Goal: Task Accomplishment & Management: Complete application form

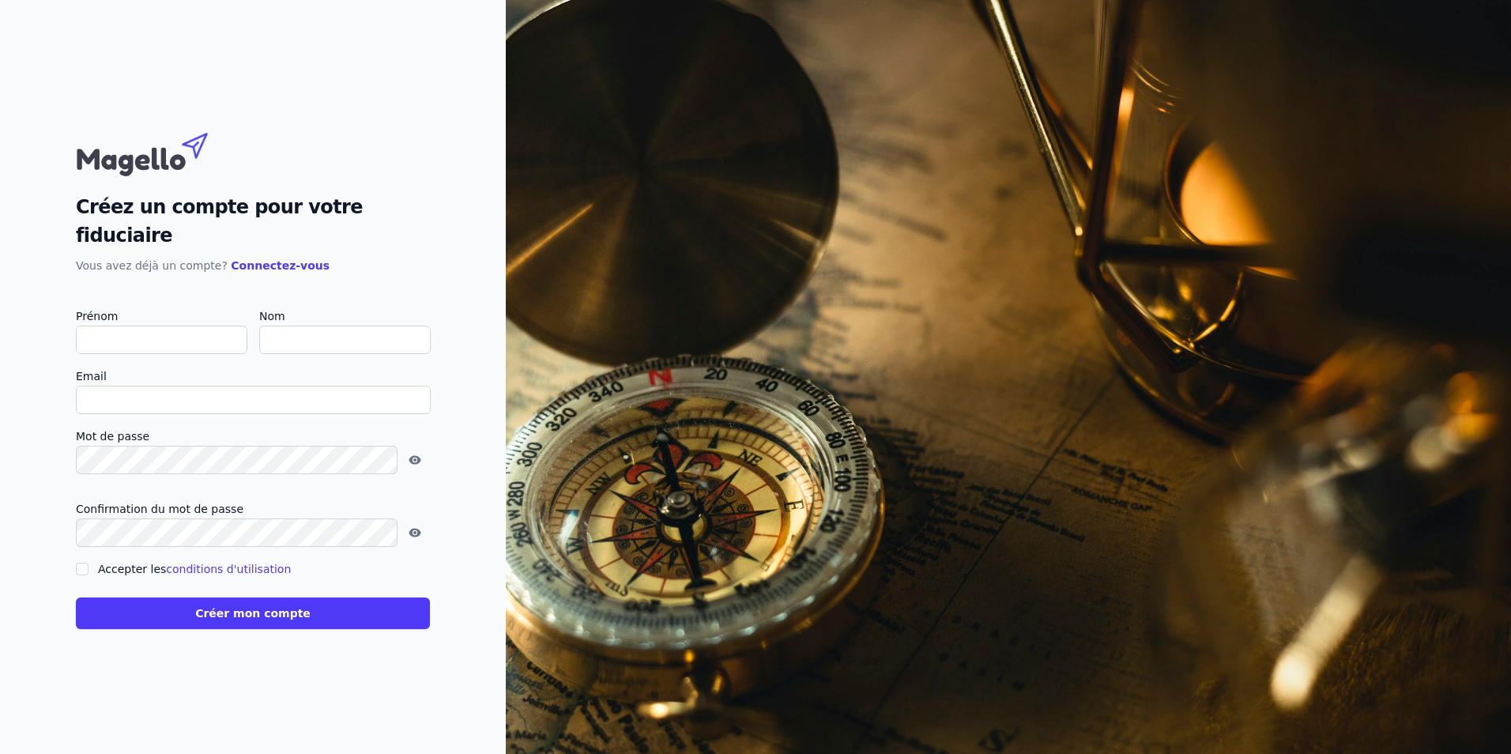
click at [141, 326] on input "Prénom" at bounding box center [162, 340] width 172 height 28
type input "P"
checkbox input "false"
type input "Philippe"
type input "SCHMETS"
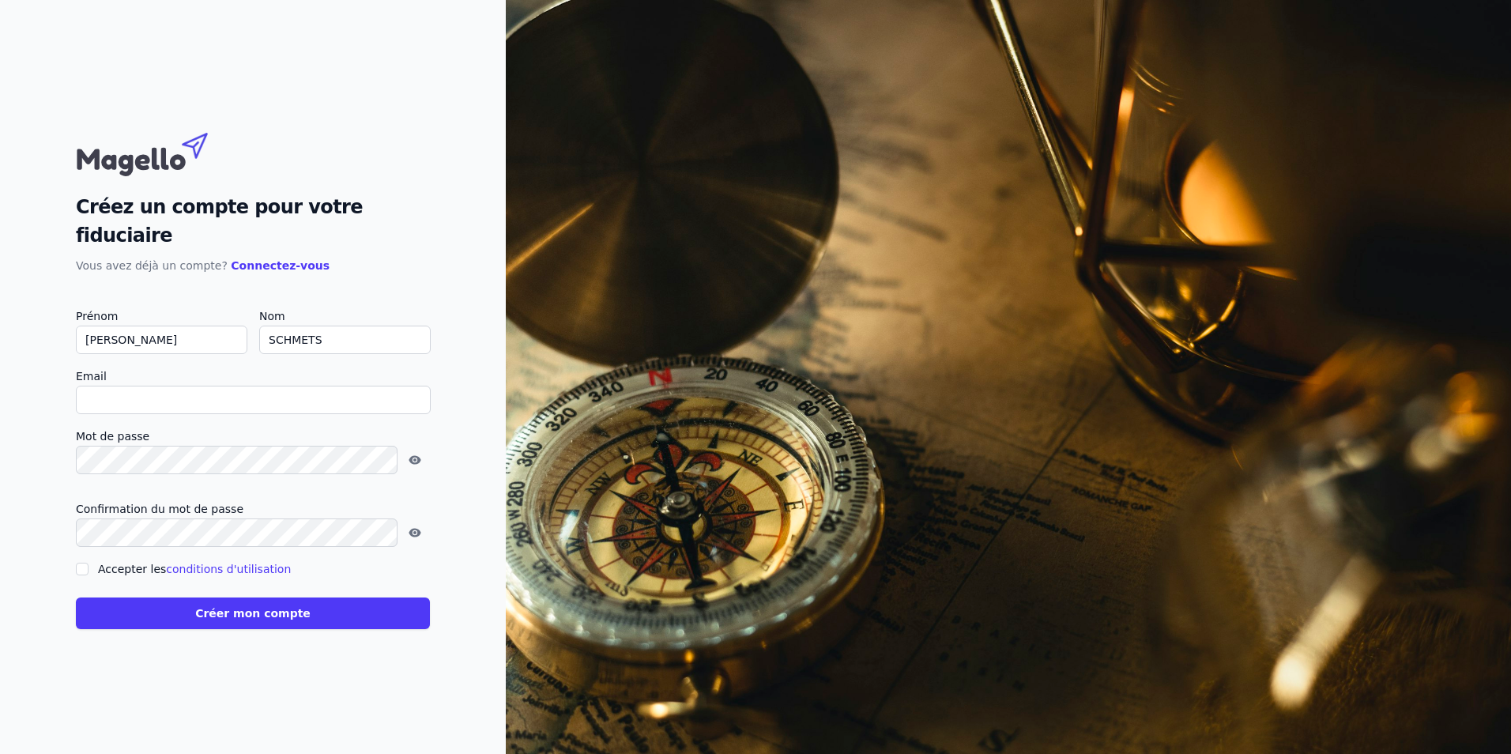
click at [111, 386] on input "Email" at bounding box center [253, 400] width 355 height 28
type input "ph.schmets@sogic.eu"
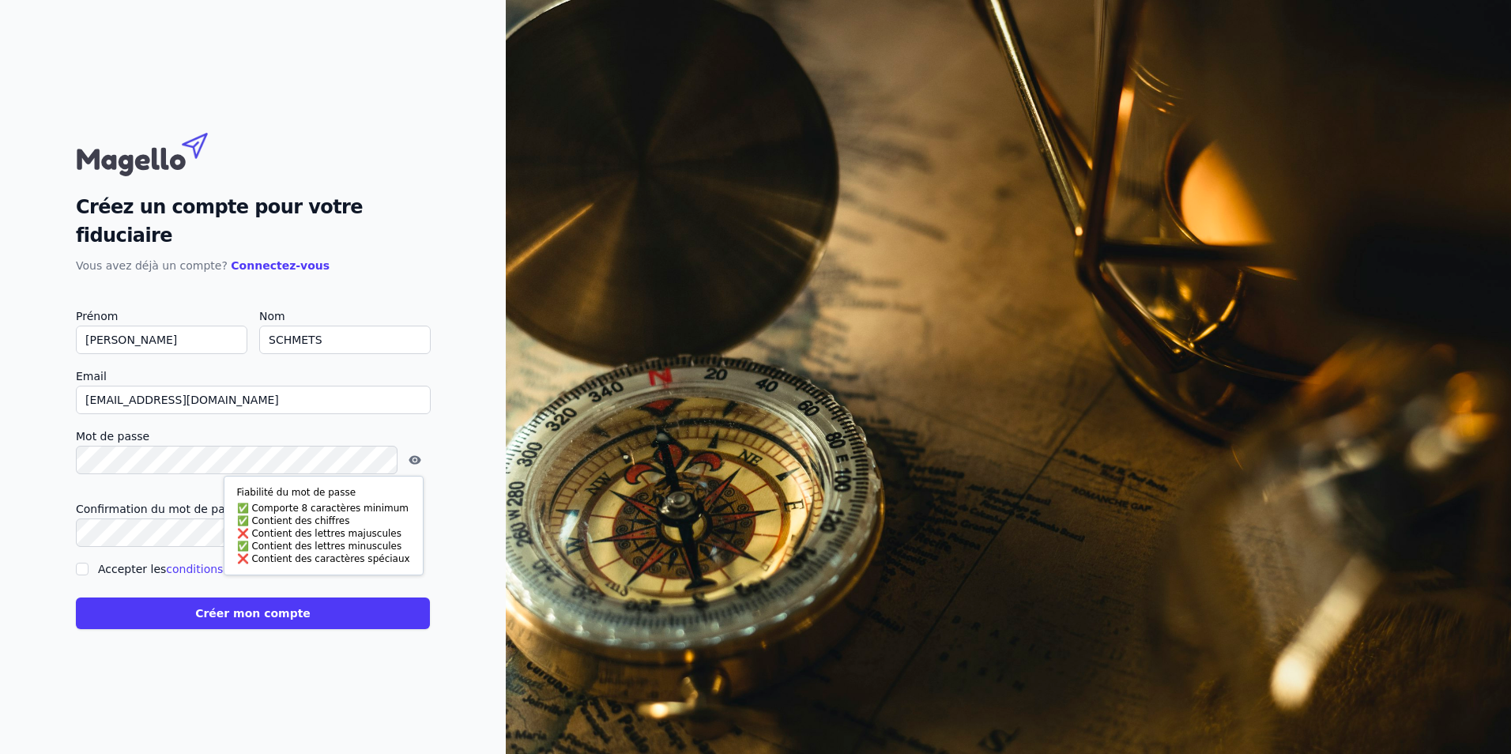
click at [0, 440] on html "Fiabilité du mot de passe Comporte 8 caractères minimum Contient des chiffres C…" at bounding box center [755, 377] width 1511 height 754
click at [83, 563] on input "Accepter les conditions d'utilisation" at bounding box center [82, 569] width 13 height 13
checkbox input "true"
click at [251, 603] on button "Créer mon compte" at bounding box center [253, 614] width 354 height 32
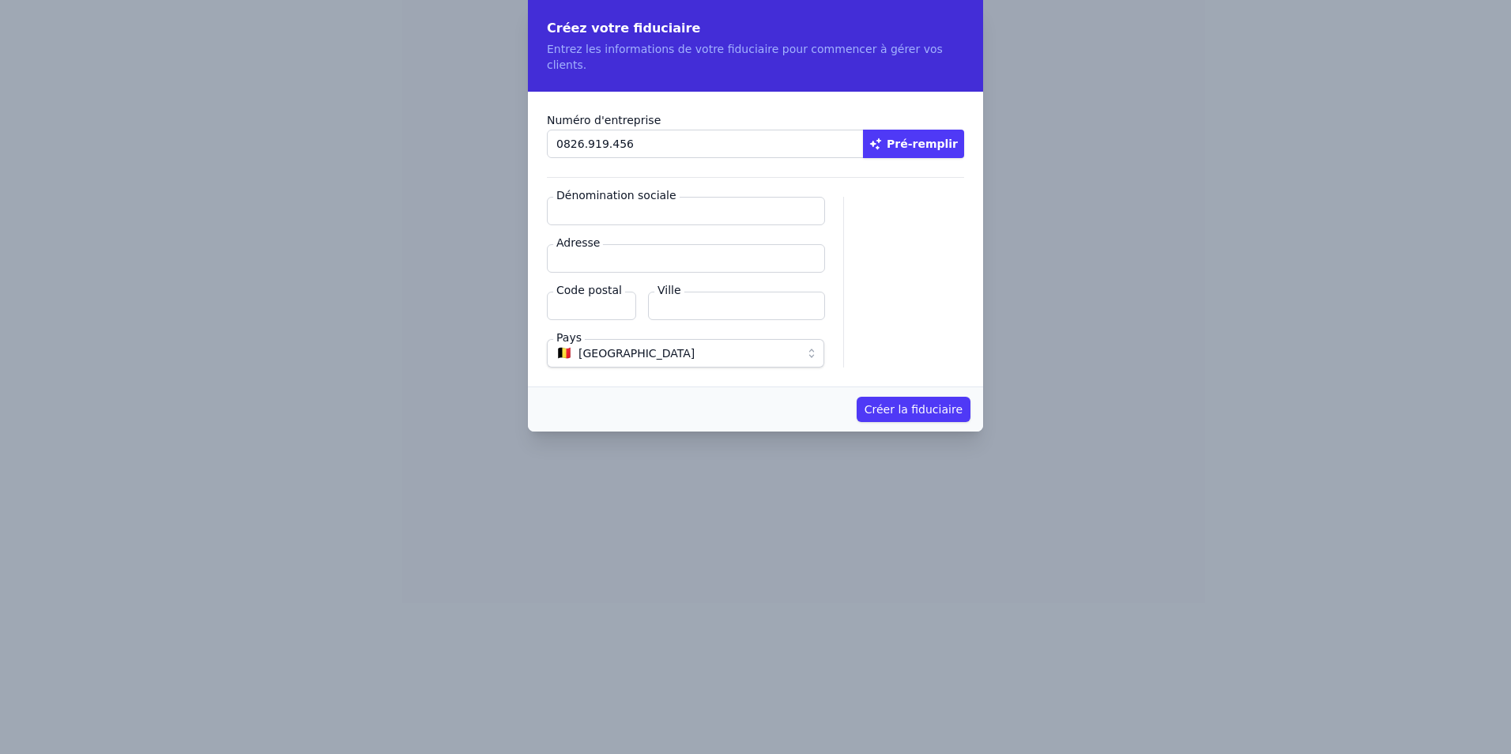
type input "0826.919.456"
click at [919, 130] on button "Pré-remplir" at bounding box center [913, 144] width 101 height 28
type input "SOGIC SA"
type input "Outre-Cour,Battice 101"
type input "4651"
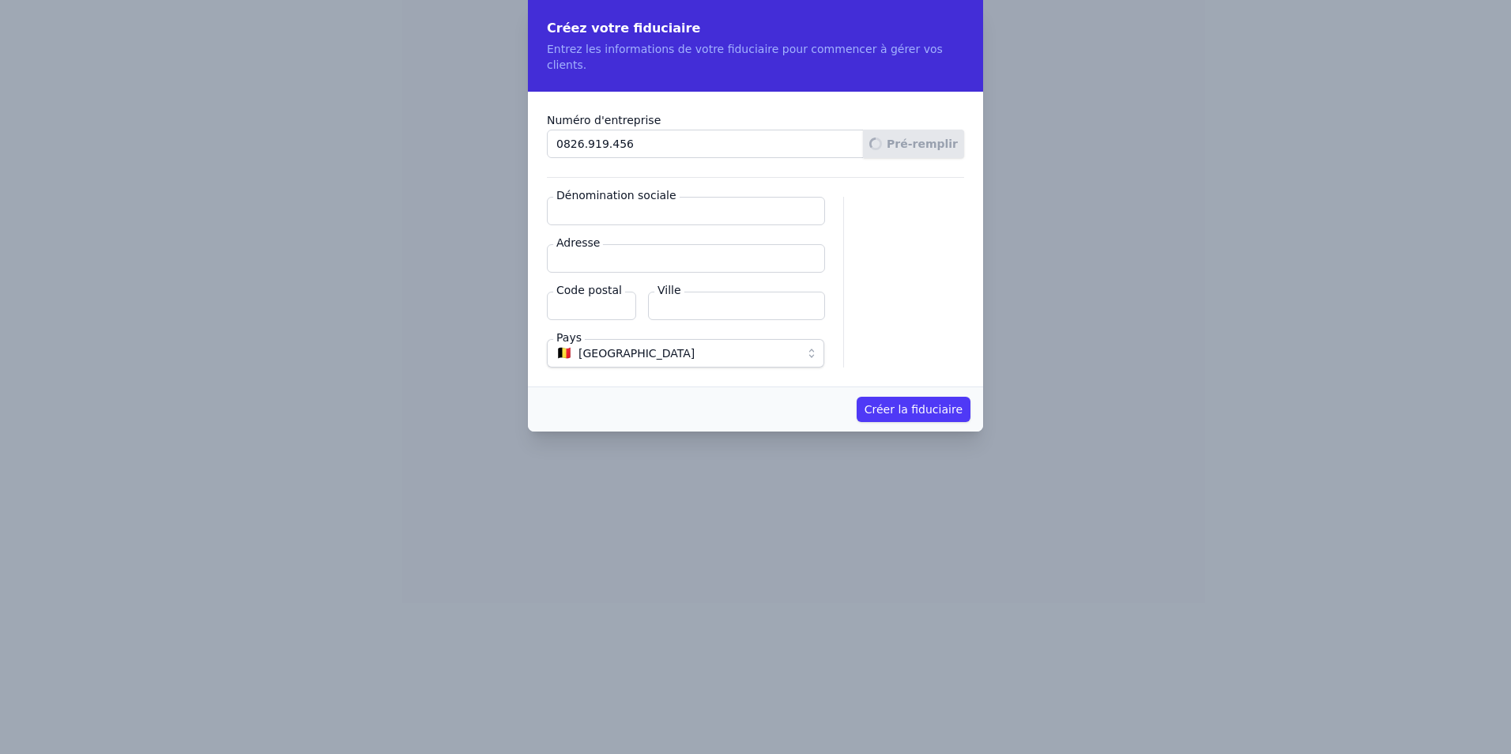
type input "Herve"
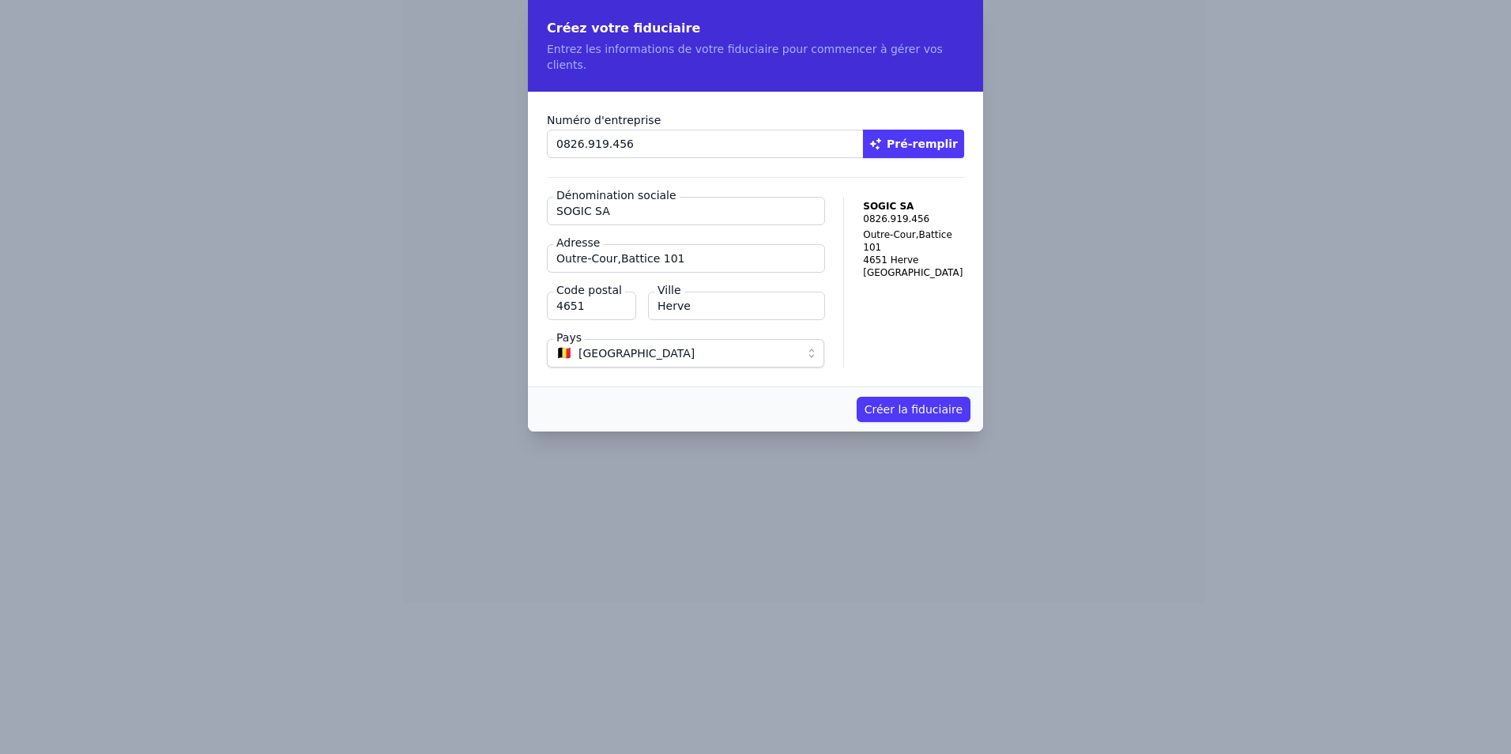
click at [919, 397] on button "Créer la fiduciaire" at bounding box center [914, 409] width 114 height 25
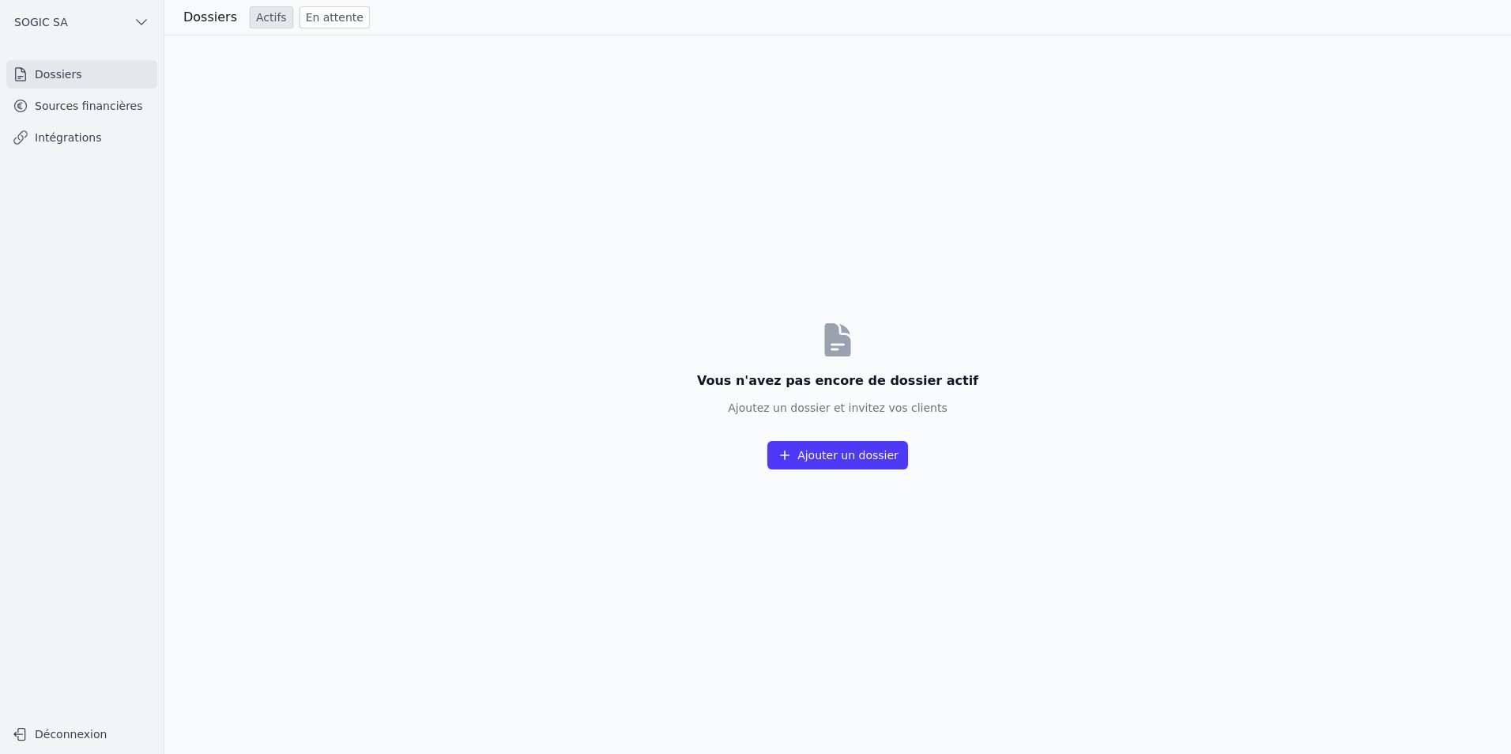
click at [851, 461] on button "Ajouter un dossier" at bounding box center [838, 455] width 141 height 28
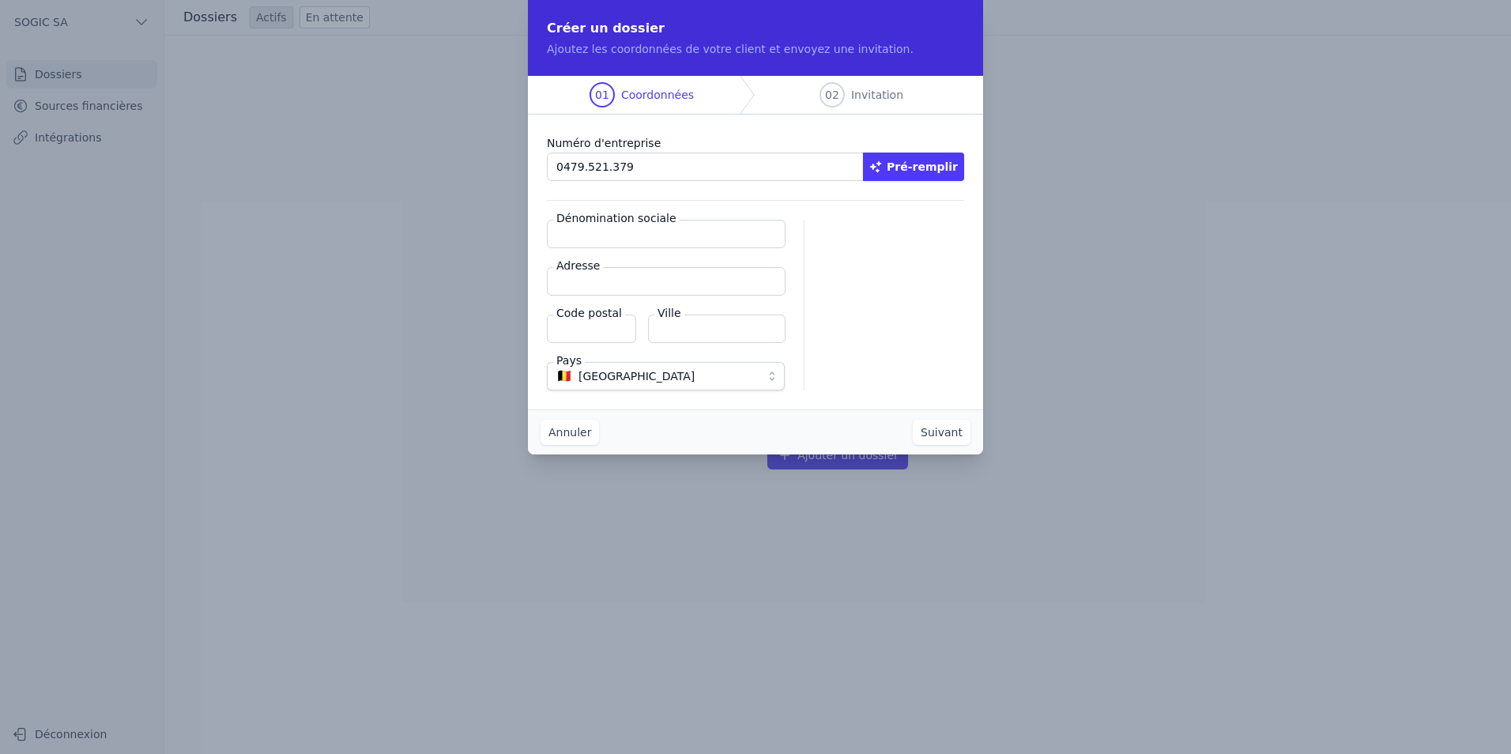
type input "0479.521.379"
click at [937, 170] on button "Pré-remplir" at bounding box center [913, 167] width 101 height 28
type input "SOCIETE DE GESTION ET DE MOYENS POUR FIDUCIAIRES SCS"
type input "Outre-Cour,Battice 101"
type input "4651"
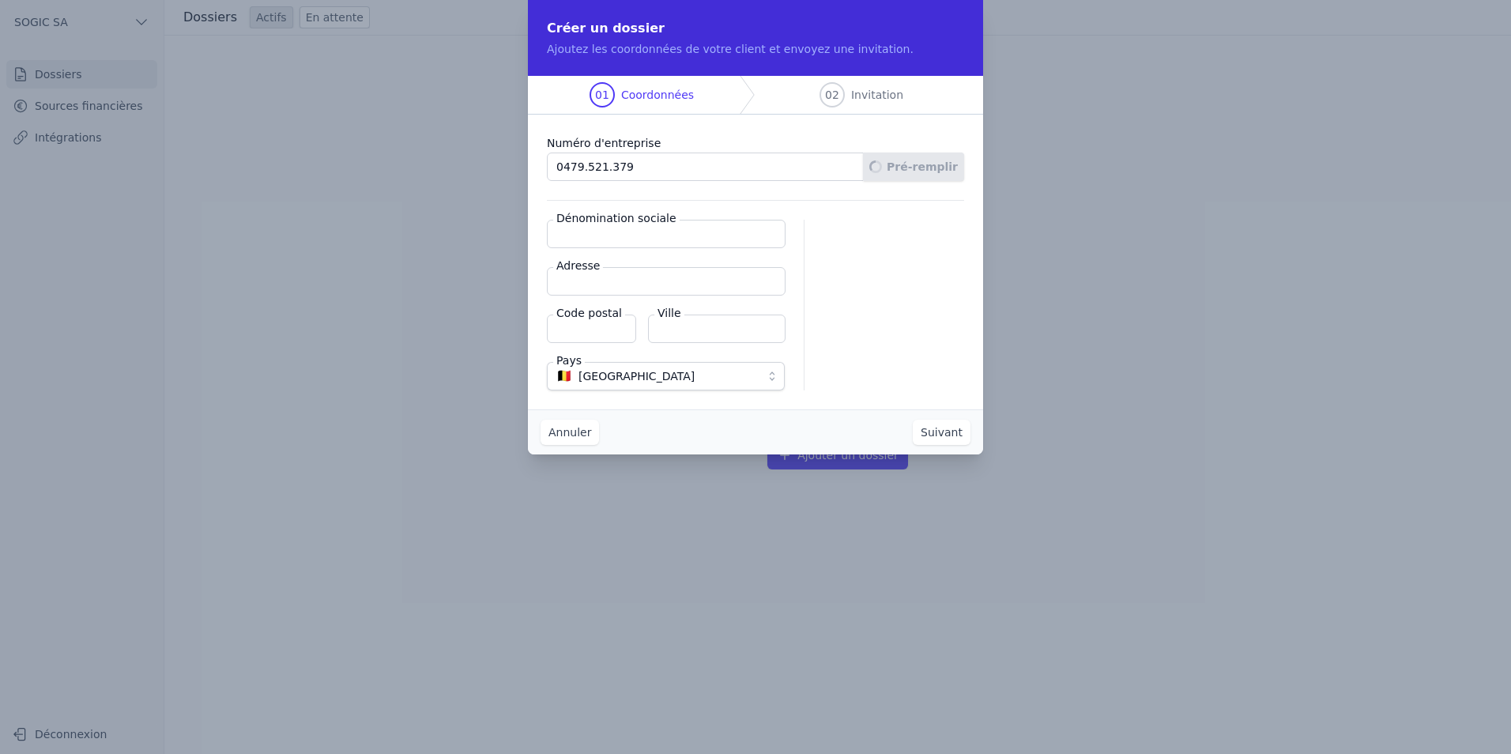
type input "Herve"
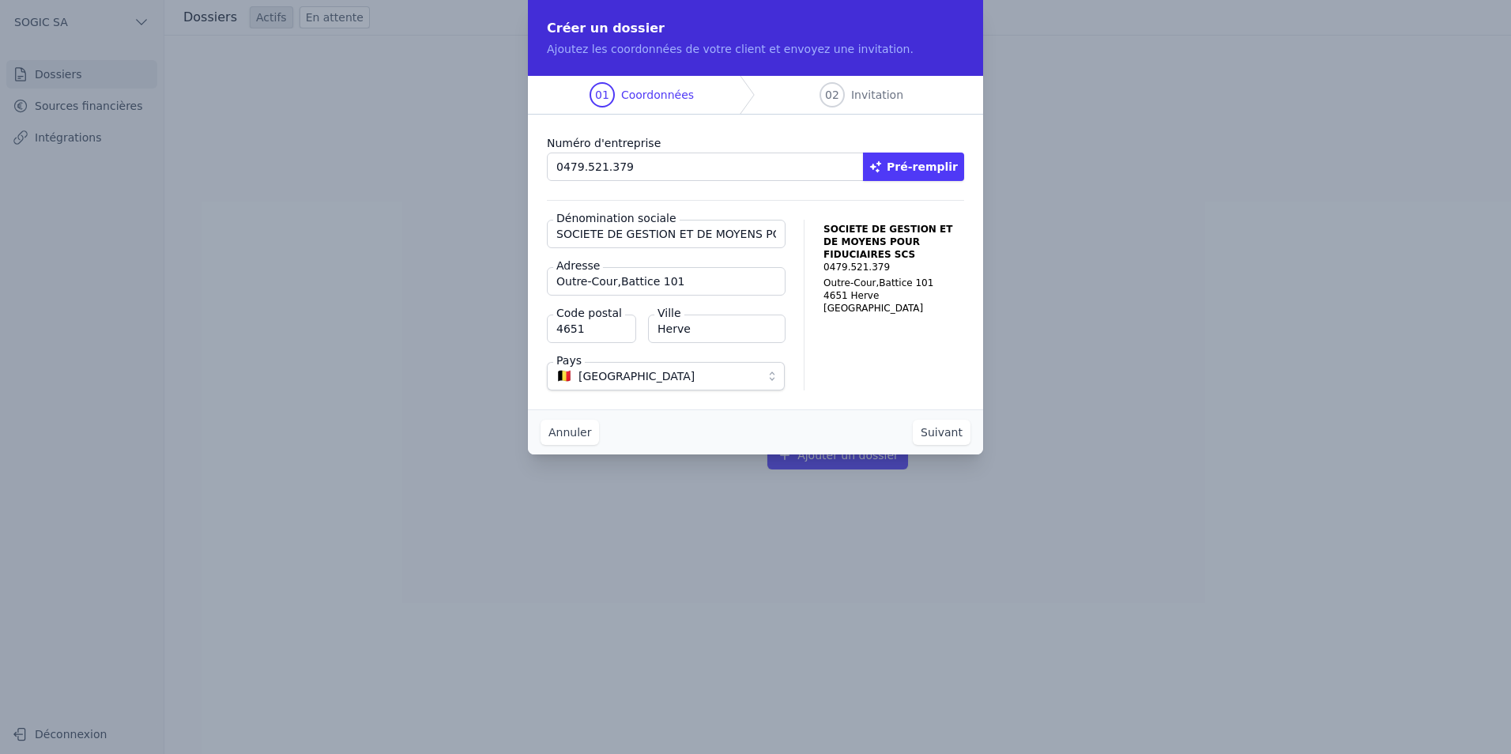
click at [949, 431] on button "Suivant" at bounding box center [942, 432] width 58 height 25
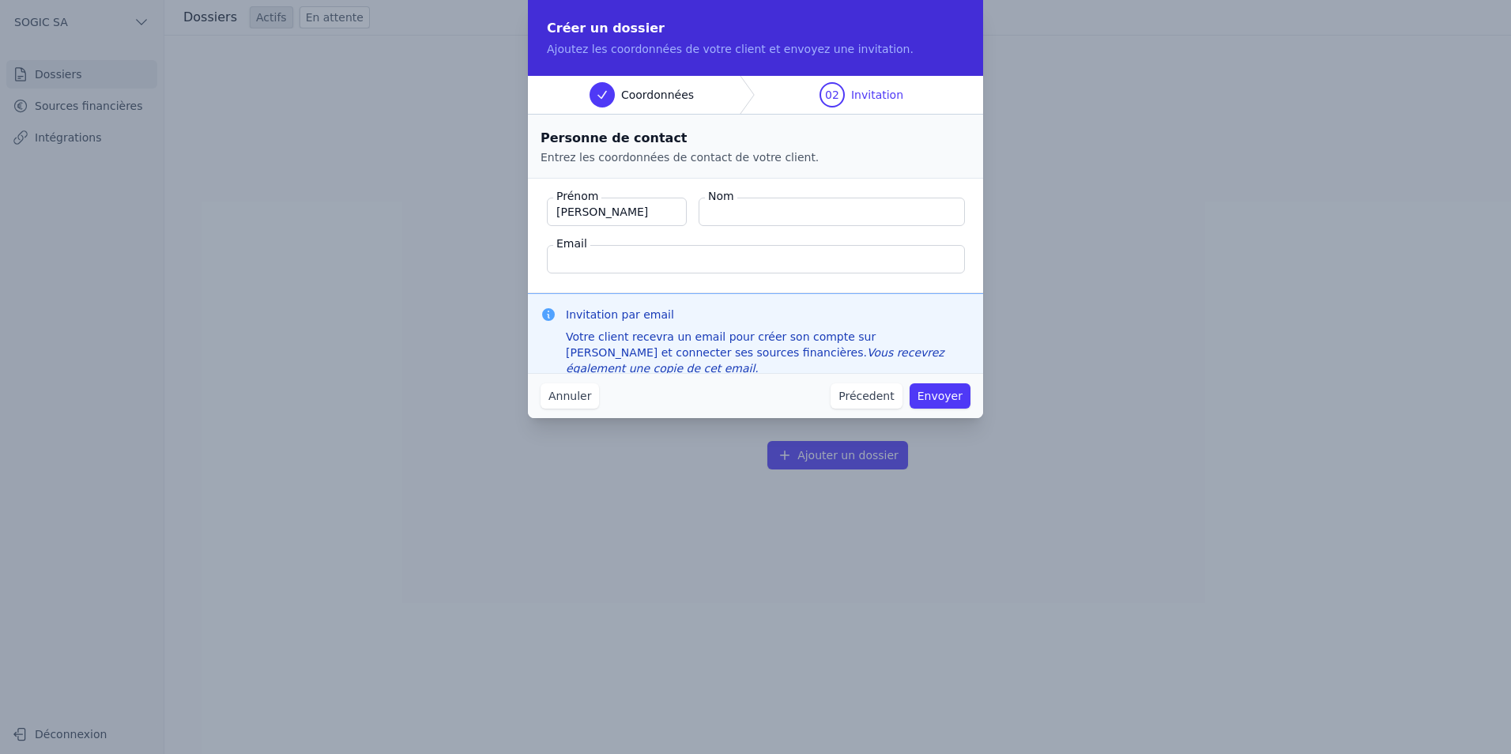
type input "Philippe"
type input "SCHMETS"
type input "ph.schmets@sogic.eu"
click at [953, 397] on button "Envoyer" at bounding box center [940, 395] width 61 height 25
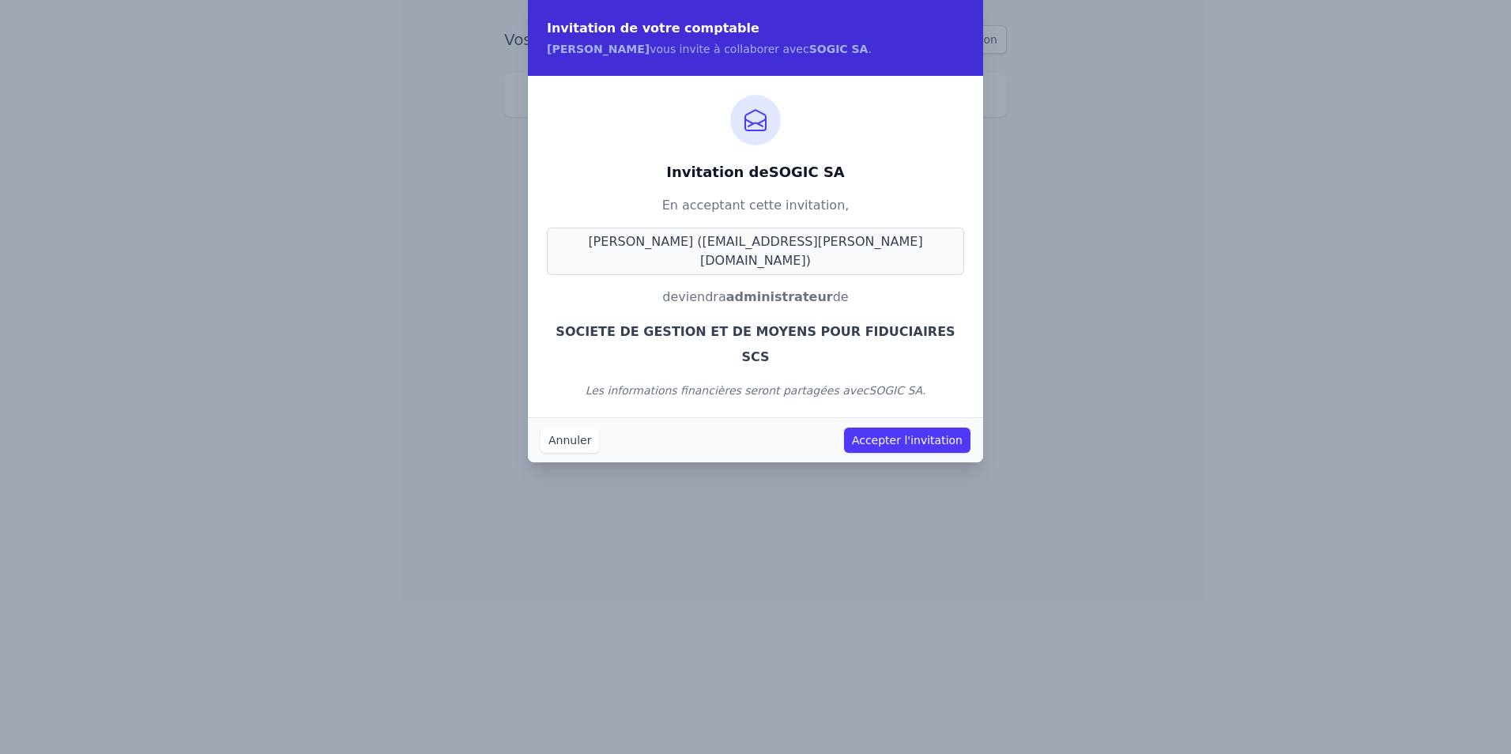
click at [911, 428] on button "Accepter l'invitation" at bounding box center [907, 440] width 126 height 25
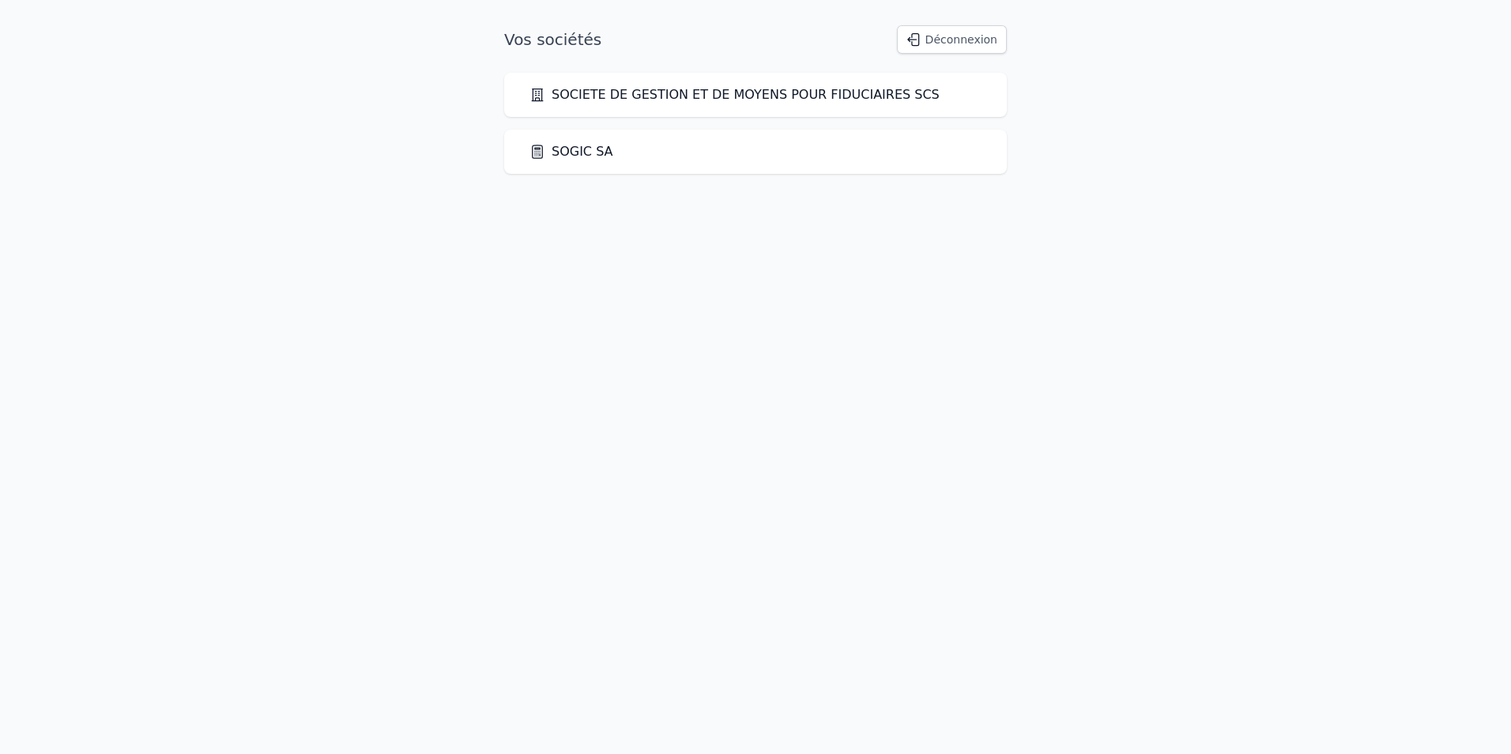
click at [658, 90] on link "SOCIETE DE GESTION ET DE MOYENS POUR FIDUCIAIRES SCS" at bounding box center [735, 94] width 410 height 19
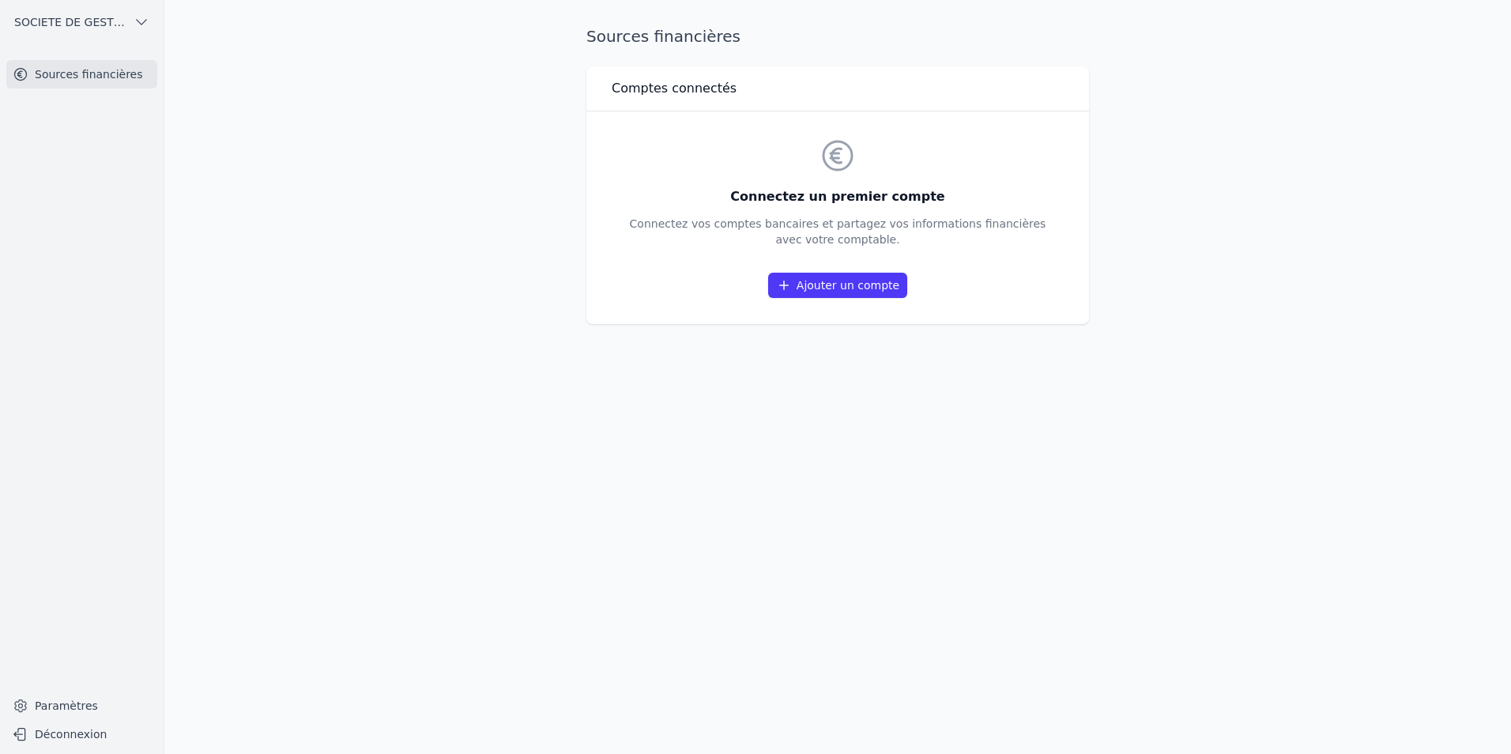
click at [825, 274] on link "Ajouter un compte" at bounding box center [837, 285] width 139 height 25
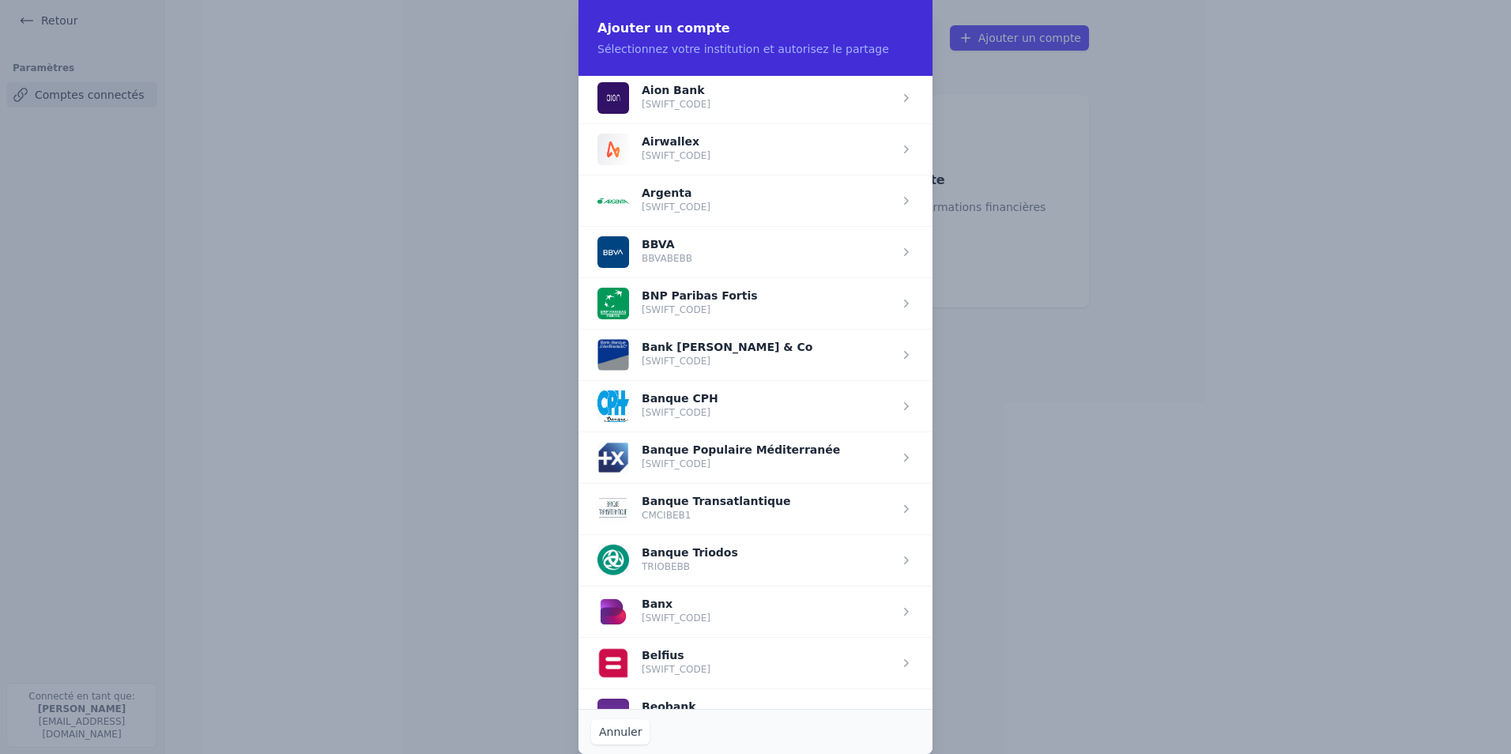
scroll to position [158, 0]
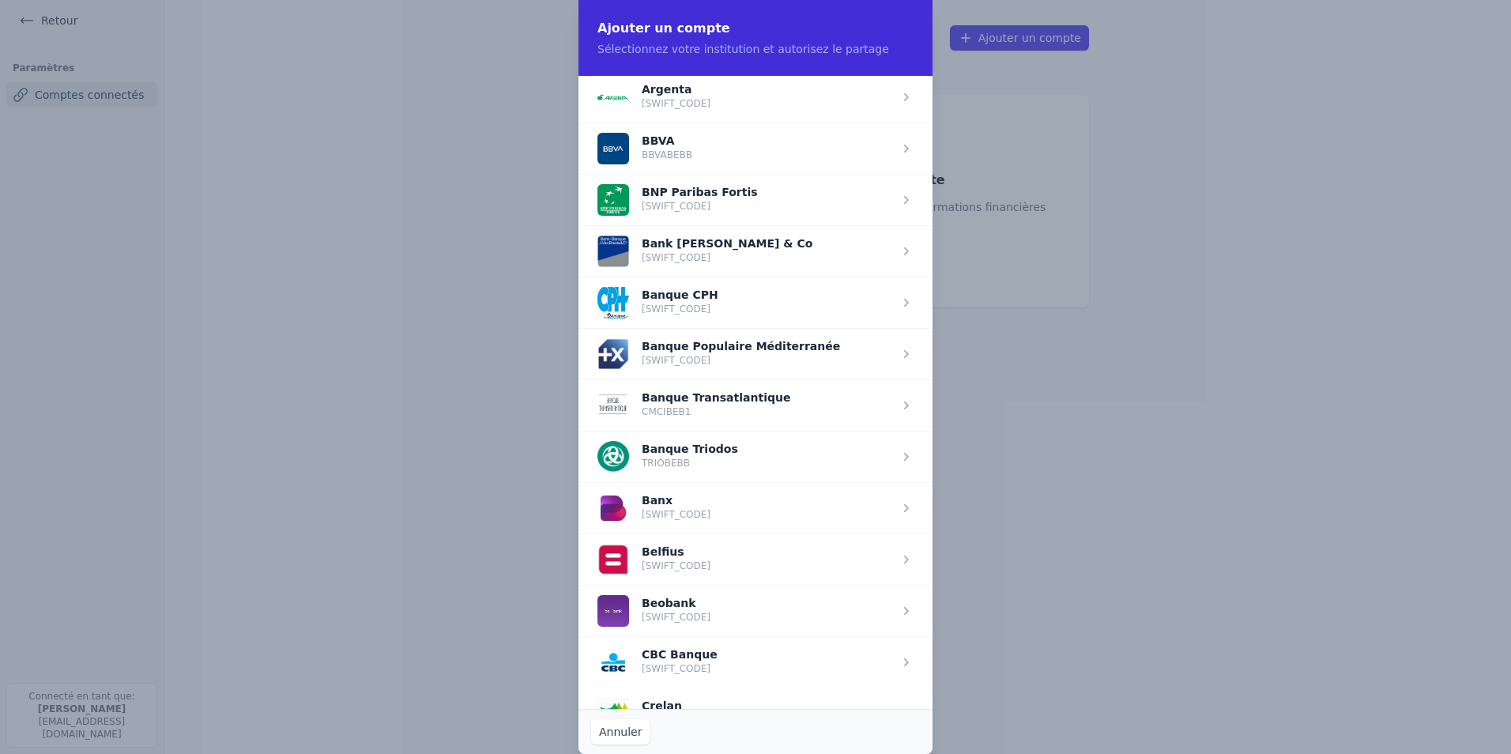
click at [676, 568] on span "button" at bounding box center [756, 559] width 354 height 51
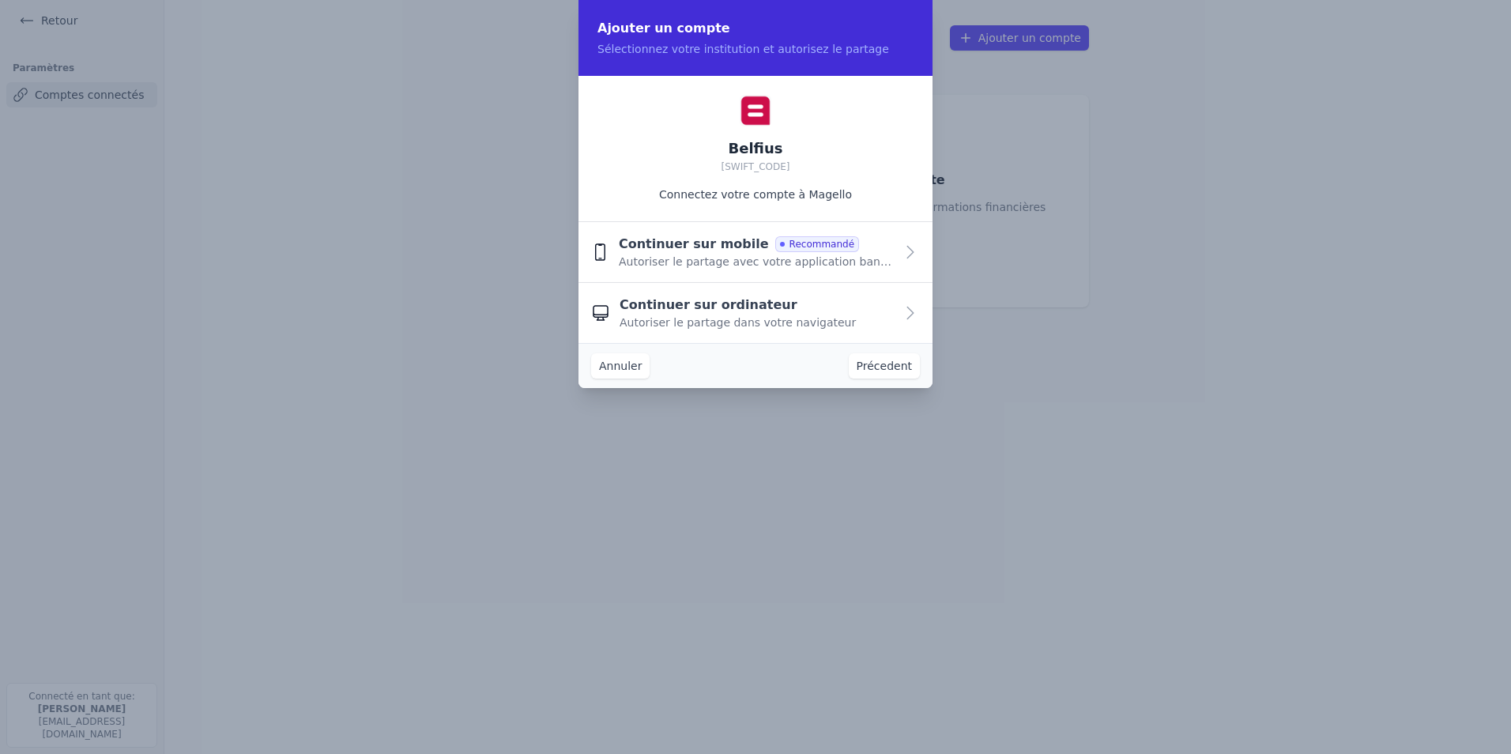
scroll to position [0, 0]
click at [850, 249] on div "Continuer sur mobile Recommandé Autoriser le partage avec votre application ban…" at bounding box center [757, 252] width 276 height 35
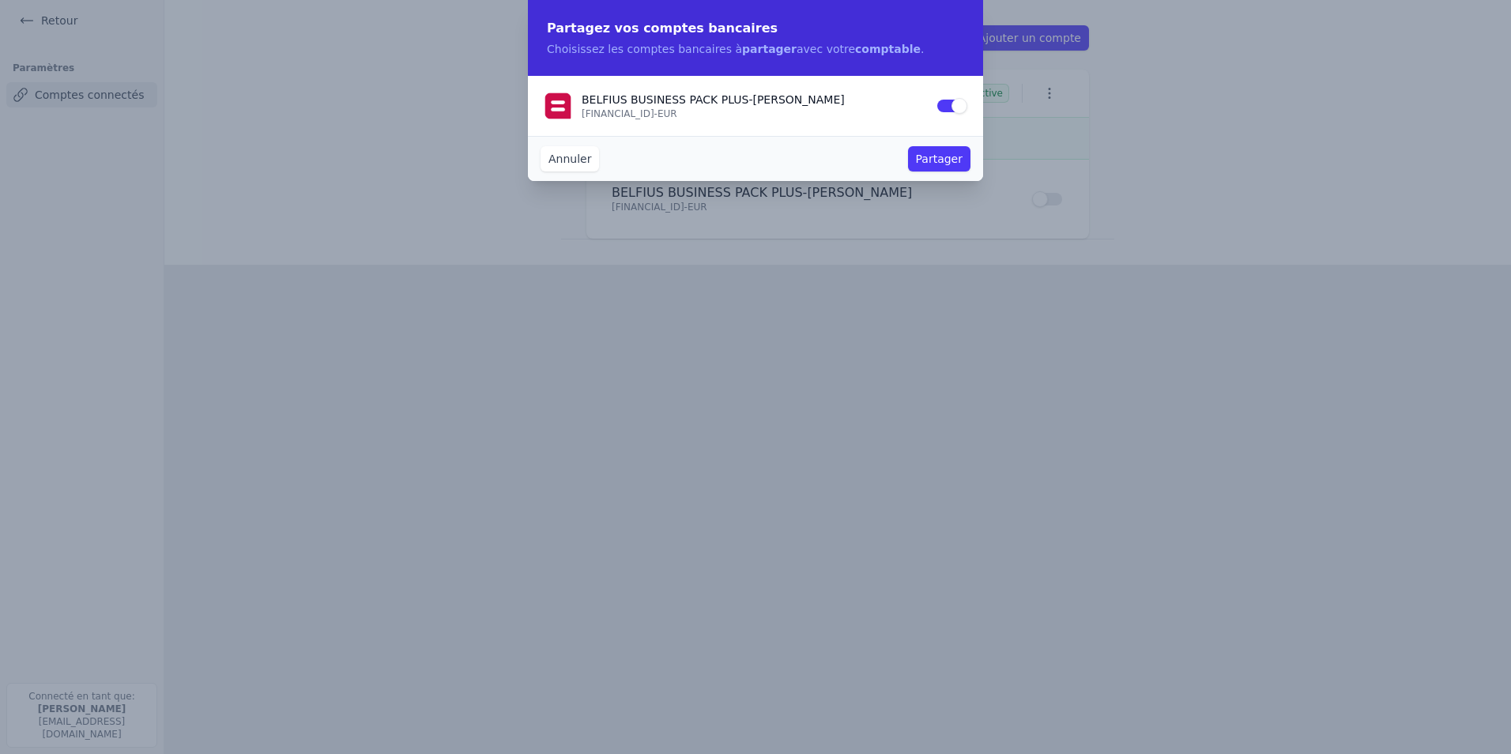
click at [947, 156] on button "Partager" at bounding box center [939, 158] width 62 height 25
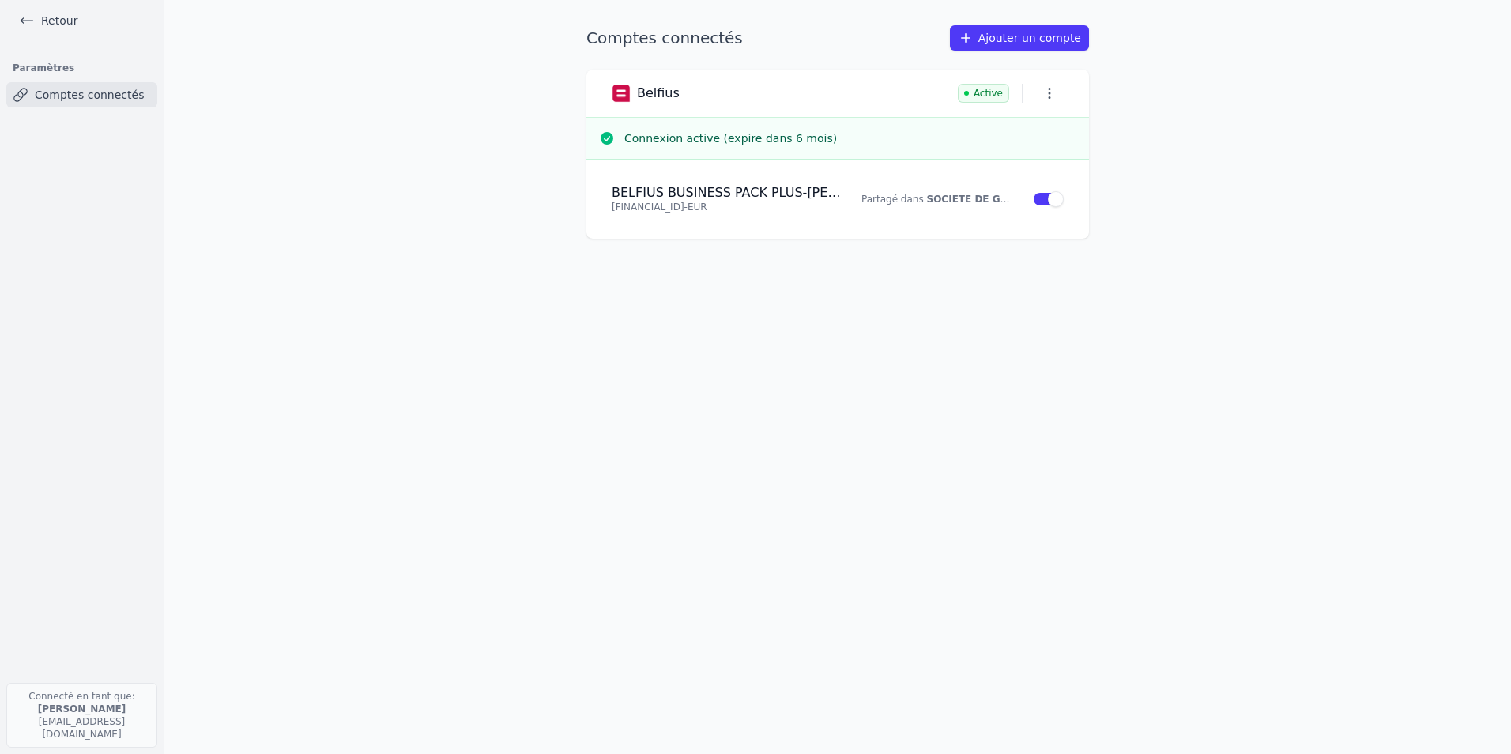
click at [60, 25] on link "Retour" at bounding box center [48, 20] width 71 height 22
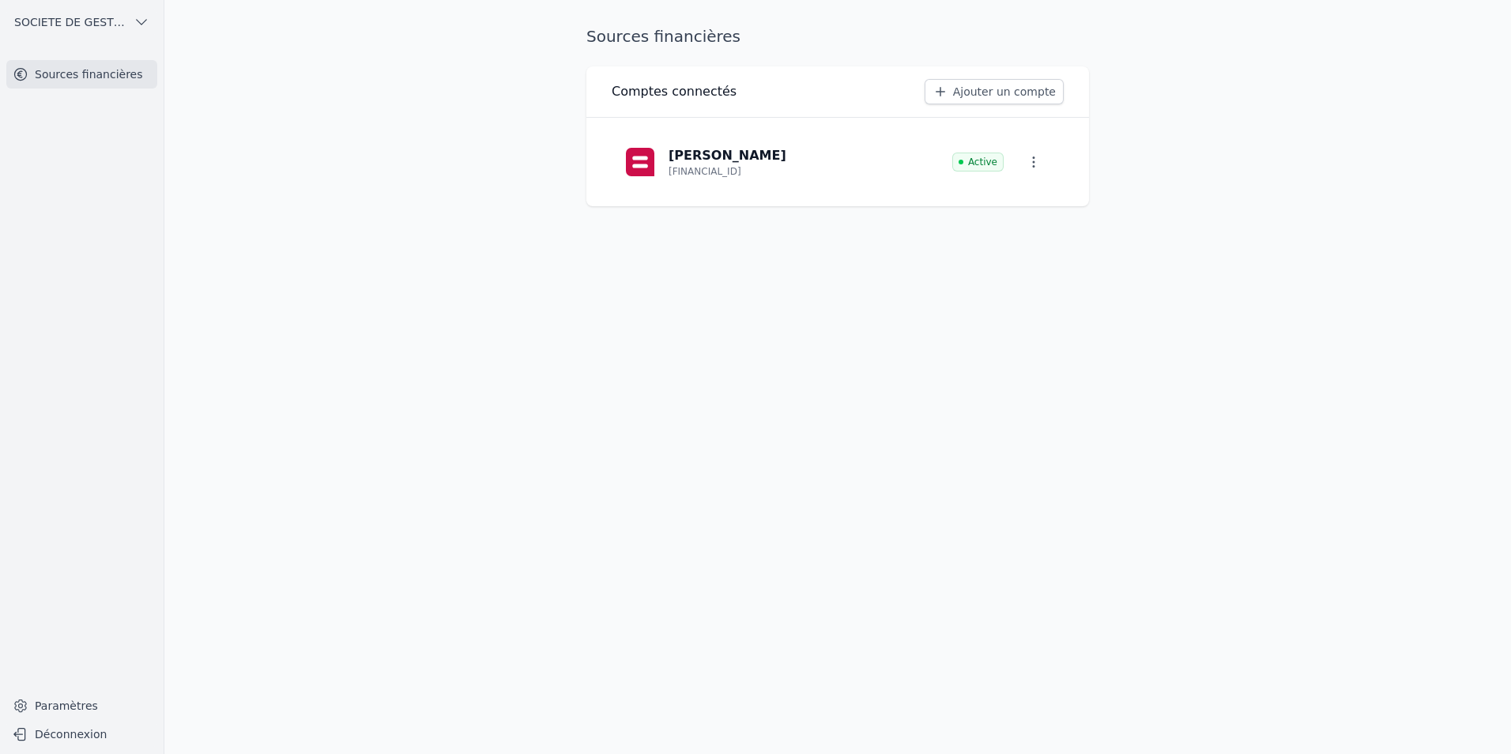
click at [132, 24] on button "SOCIETE DE GESTION ET DE MOYENS POUR FIDUCIAIRES SCS" at bounding box center [81, 21] width 151 height 25
click at [74, 92] on span "SOGIC SA" at bounding box center [62, 89] width 54 height 16
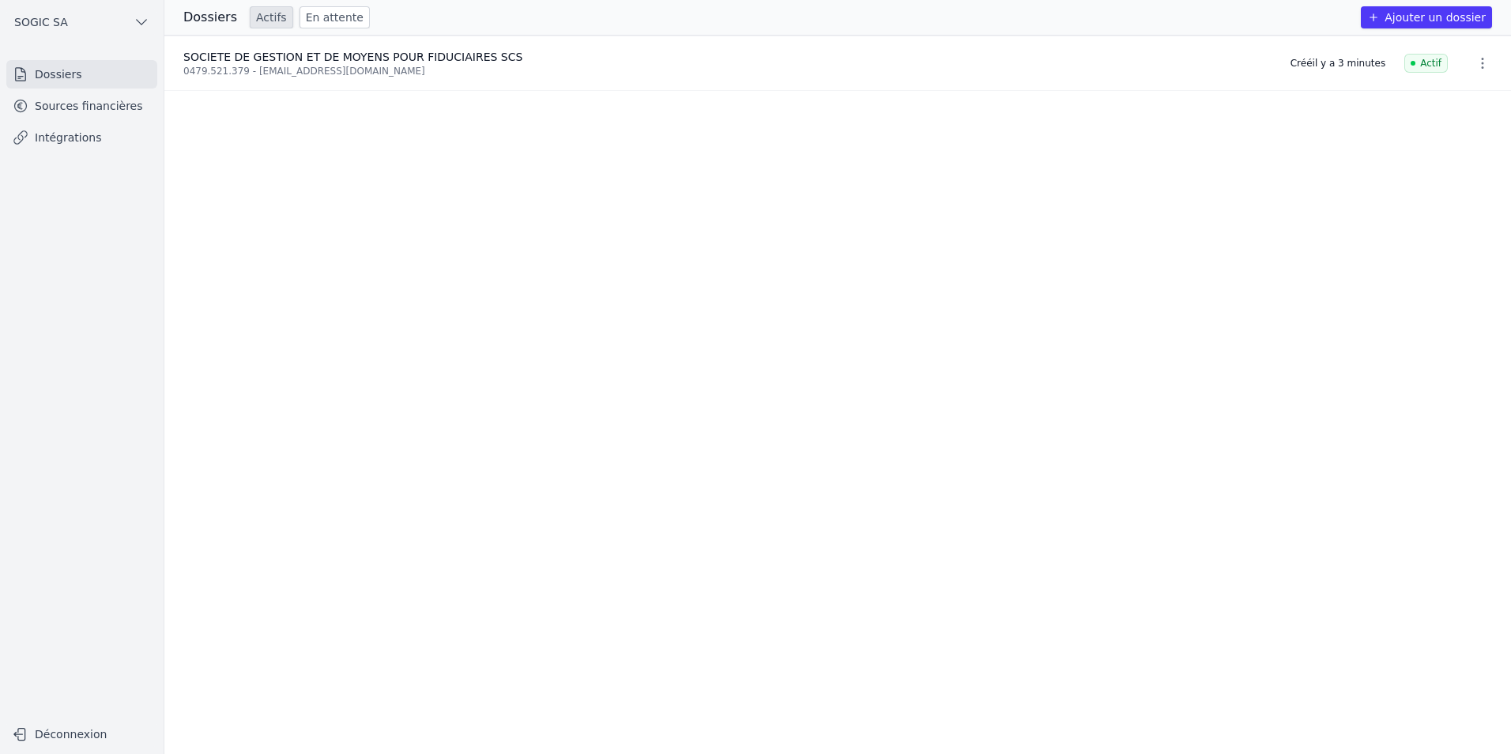
click at [86, 111] on link "Sources financières" at bounding box center [81, 106] width 151 height 28
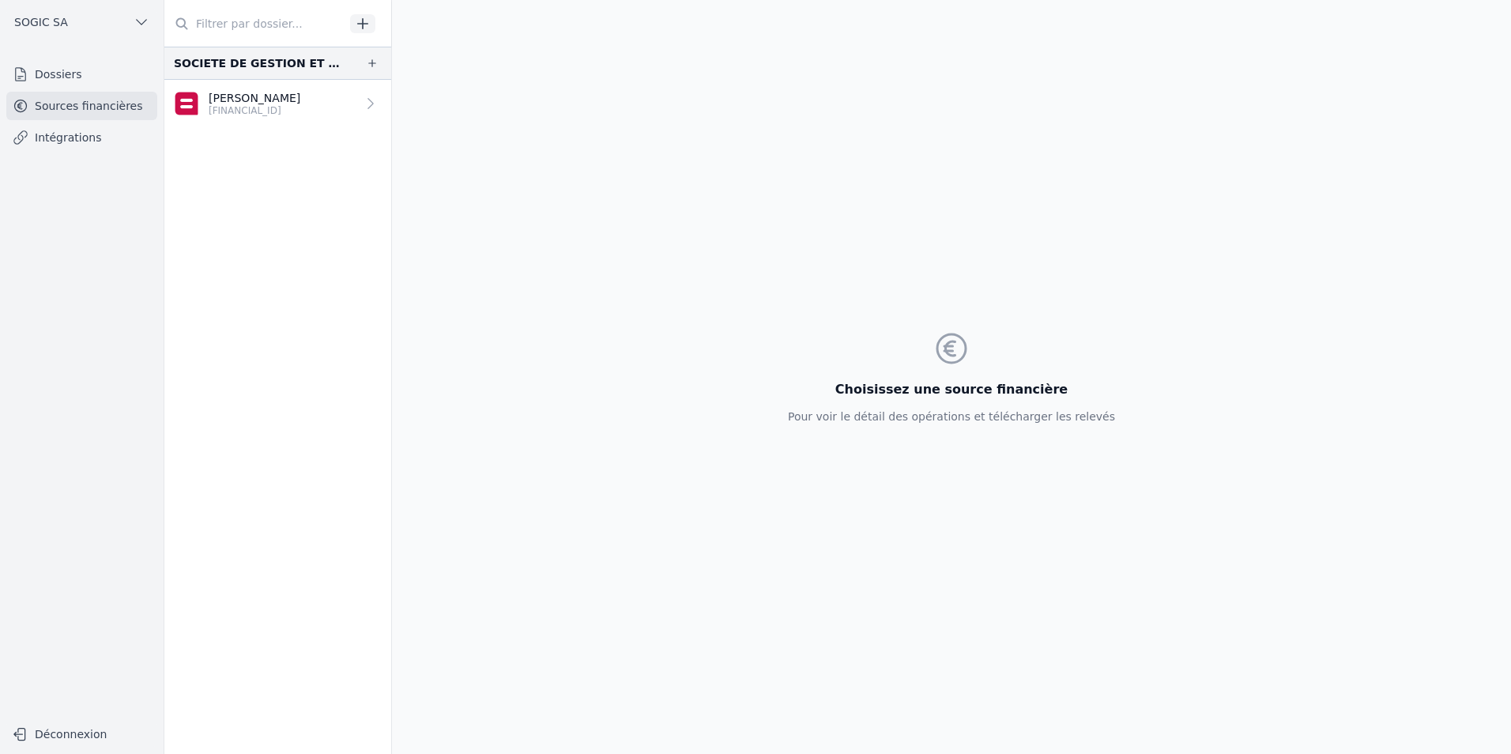
click at [258, 105] on p "[FINANCIAL_ID]" at bounding box center [255, 110] width 92 height 13
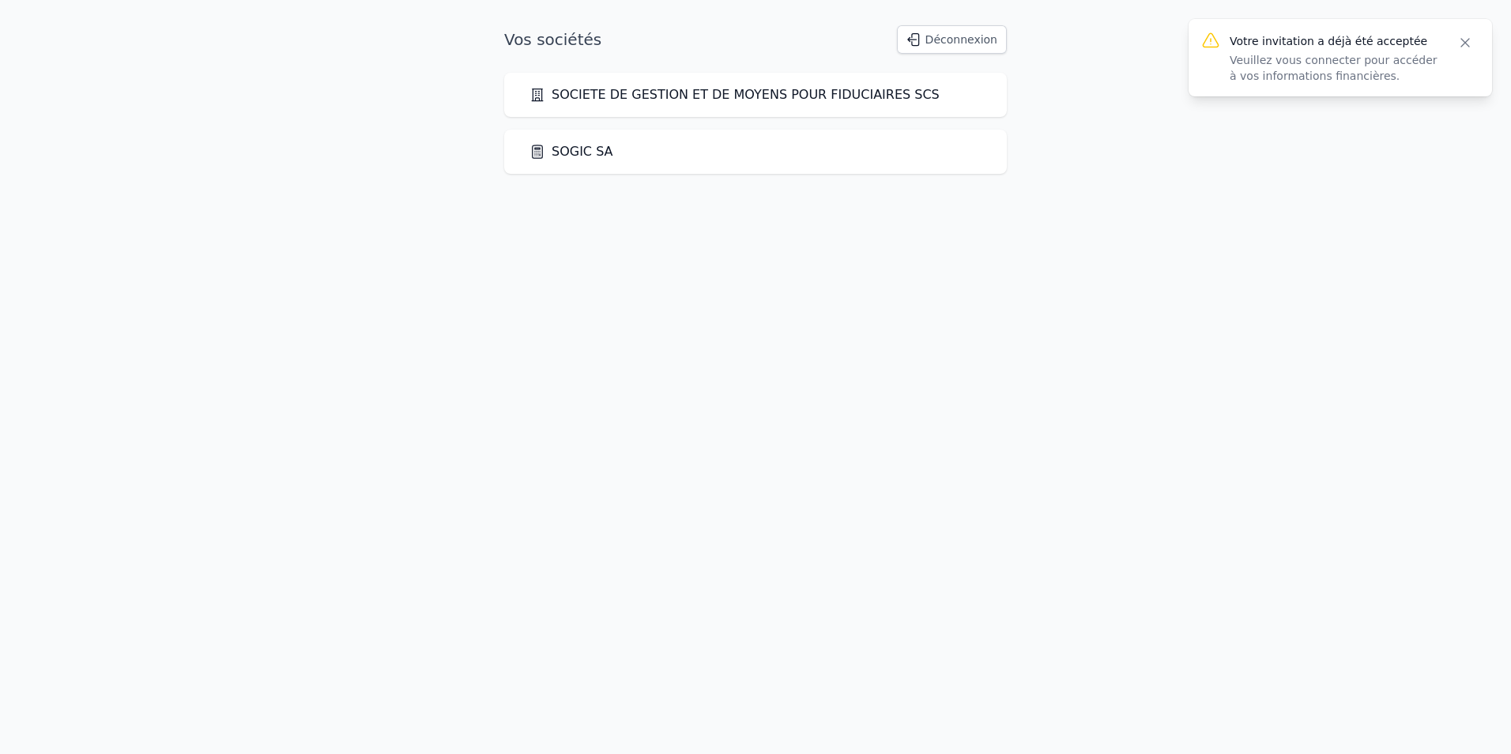
click at [582, 150] on link "SOGIC SA" at bounding box center [572, 151] width 84 height 19
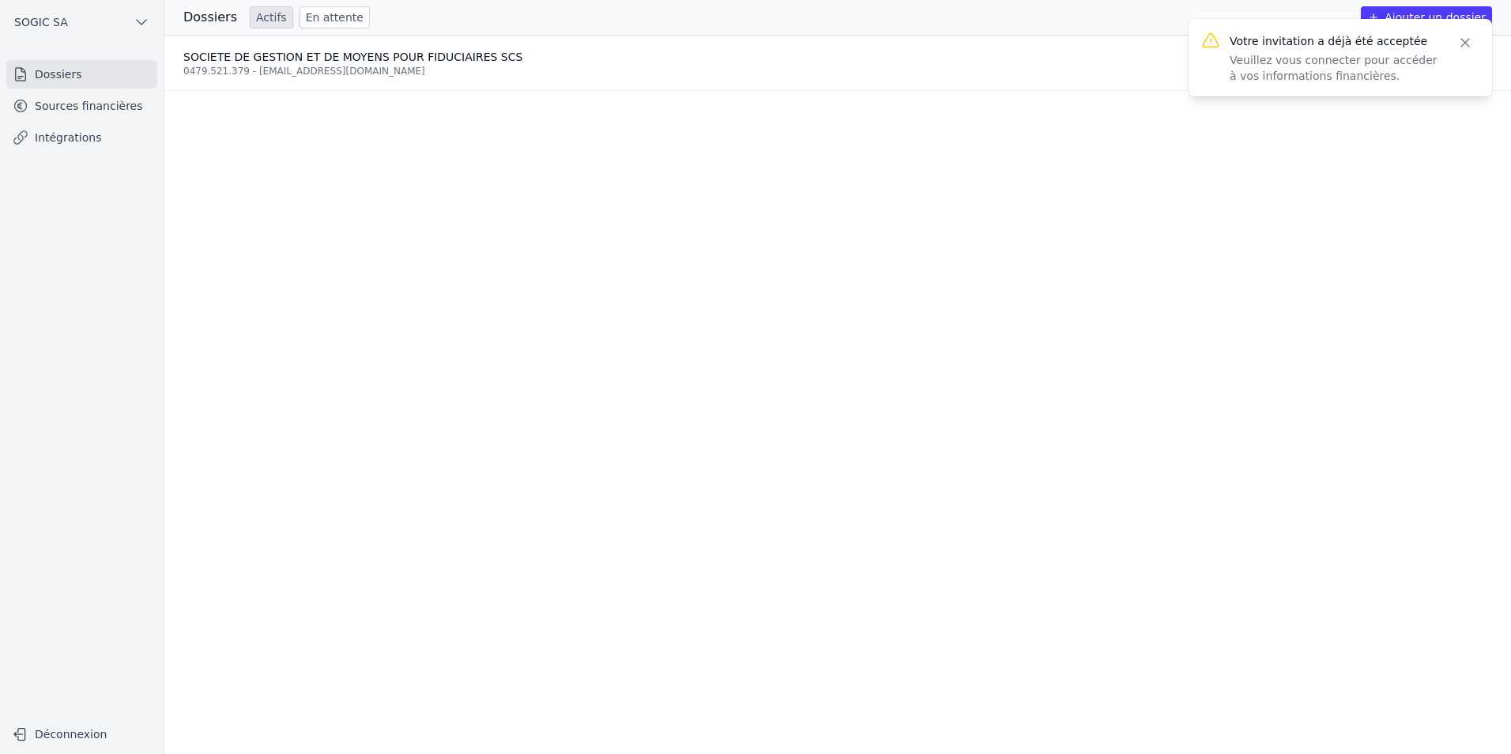
click at [79, 109] on link "Sources financières" at bounding box center [81, 106] width 151 height 28
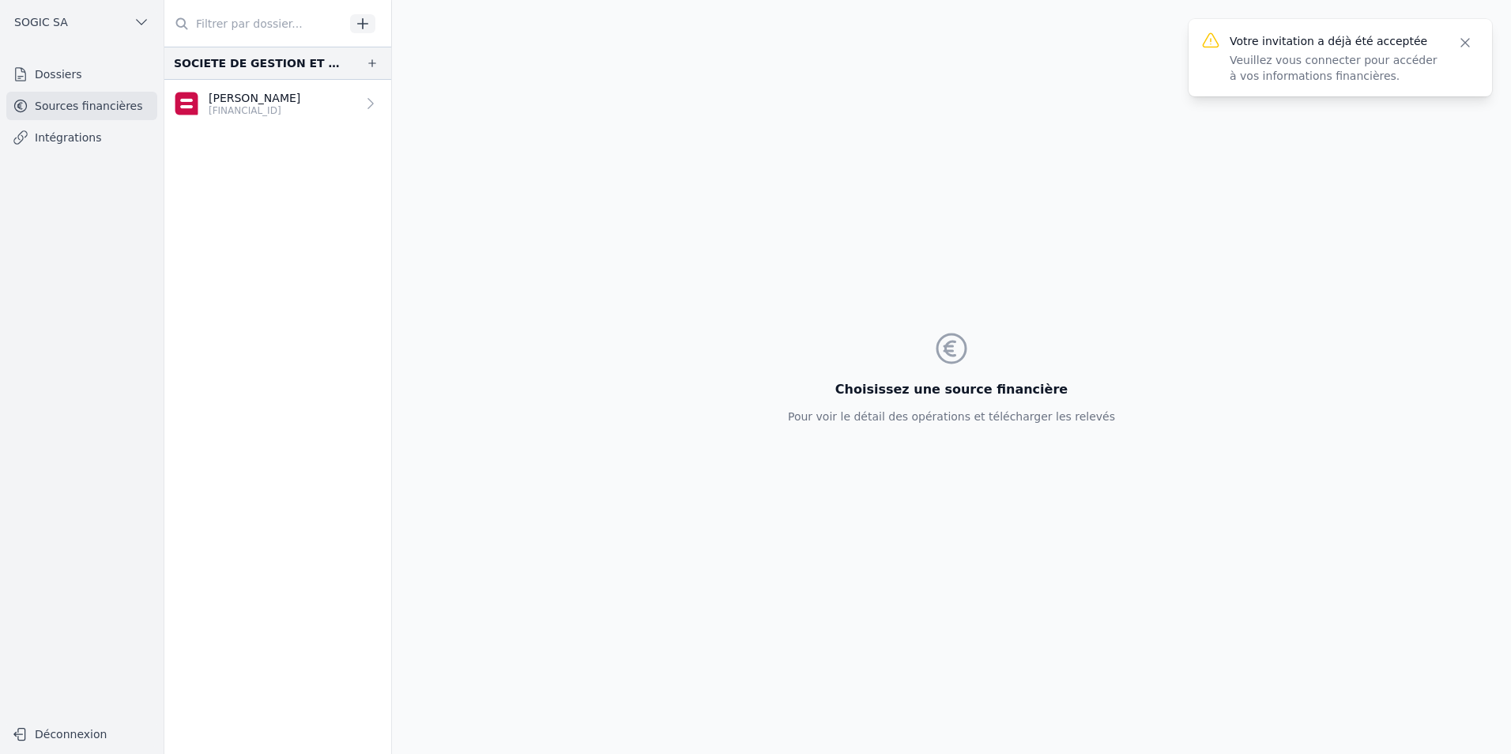
click at [255, 98] on p "[PERSON_NAME]" at bounding box center [255, 98] width 92 height 16
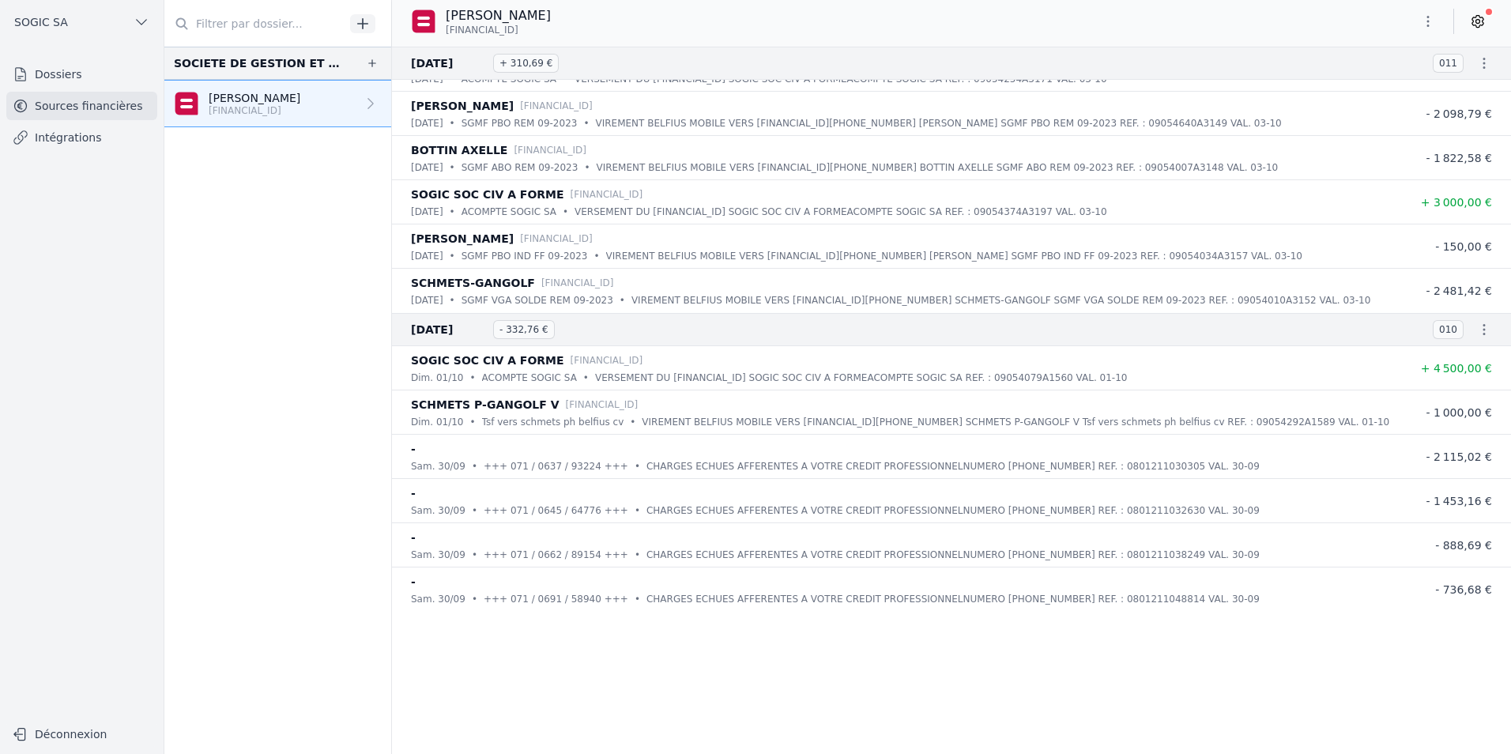
scroll to position [53109, 0]
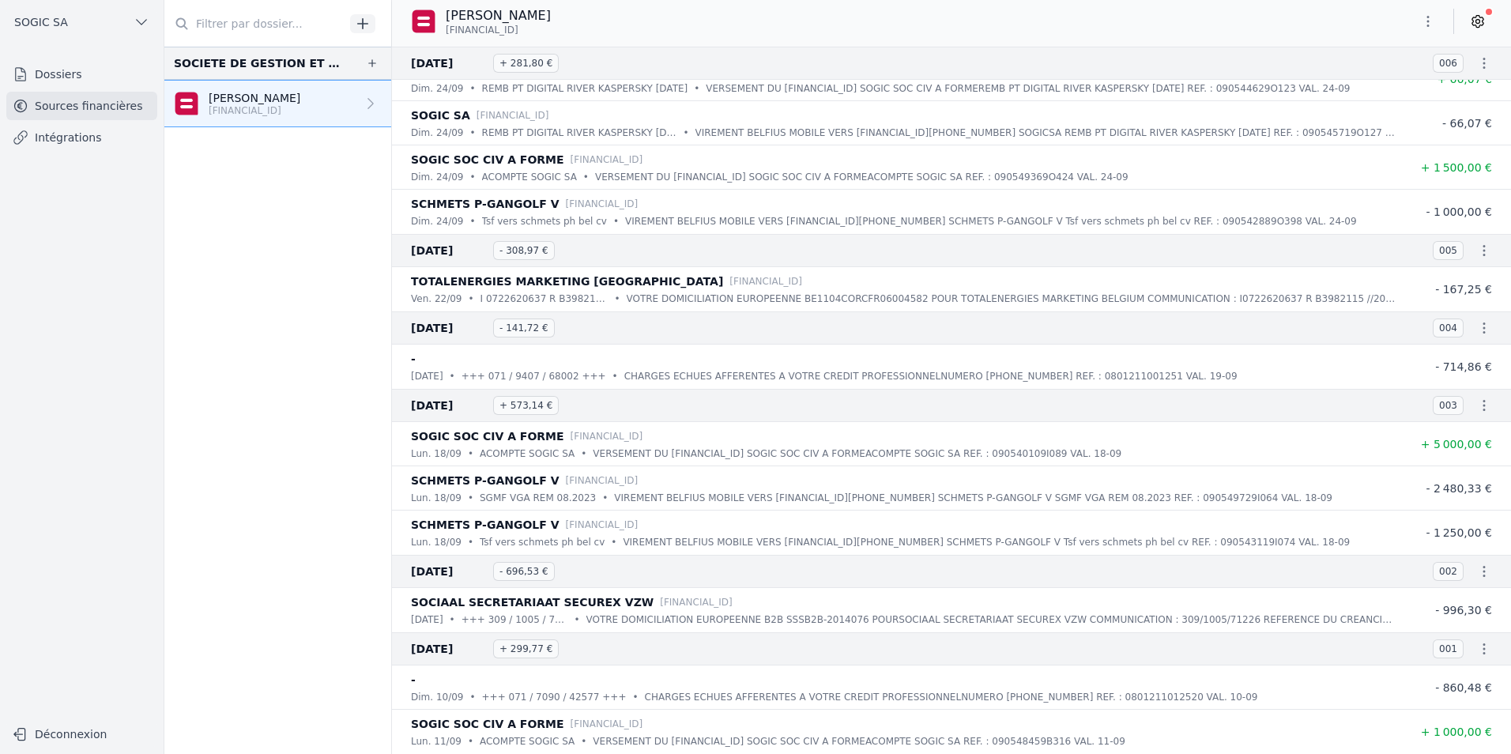
click at [1479, 66] on icon "button" at bounding box center [1485, 63] width 16 height 16
drag, startPoint x: 1510, startPoint y: 747, endPoint x: 1504, endPoint y: 715, distance: 32.9
click at [1504, 715] on div at bounding box center [755, 377] width 1511 height 754
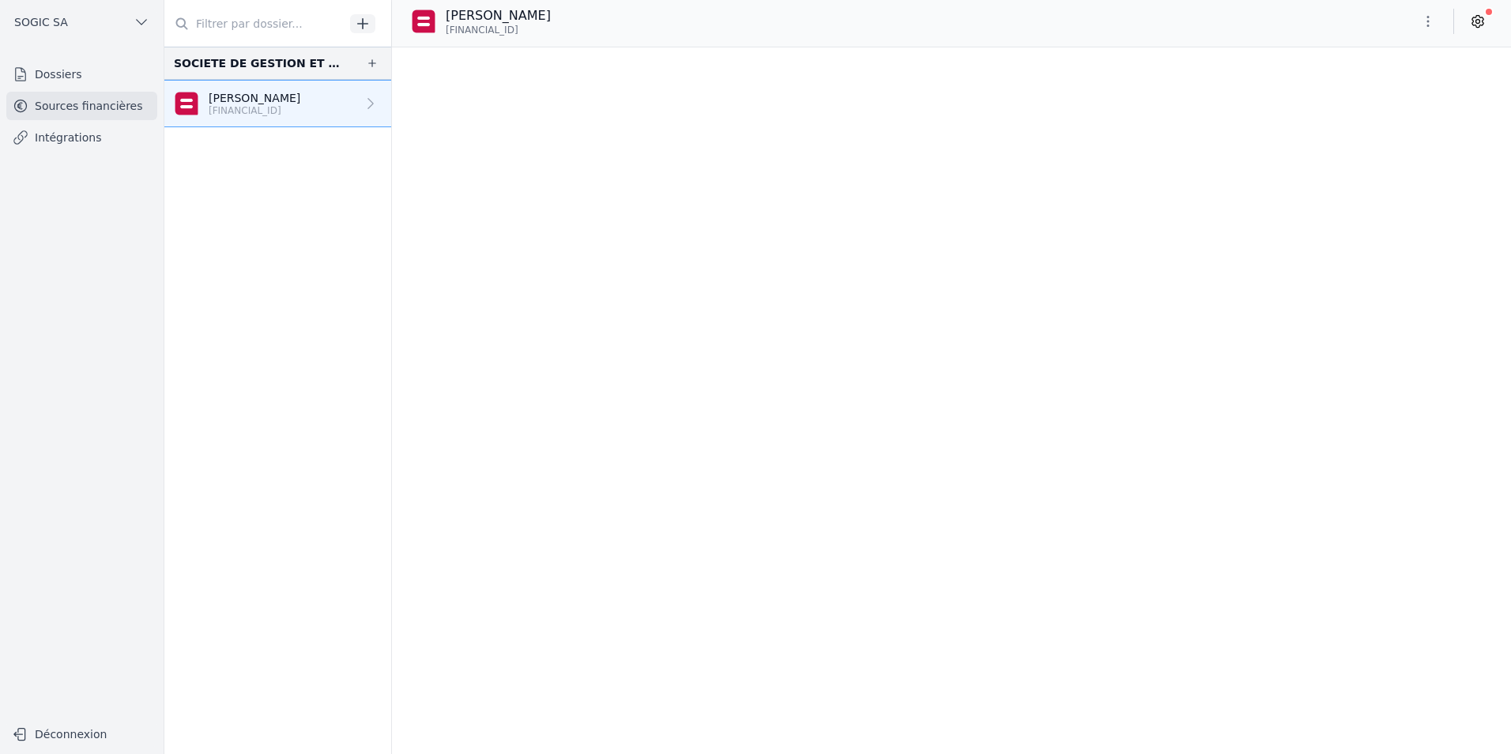
scroll to position [0, 0]
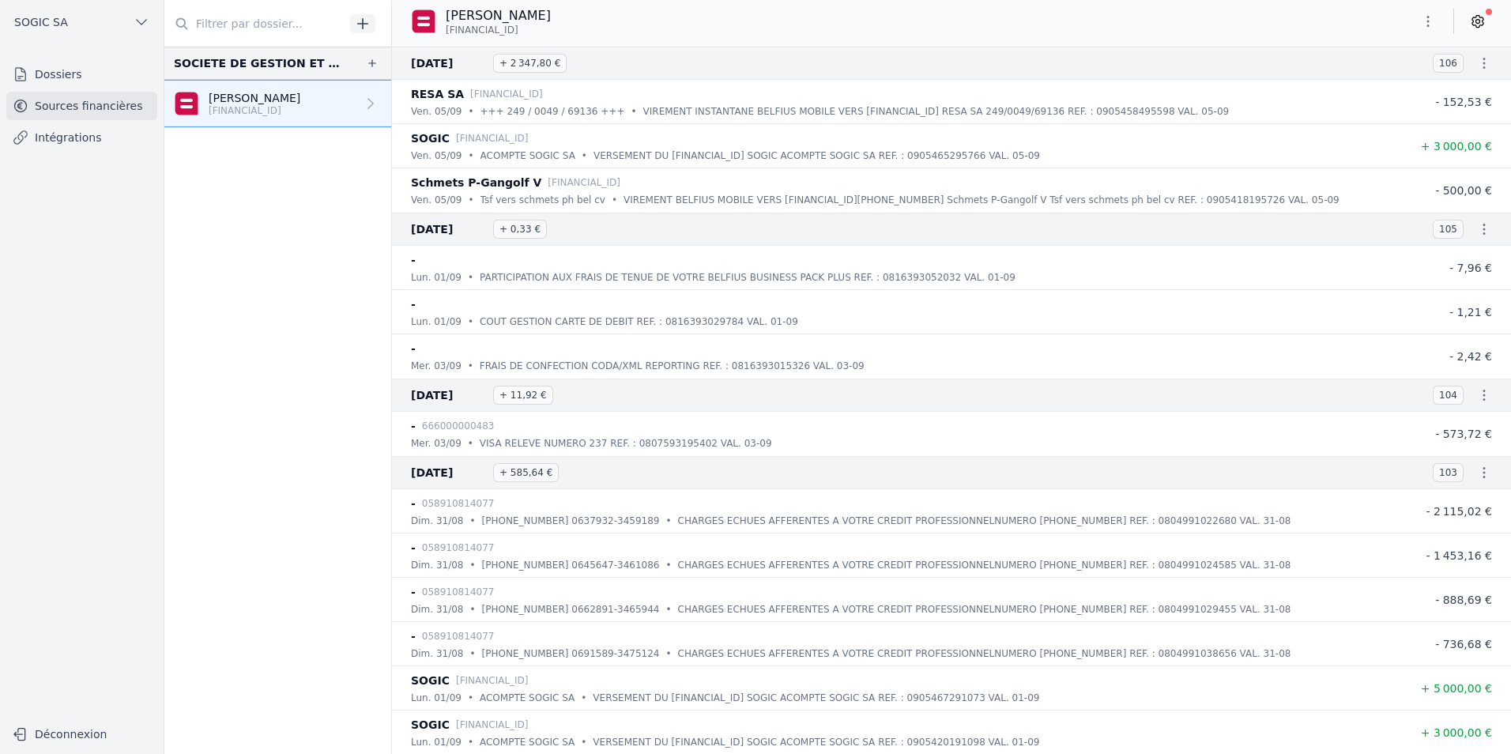
click at [1477, 65] on icon "button" at bounding box center [1485, 63] width 16 height 16
click at [1430, 92] on link "Télécharger les CODA" at bounding box center [1432, 91] width 145 height 28
click at [998, 68] on h3 "[DATE] + 2 347,80 €" at bounding box center [912, 63] width 1003 height 19
click at [1432, 26] on icon "button" at bounding box center [1428, 21] width 16 height 16
click at [1396, 81] on button "Exporter" at bounding box center [1391, 84] width 114 height 29
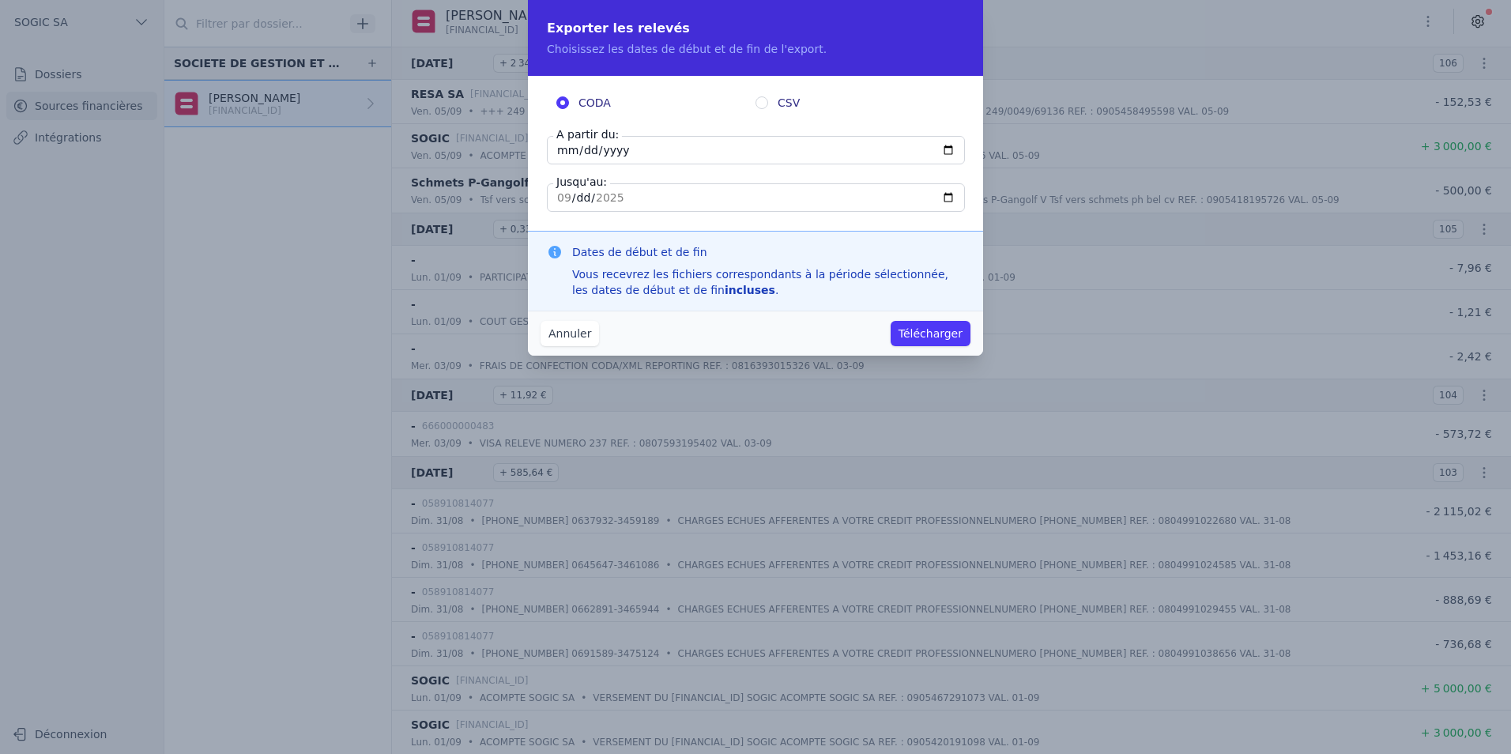
click at [631, 153] on input "[DATE]" at bounding box center [756, 150] width 418 height 28
click at [944, 147] on input "[DATE]" at bounding box center [756, 150] width 418 height 28
type input "[DATE]"
click at [924, 331] on button "Télécharger" at bounding box center [931, 333] width 80 height 25
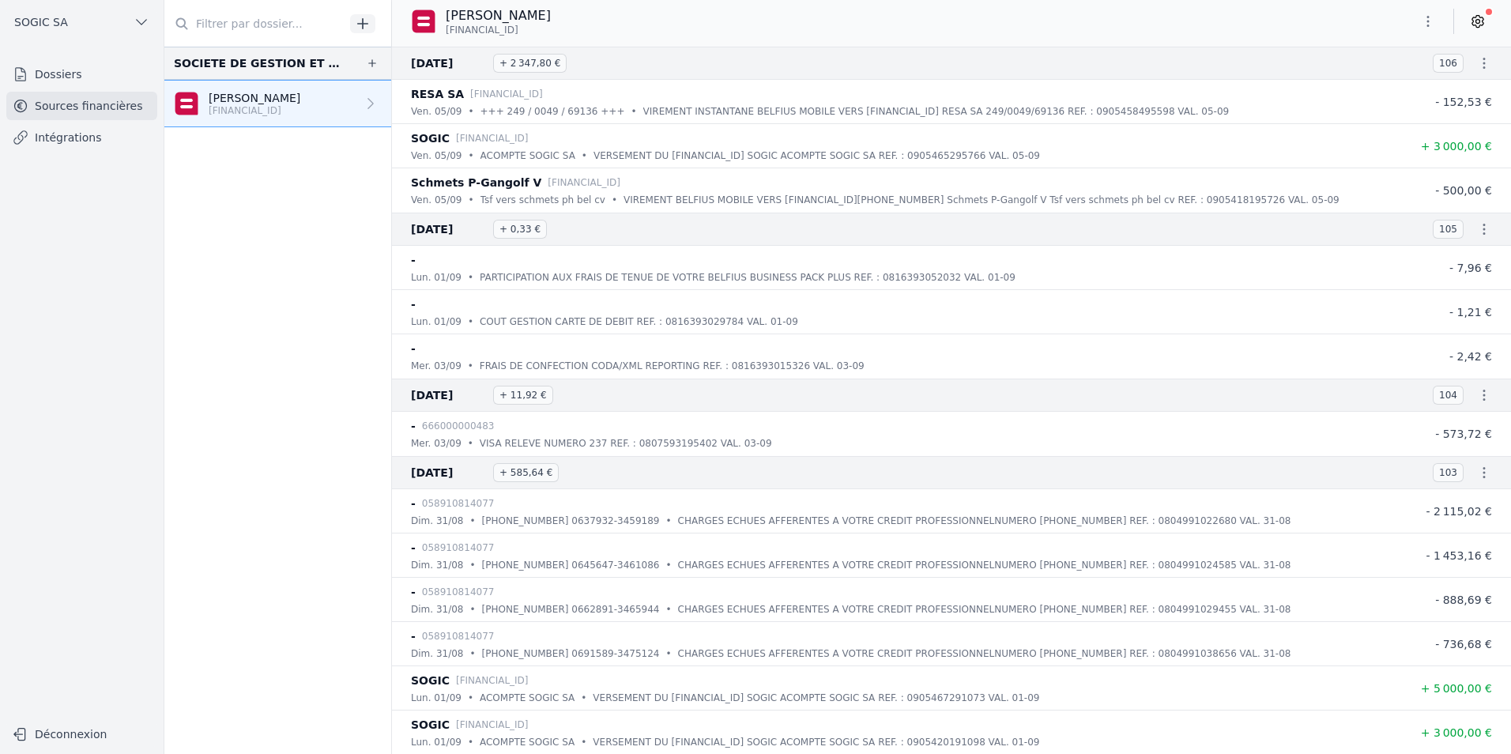
click at [983, 34] on div "[PERSON_NAME] [FINANCIAL_ID]" at bounding box center [951, 21] width 1119 height 30
click at [58, 81] on link "Dossiers" at bounding box center [81, 74] width 151 height 28
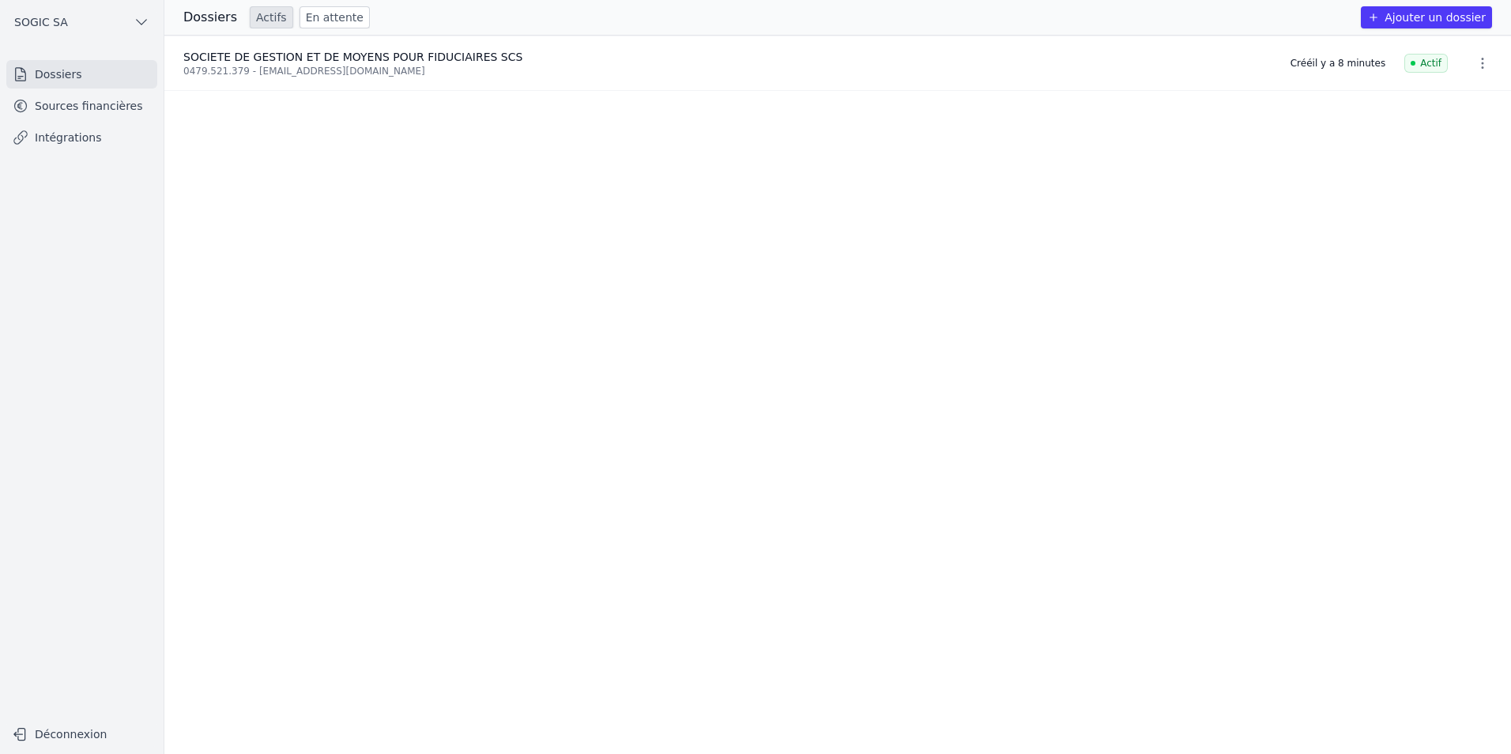
click at [74, 80] on link "Dossiers" at bounding box center [81, 74] width 151 height 28
click at [248, 60] on span "SOCIETE DE GESTION ET DE MOYENS POUR FIDUCIAIRES SCS" at bounding box center [352, 57] width 339 height 13
click at [65, 109] on link "Sources financières" at bounding box center [81, 106] width 151 height 28
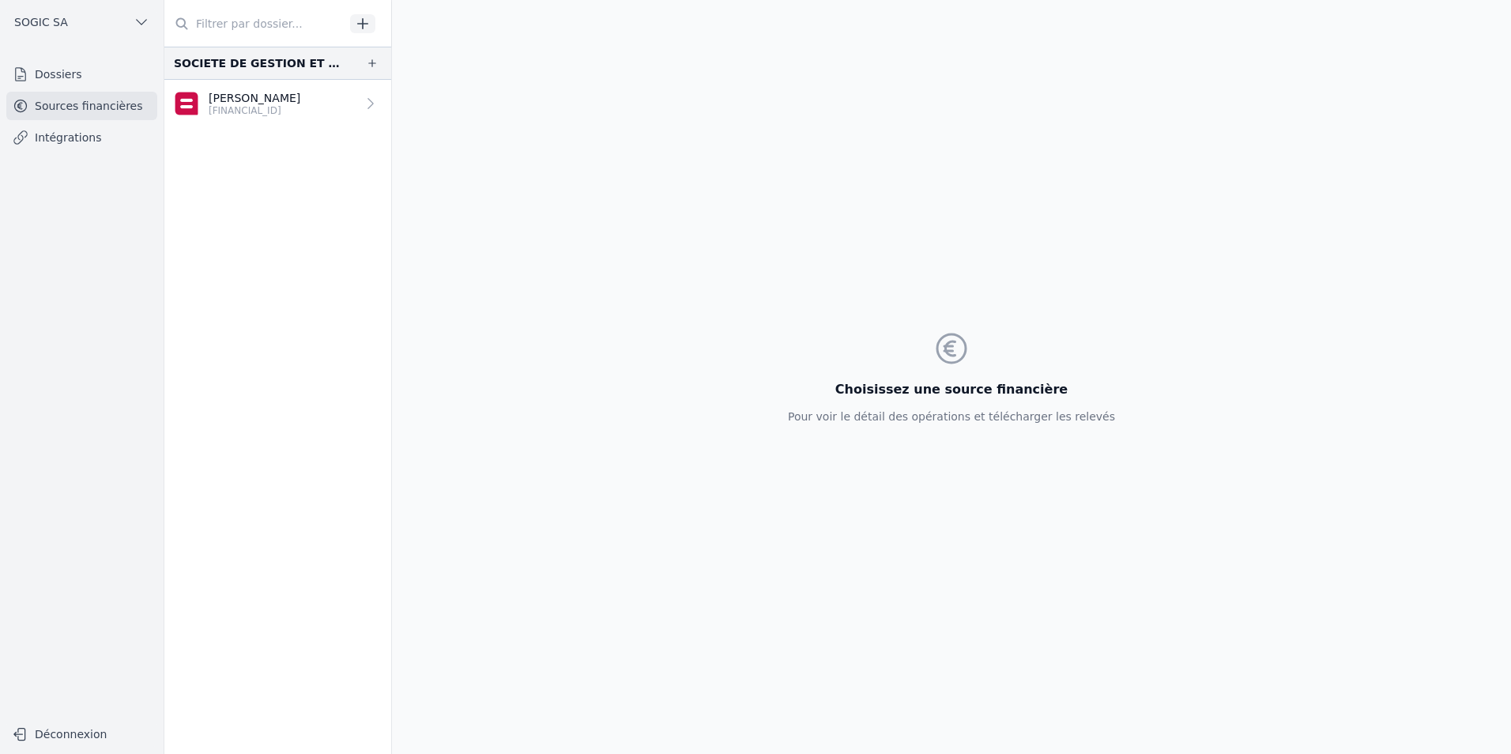
click at [62, 141] on link "Intégrations" at bounding box center [81, 137] width 151 height 28
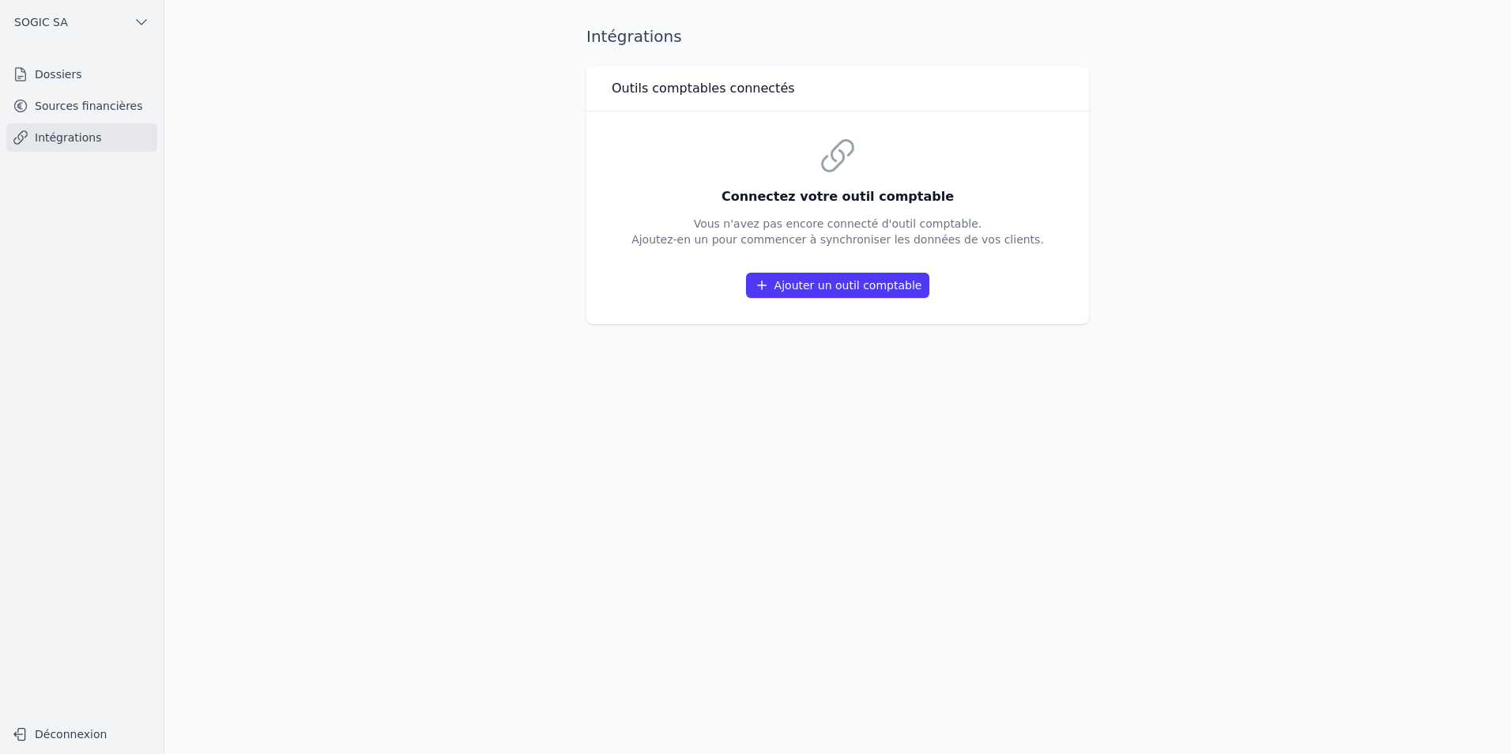
click at [71, 108] on link "Sources financières" at bounding box center [81, 106] width 151 height 28
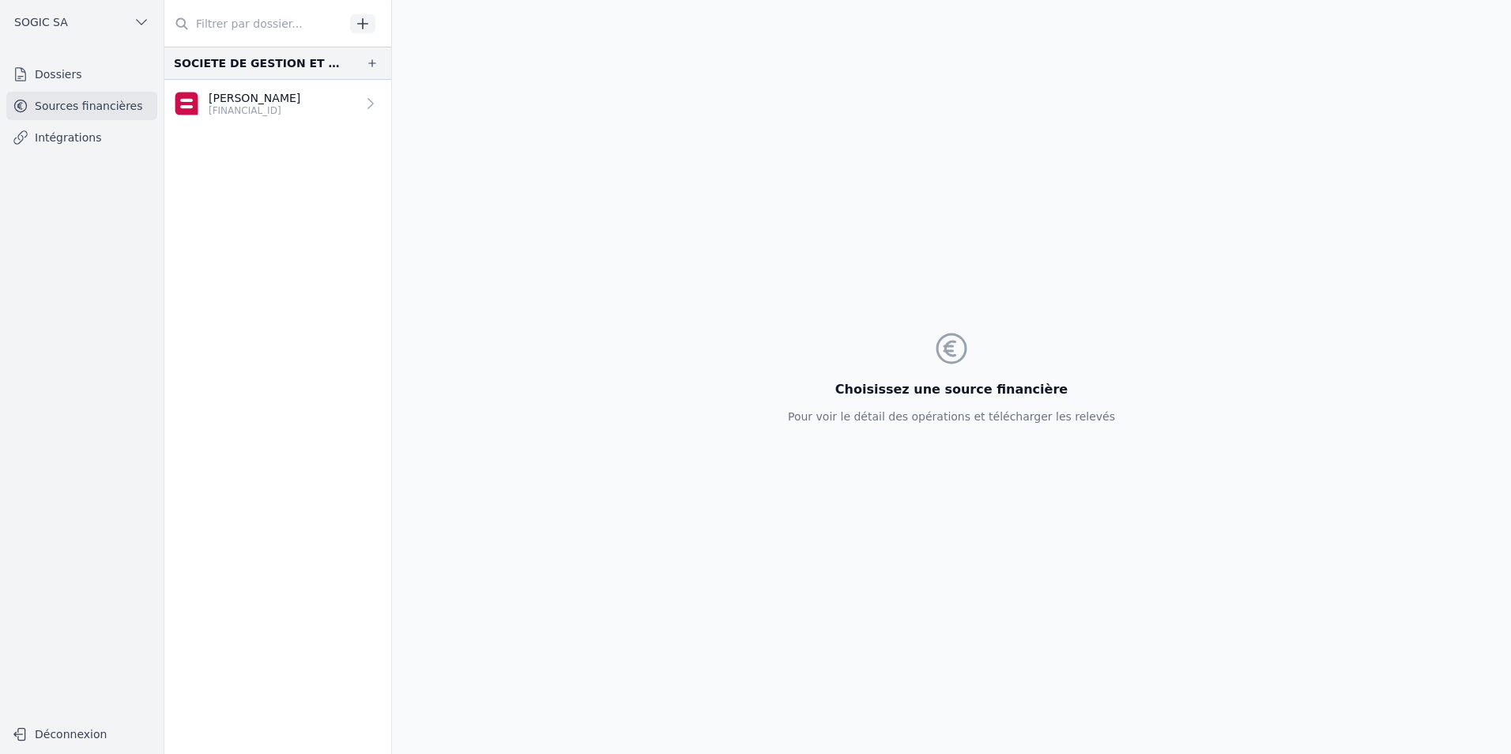
click at [368, 101] on icon at bounding box center [371, 103] width 6 height 11
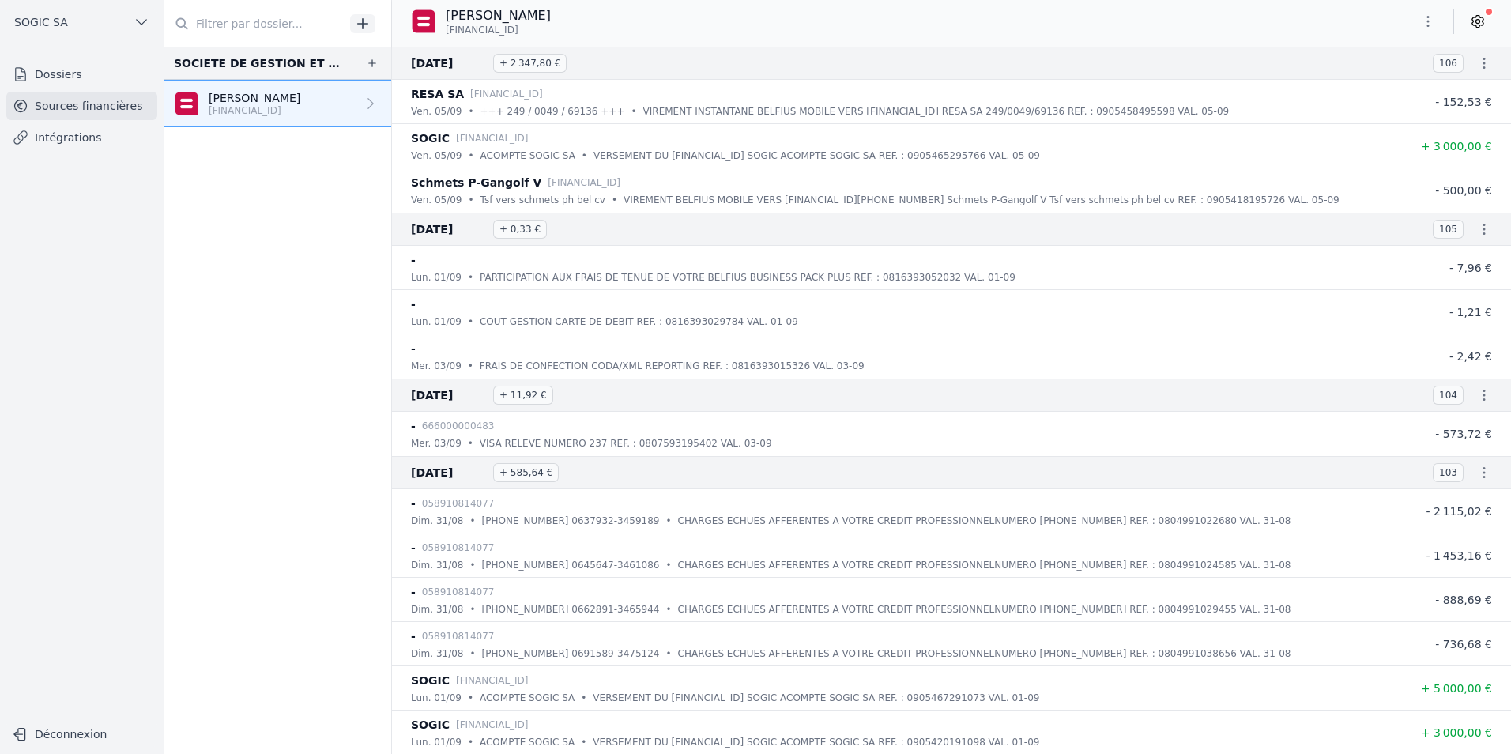
click at [372, 65] on icon "button" at bounding box center [372, 63] width 13 height 13
click at [138, 26] on icon "button" at bounding box center [142, 22] width 16 height 16
click at [95, 92] on link "SOGIC SA" at bounding box center [78, 90] width 151 height 32
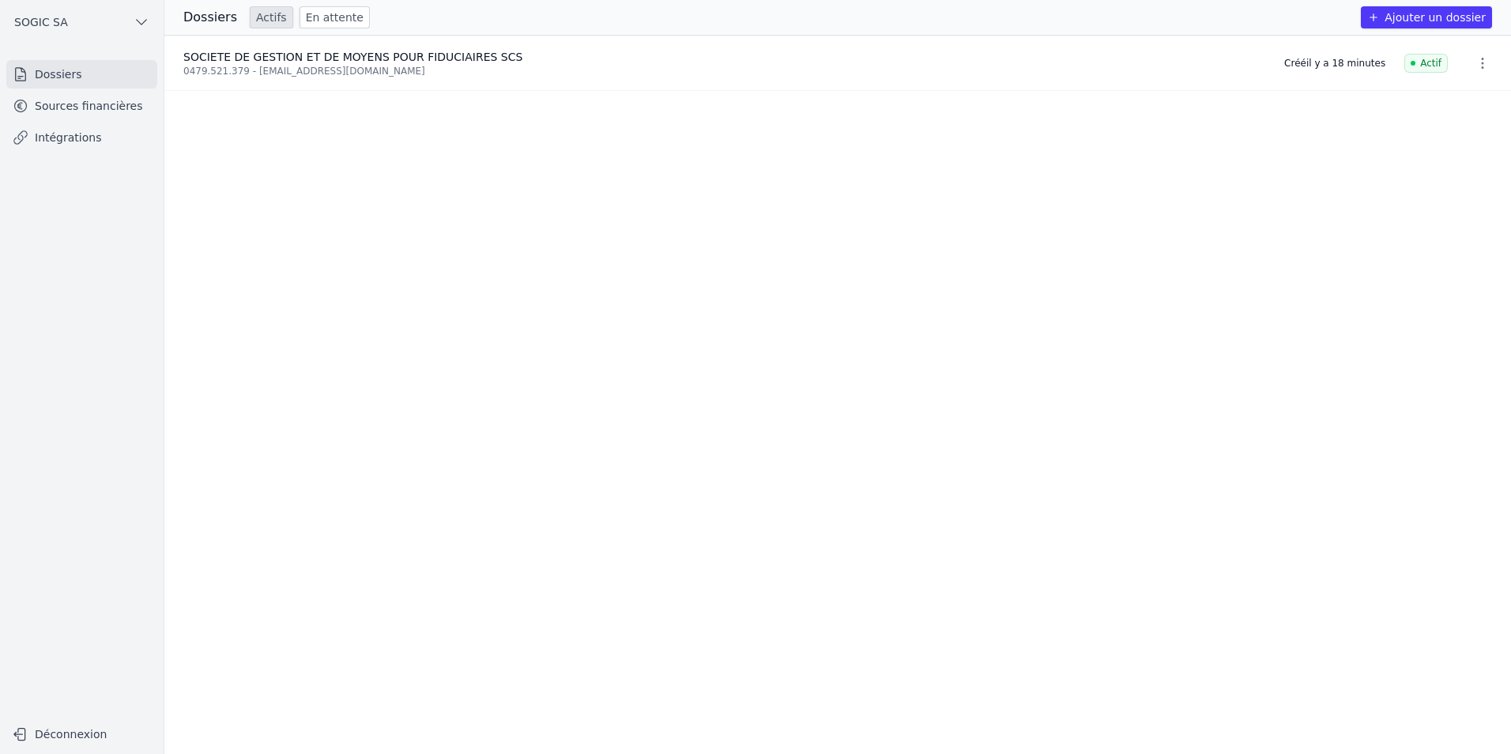
click at [70, 105] on link "Sources financières" at bounding box center [81, 106] width 151 height 28
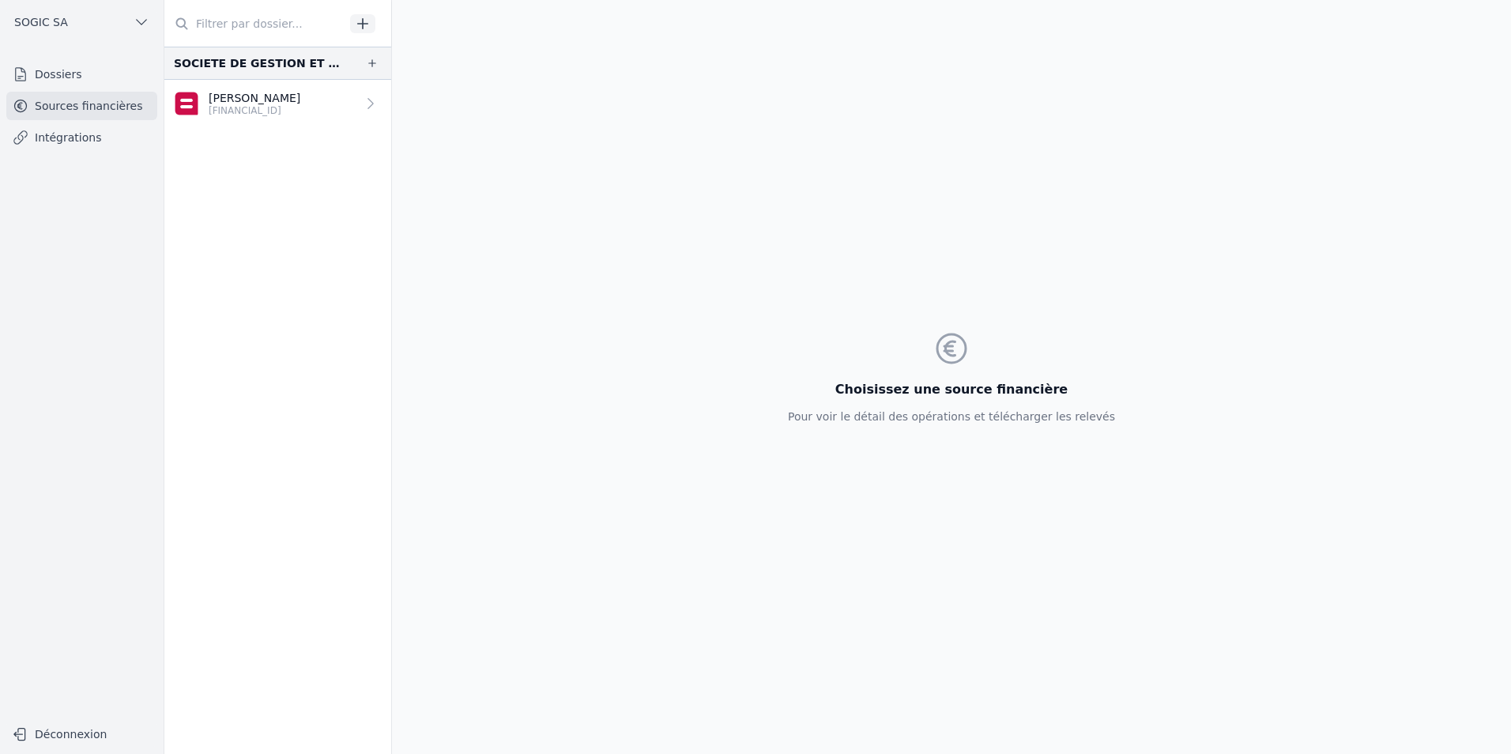
click at [53, 135] on link "Intégrations" at bounding box center [81, 137] width 151 height 28
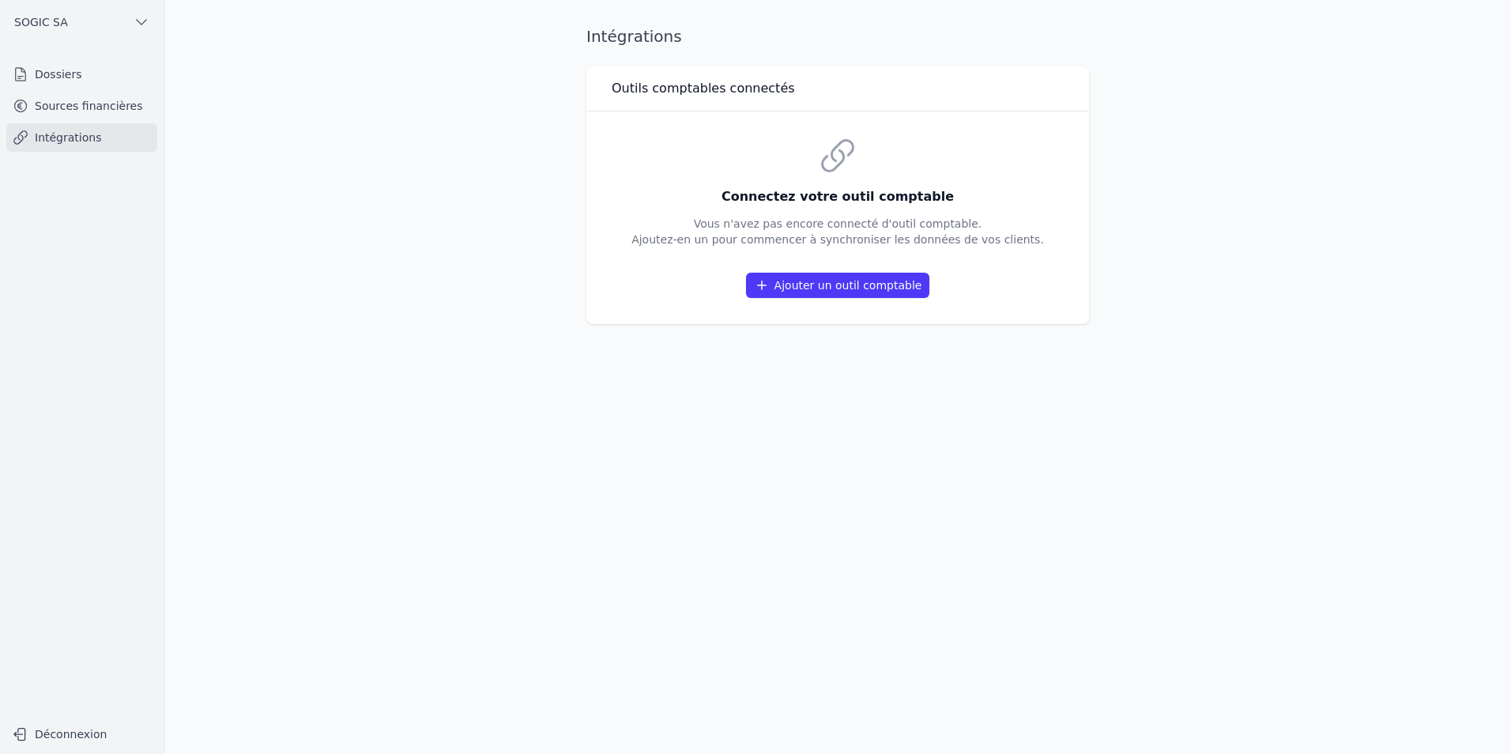
click at [60, 69] on link "Dossiers" at bounding box center [81, 74] width 151 height 28
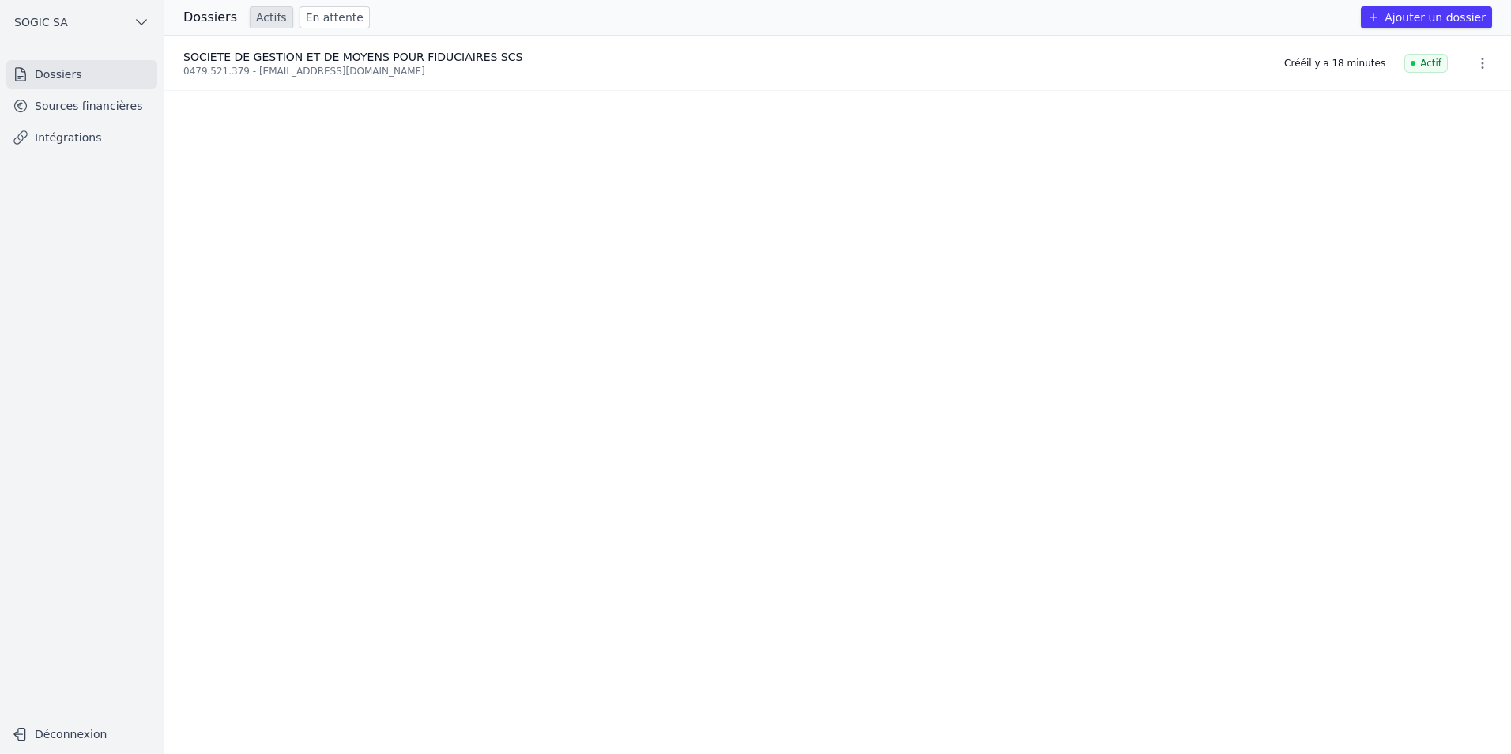
click at [103, 111] on link "Sources financières" at bounding box center [81, 106] width 151 height 28
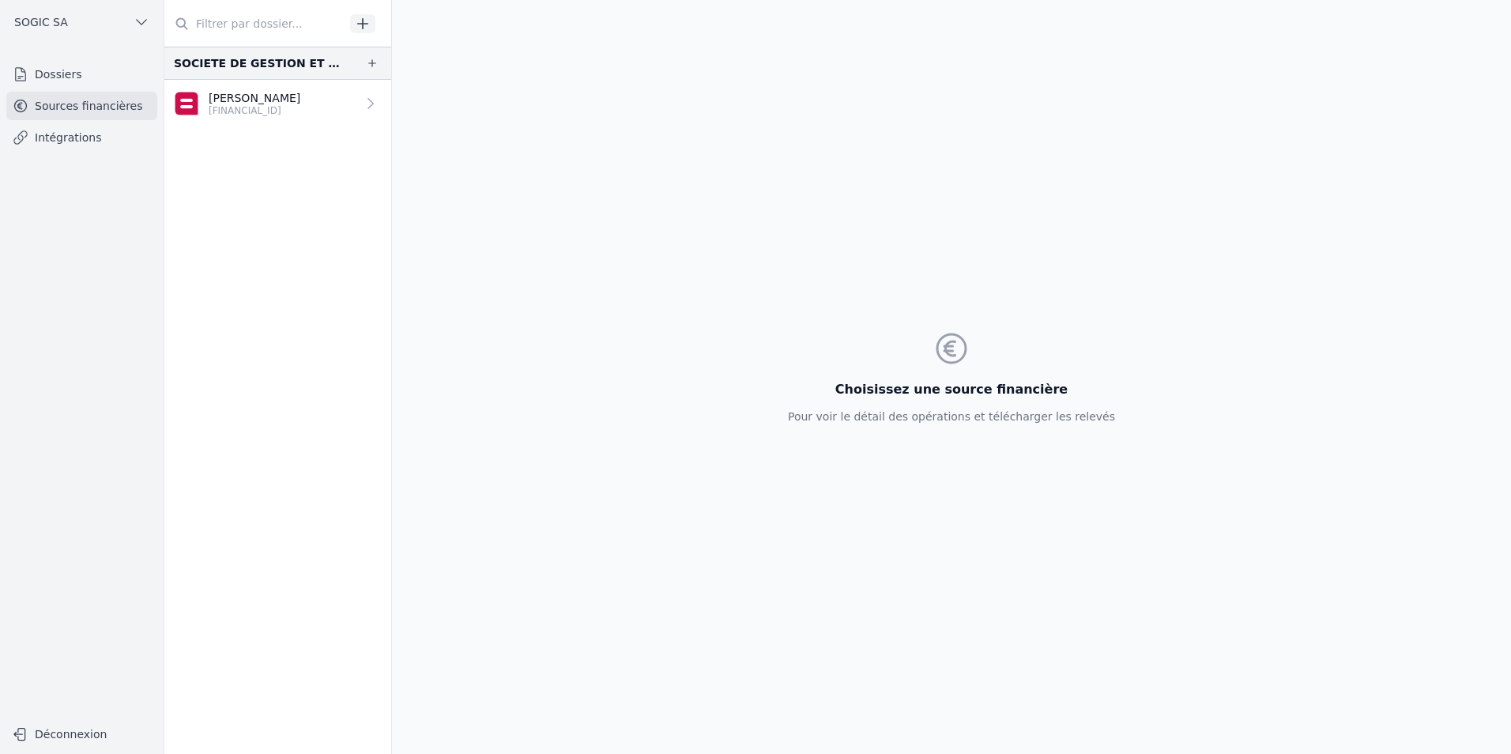
click at [235, 111] on p "[FINANCIAL_ID]" at bounding box center [255, 110] width 92 height 13
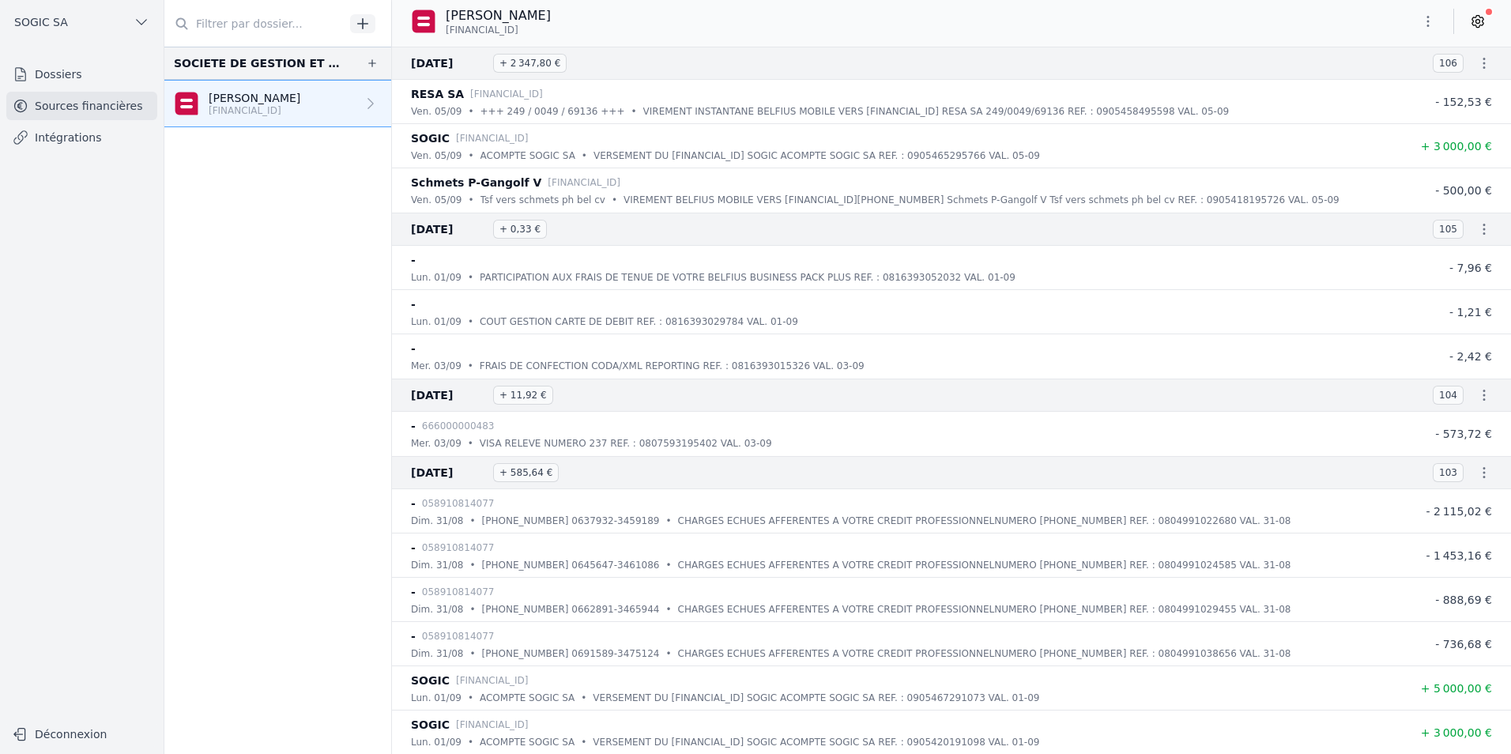
click at [367, 62] on icon "button" at bounding box center [372, 63] width 13 height 13
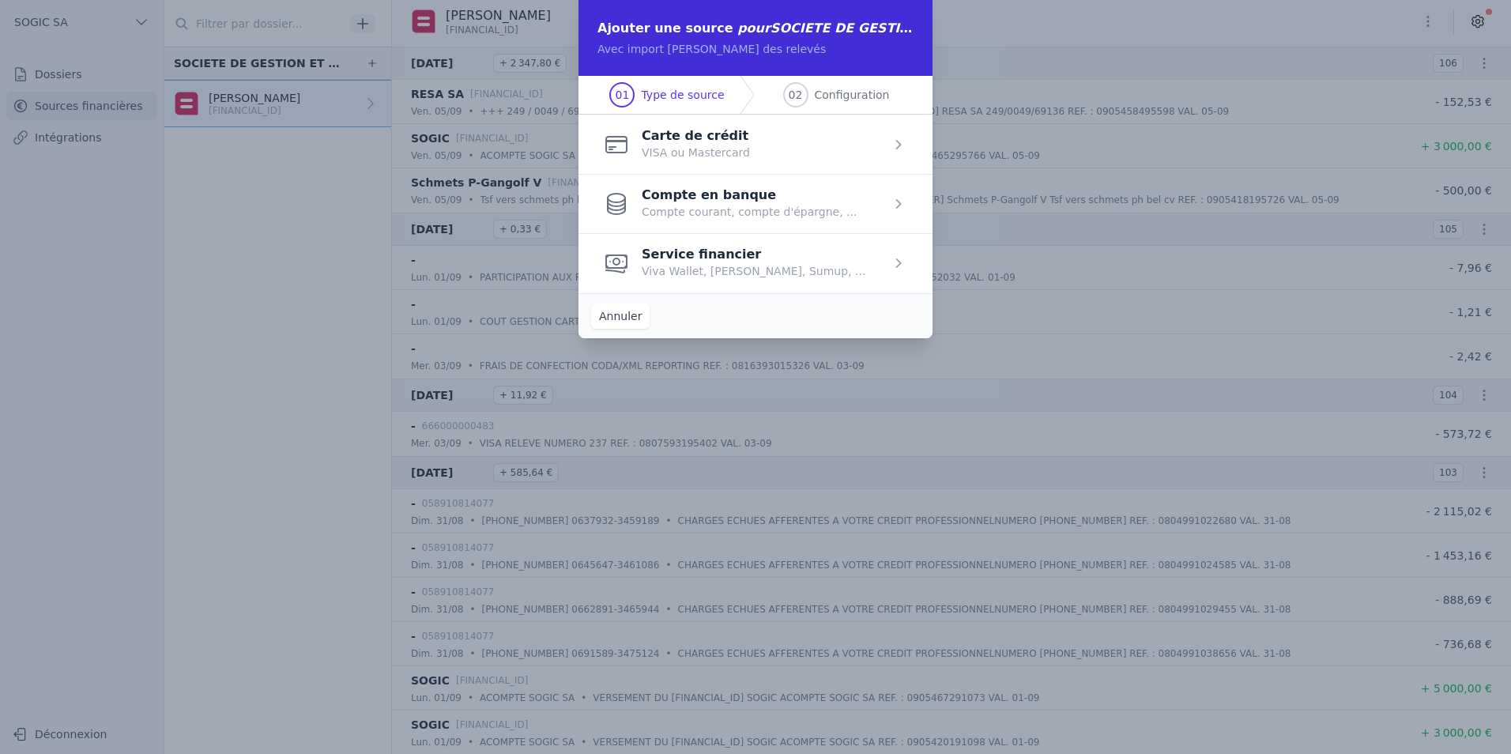
click at [682, 150] on span "button" at bounding box center [756, 144] width 354 height 59
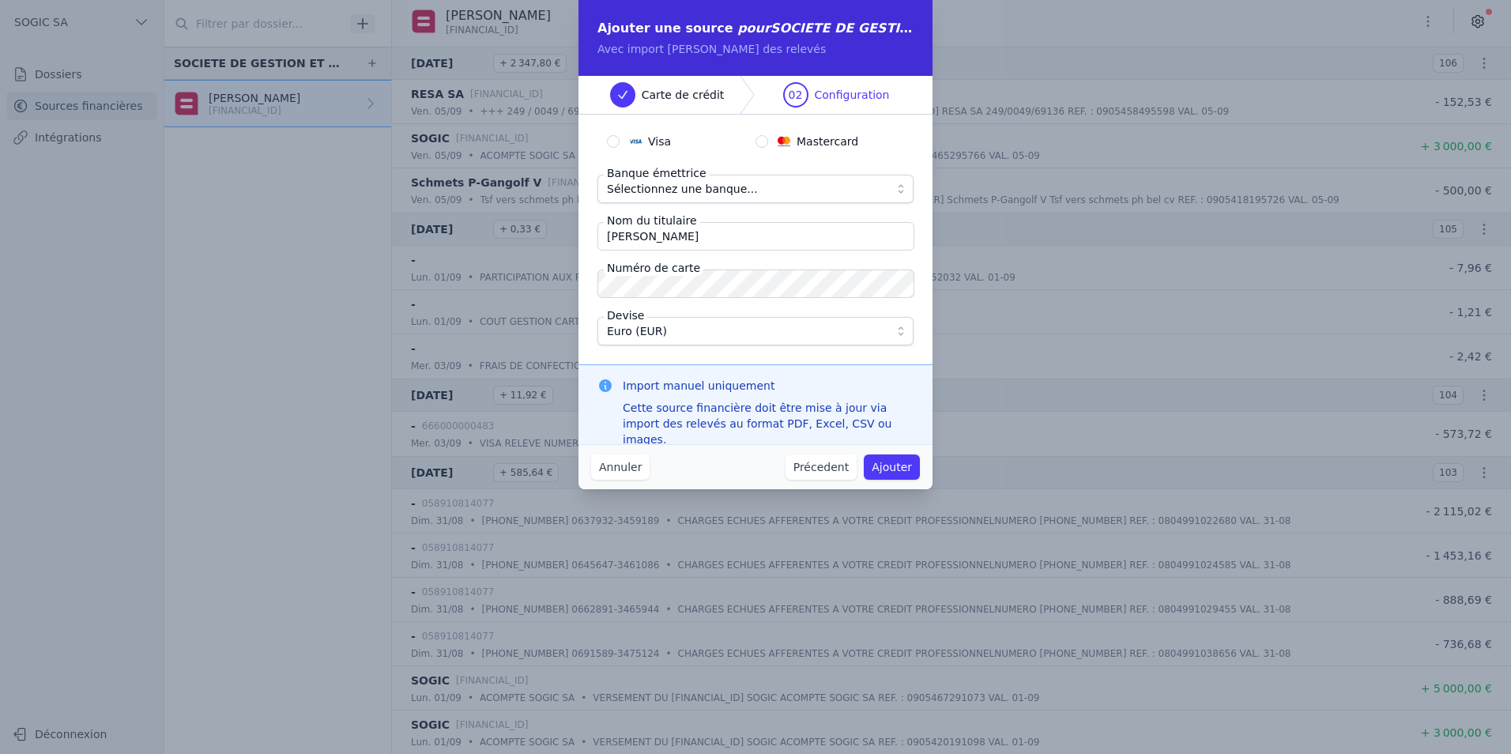
click at [669, 192] on span "Sélectionnez une banque..." at bounding box center [682, 188] width 151 height 19
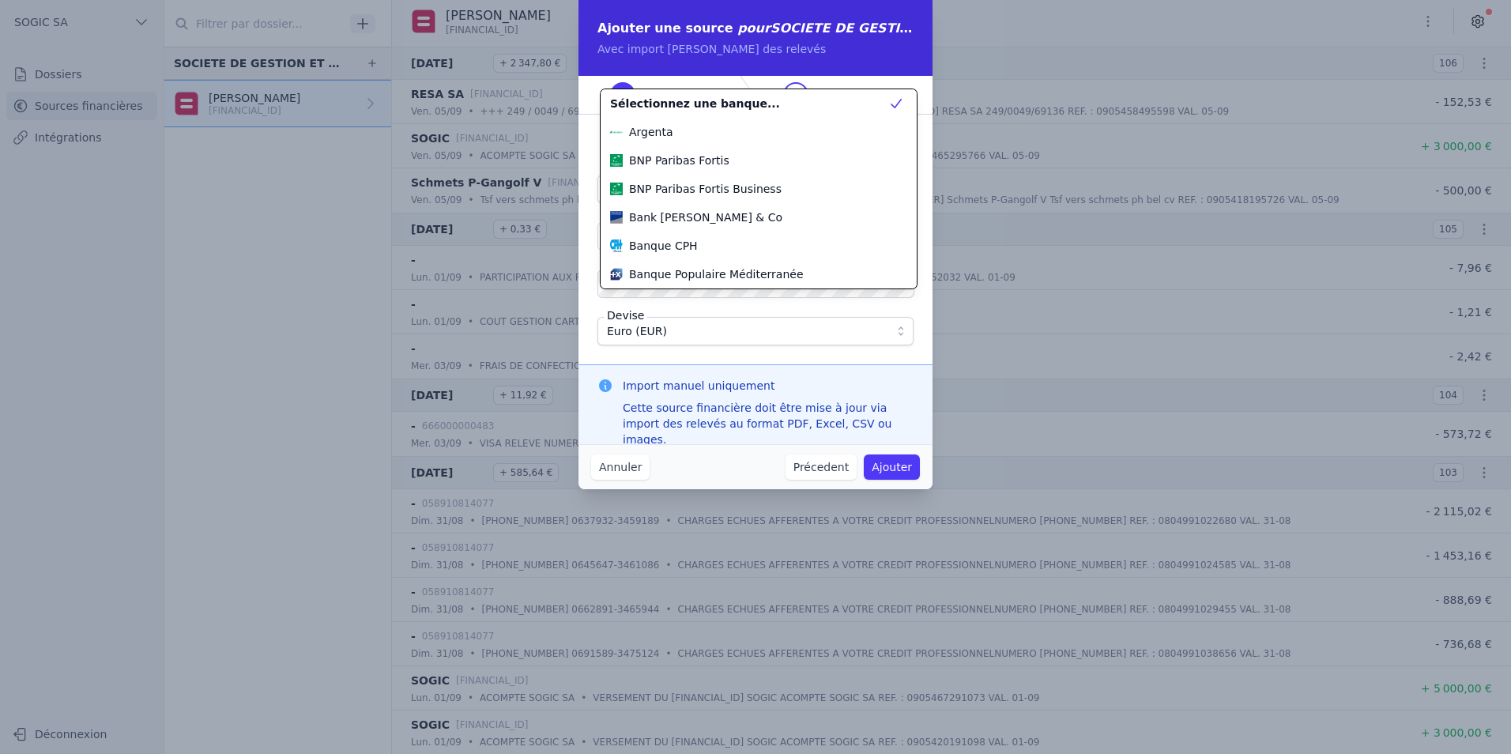
scroll to position [171, 0]
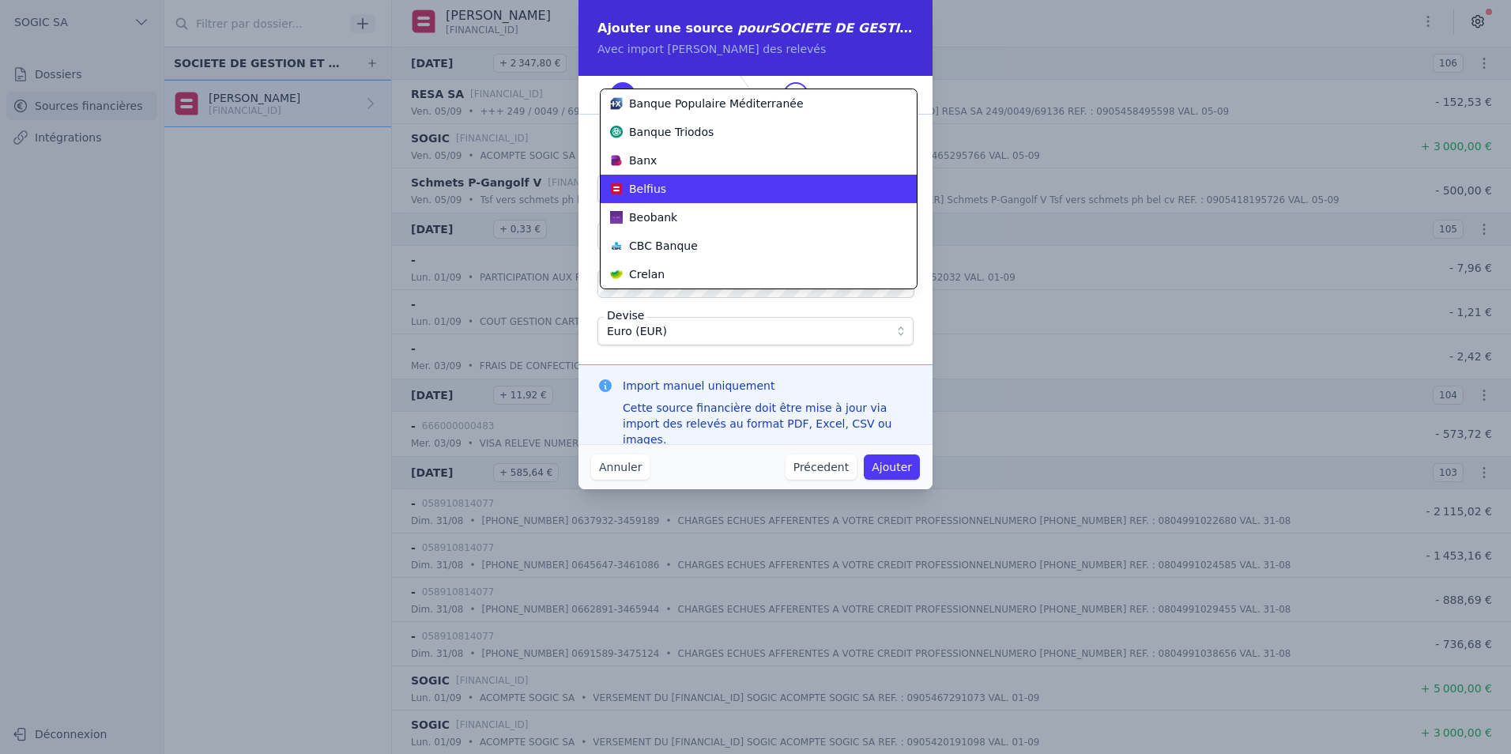
click at [676, 192] on div "Belfius" at bounding box center [749, 189] width 278 height 16
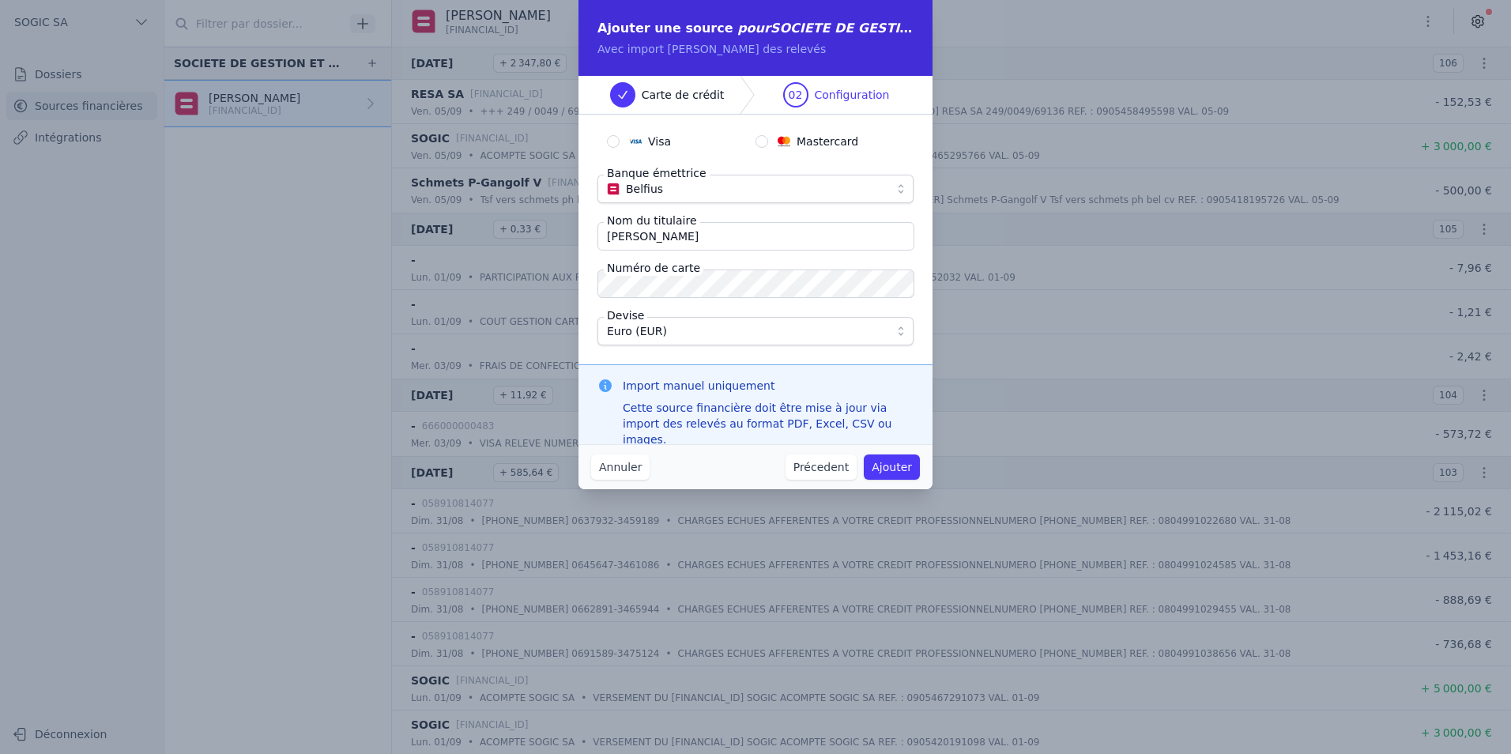
click at [605, 462] on button "Annuler" at bounding box center [620, 467] width 58 height 25
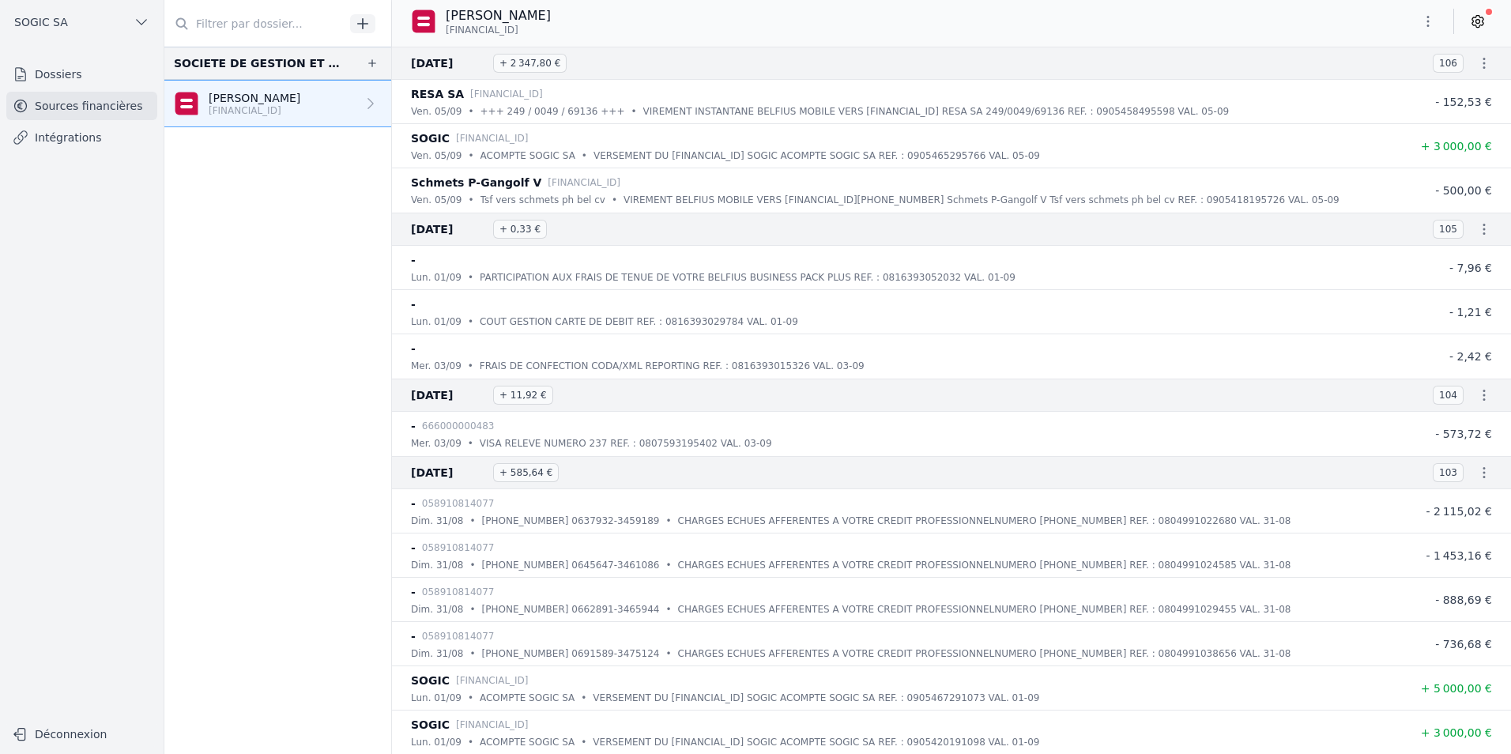
click at [1430, 23] on icon "button" at bounding box center [1428, 21] width 16 height 16
click at [1478, 21] on div at bounding box center [755, 377] width 1511 height 754
click at [1478, 21] on icon at bounding box center [1478, 21] width 16 height 16
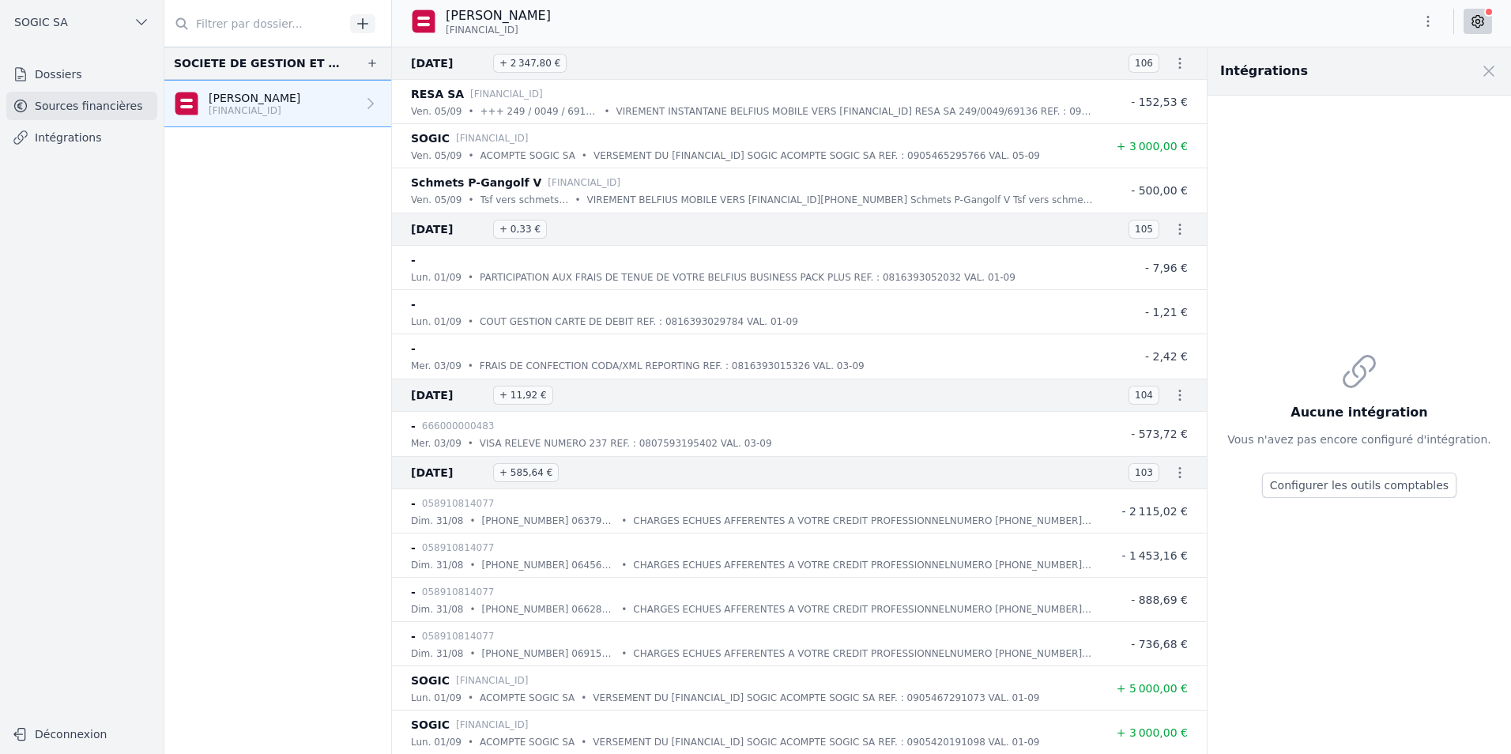
click at [1492, 70] on span at bounding box center [1489, 71] width 35 height 35
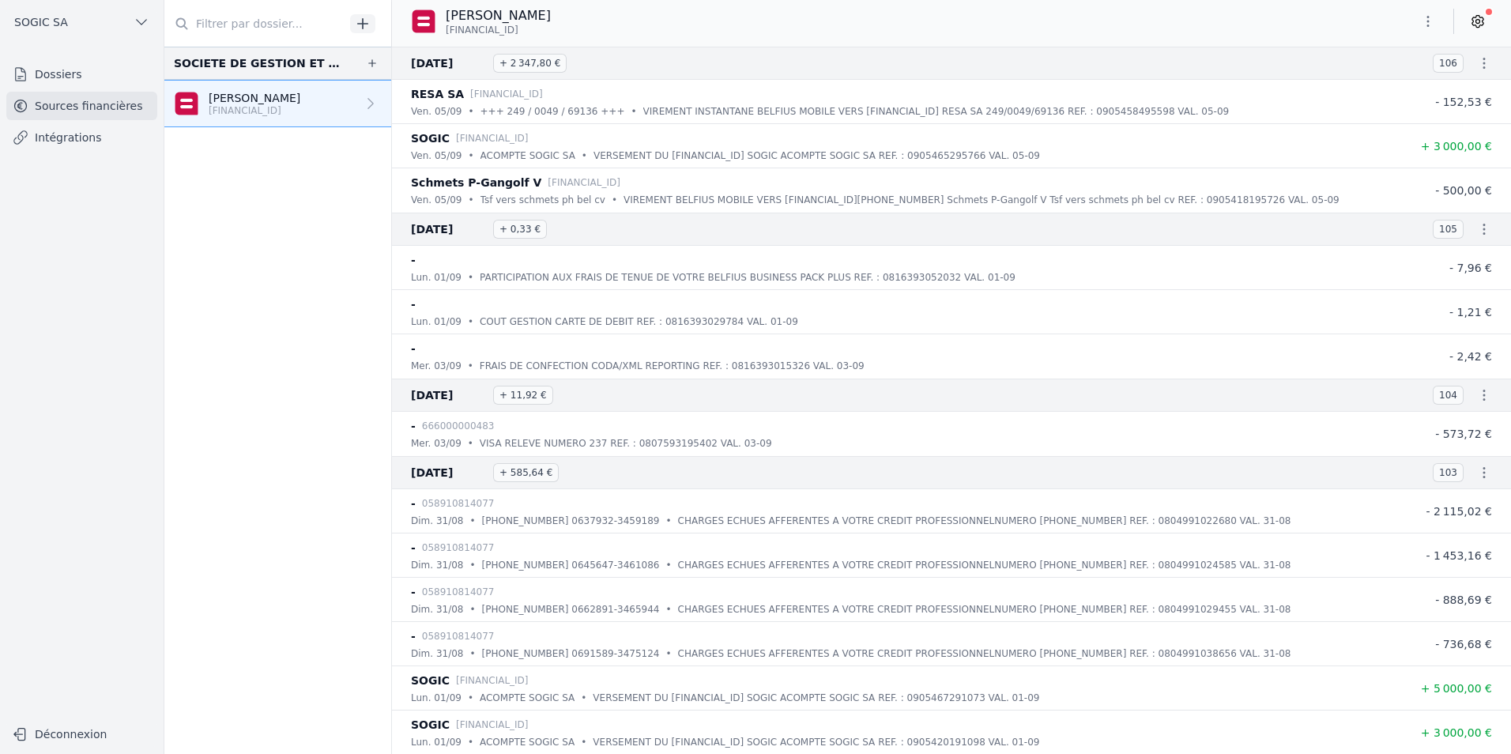
click at [51, 145] on link "Intégrations" at bounding box center [81, 137] width 151 height 28
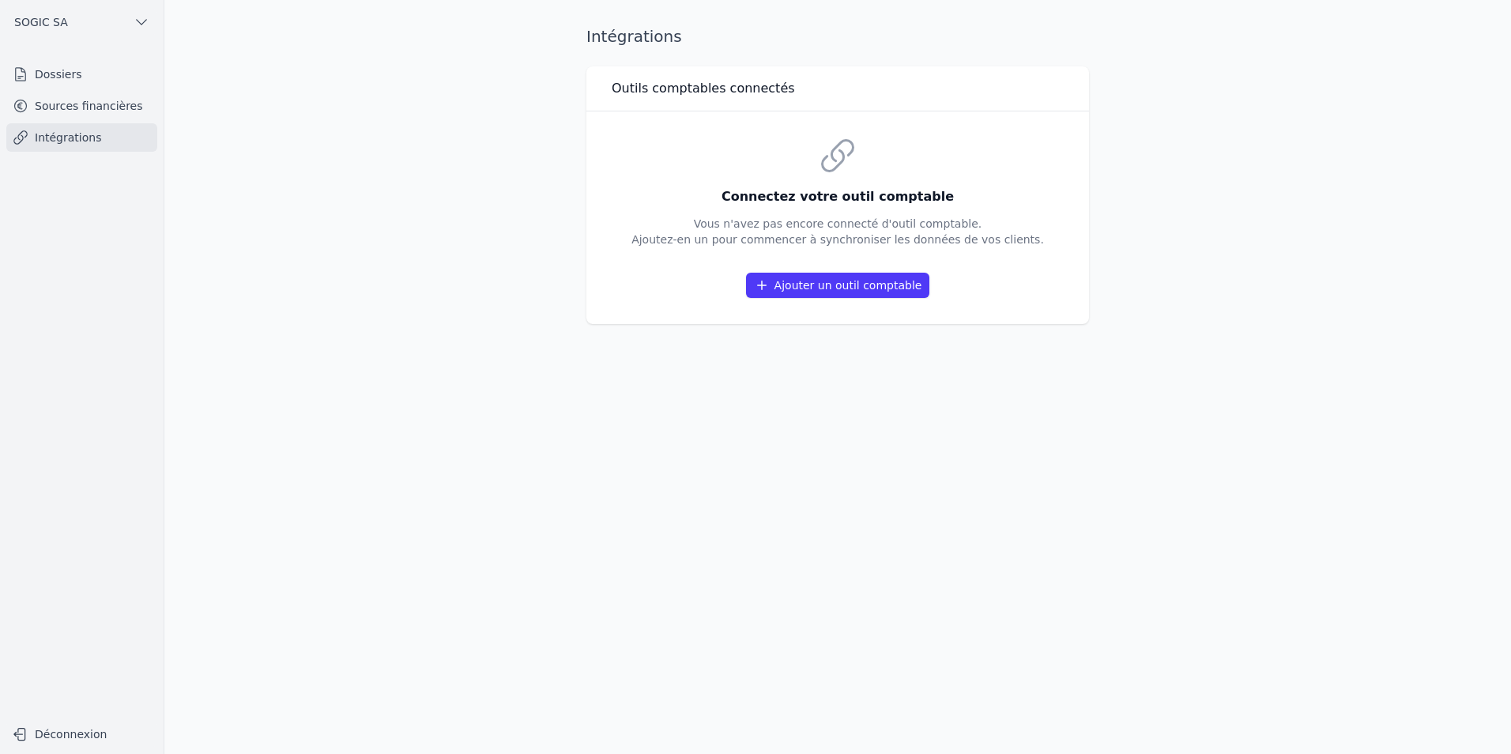
click at [830, 278] on button "Ajouter un outil comptable" at bounding box center [838, 285] width 184 height 25
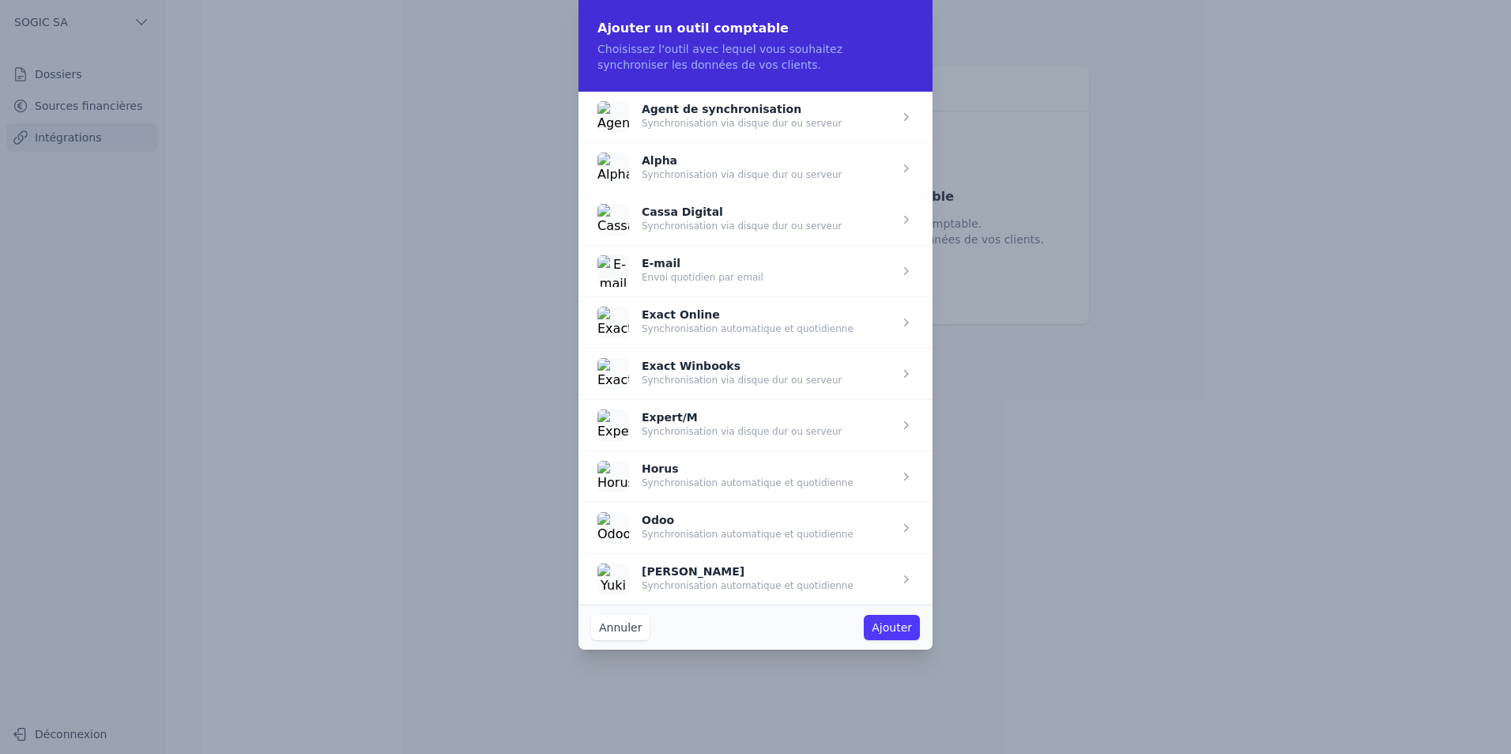
click at [609, 628] on button "Annuler" at bounding box center [620, 627] width 58 height 25
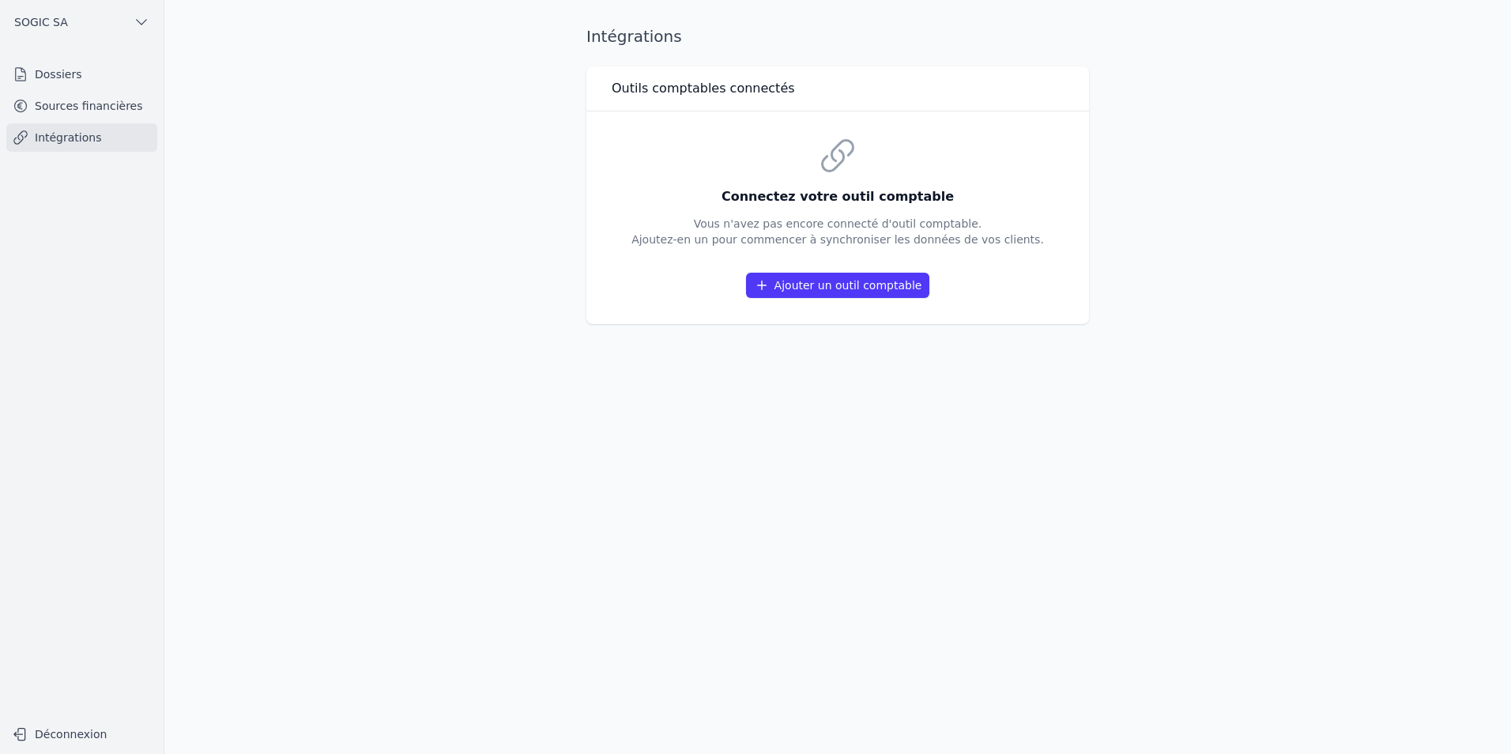
click at [47, 78] on link "Dossiers" at bounding box center [81, 74] width 151 height 28
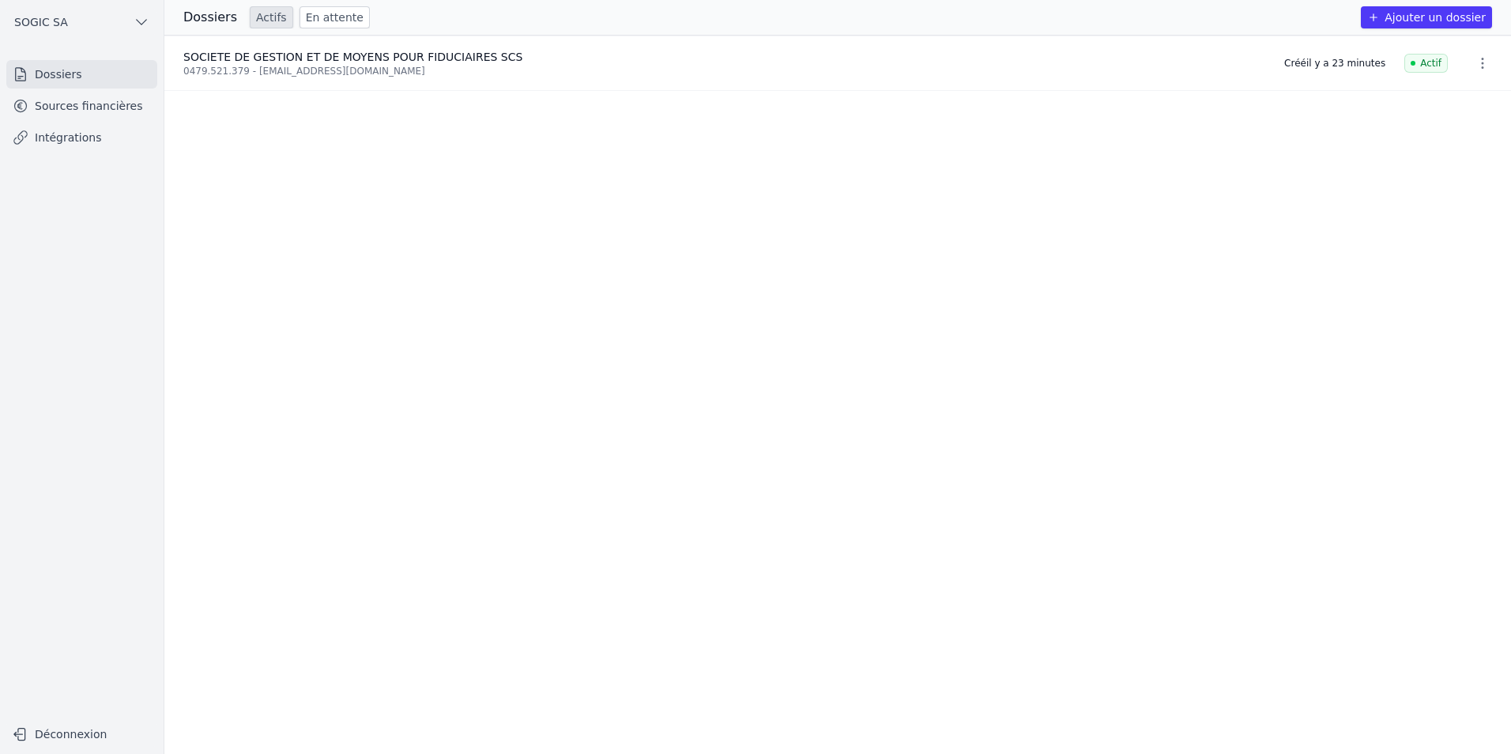
click at [51, 70] on link "Dossiers" at bounding box center [81, 74] width 151 height 28
click at [190, 15] on h3 "Dossiers" at bounding box center [210, 17] width 54 height 19
click at [76, 106] on link "Sources financières" at bounding box center [81, 106] width 151 height 28
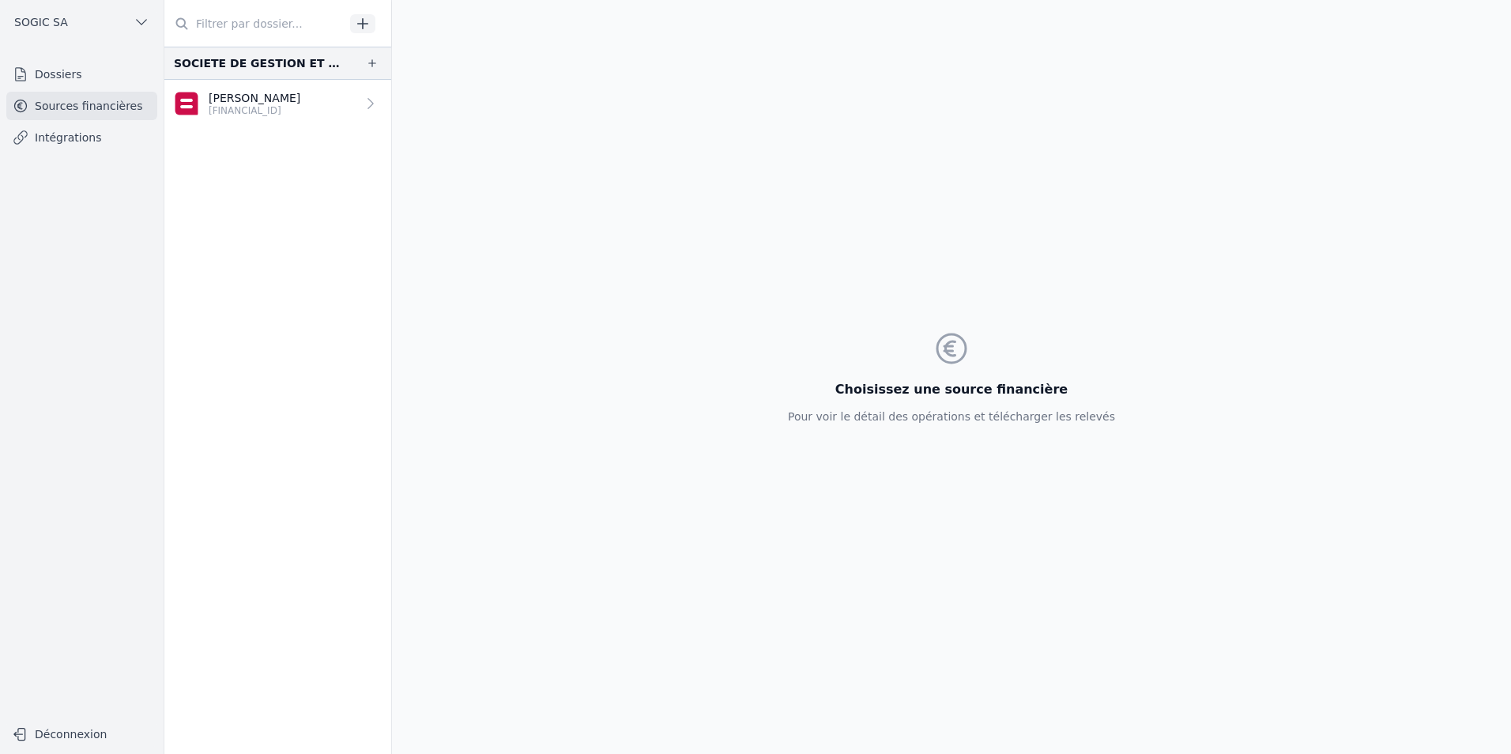
click at [361, 27] on icon "button" at bounding box center [363, 24] width 16 height 16
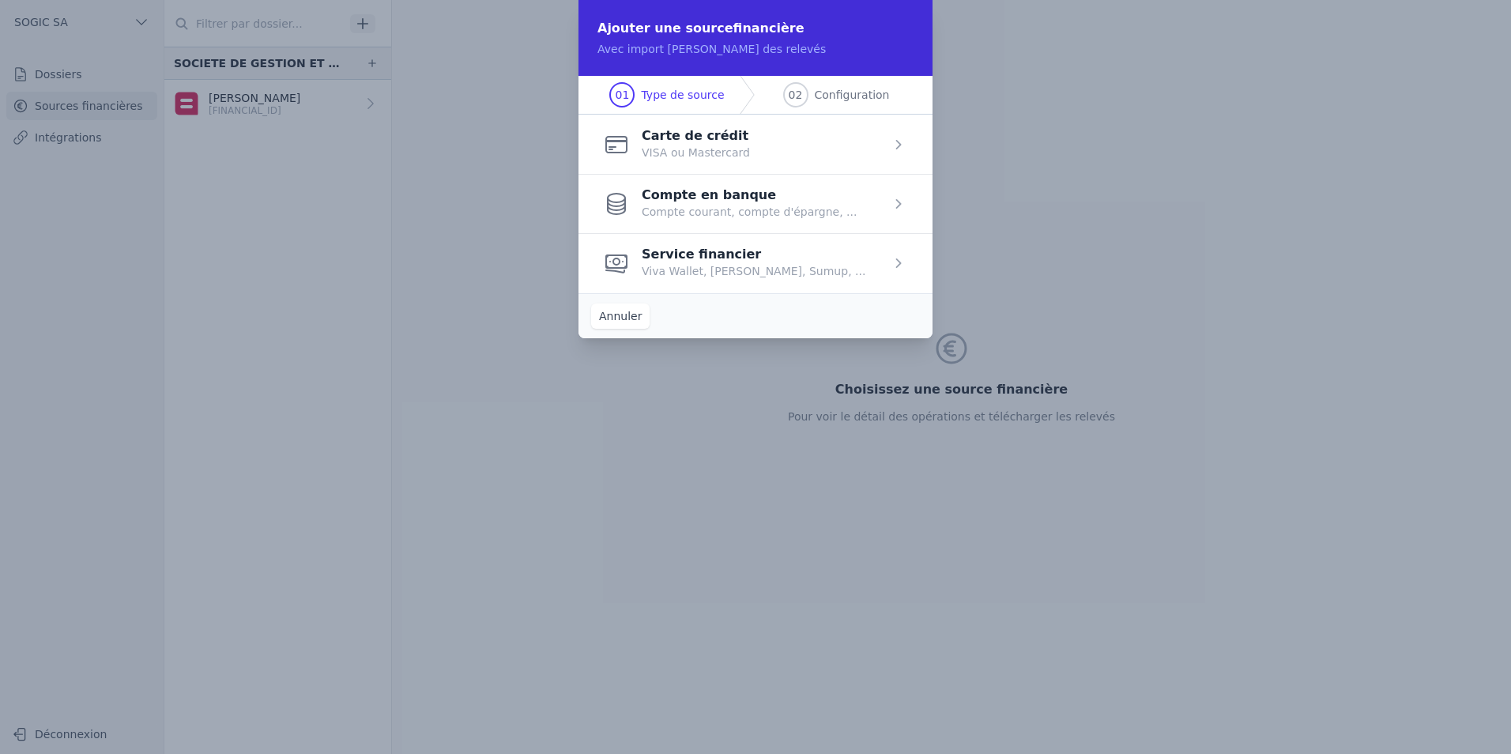
click at [624, 316] on button "Annuler" at bounding box center [620, 316] width 58 height 25
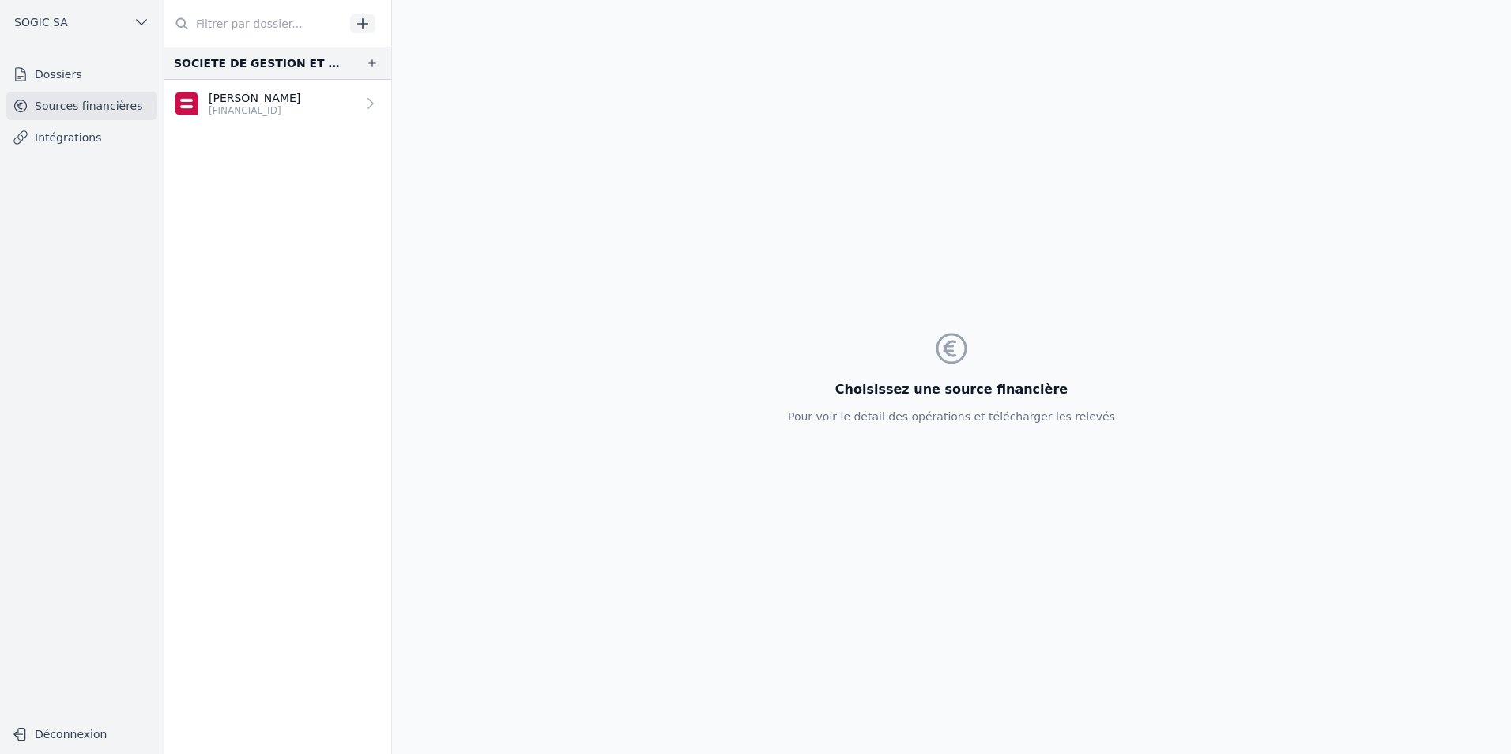
click at [65, 79] on link "Dossiers" at bounding box center [81, 74] width 151 height 28
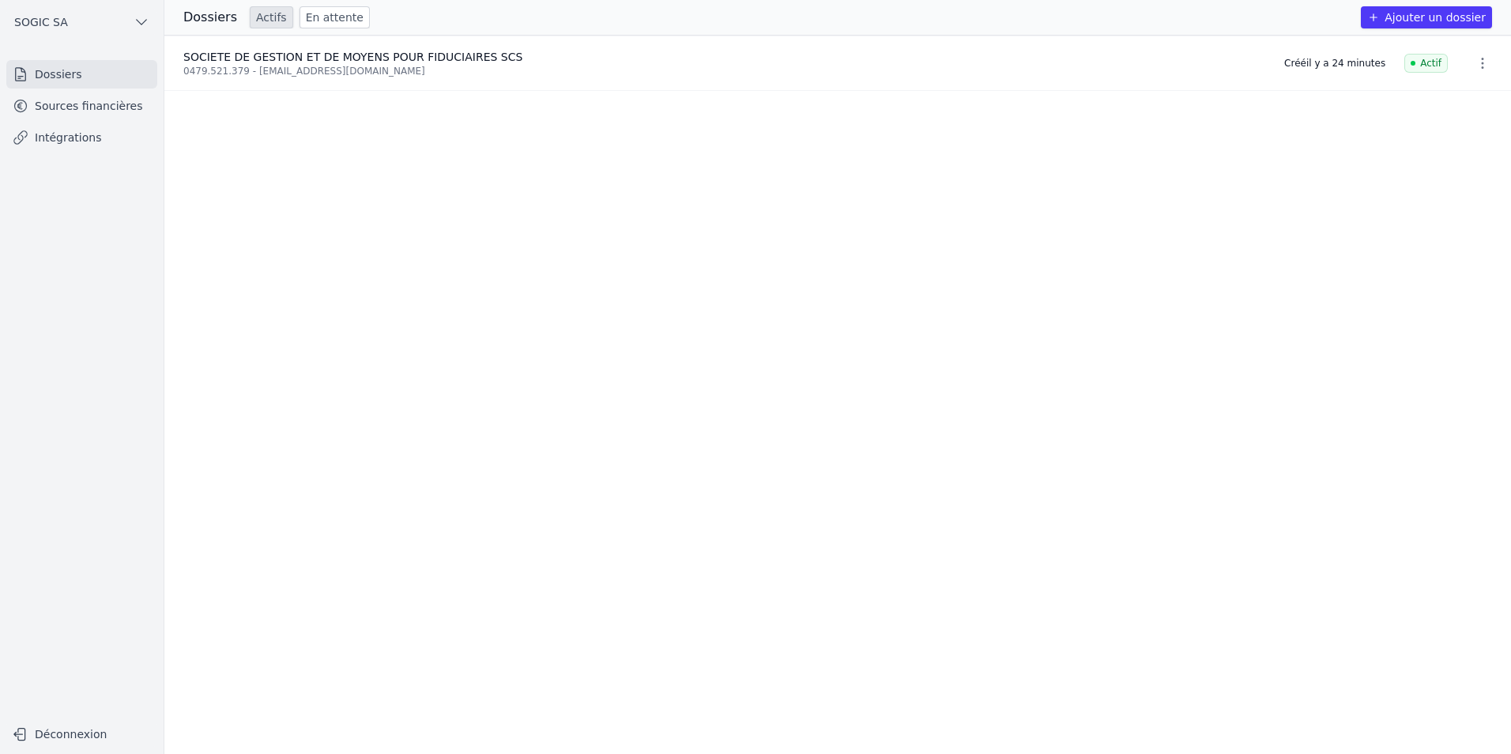
click at [1403, 17] on button "Ajouter un dossier" at bounding box center [1426, 17] width 131 height 22
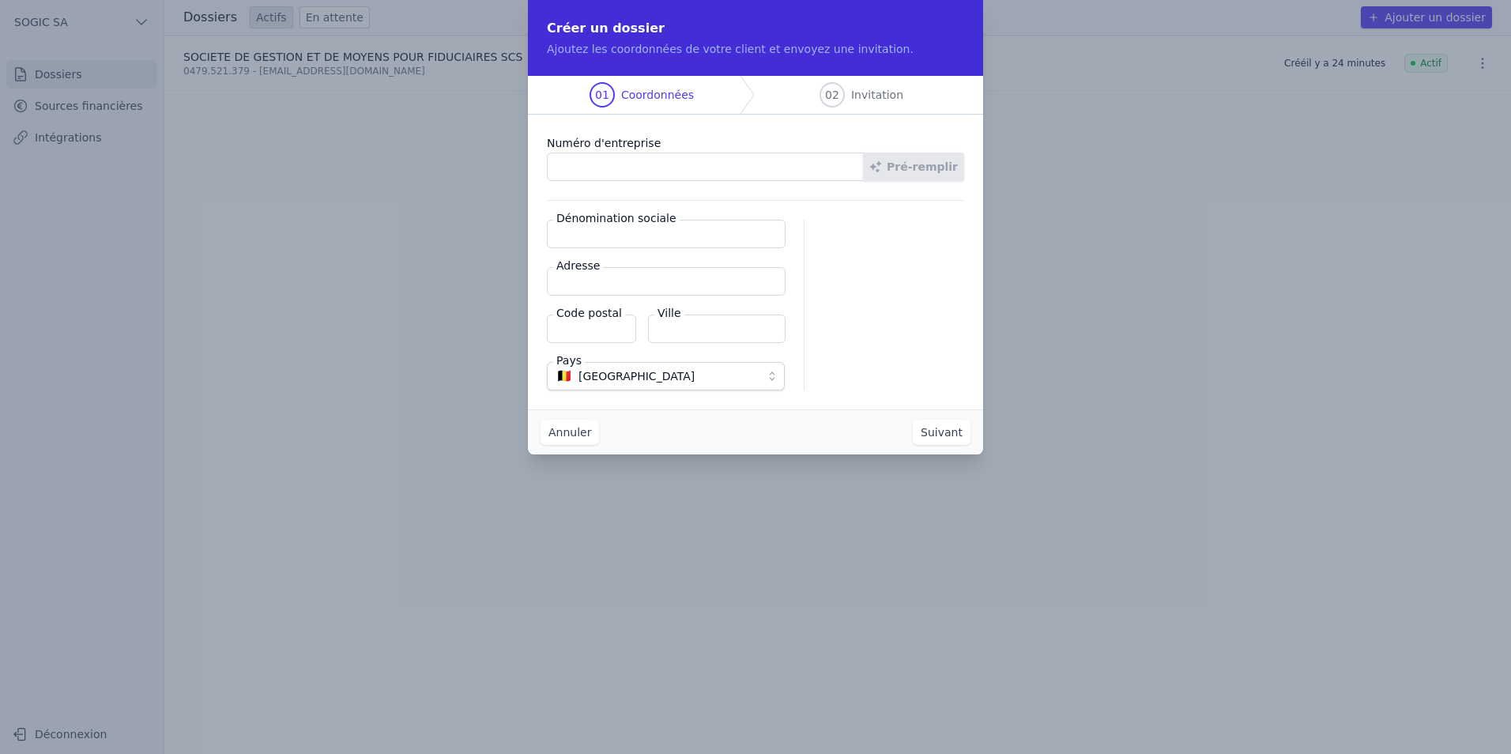
click at [597, 165] on input "Numéro d'entreprise" at bounding box center [705, 167] width 317 height 28
paste input "0800.261.183"
click at [922, 167] on button "Pré-remplir" at bounding box center [913, 167] width 101 height 28
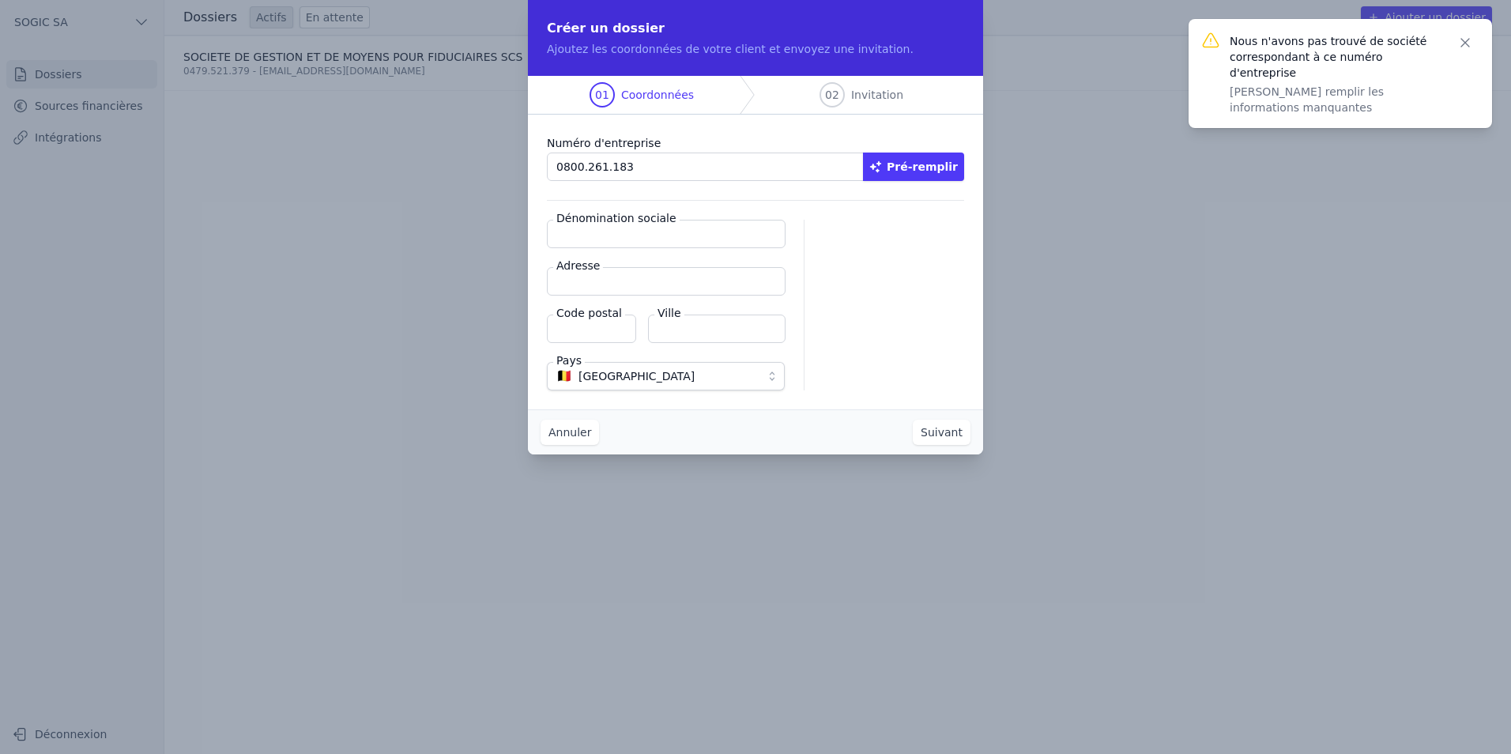
click at [566, 168] on input "0800.261.183" at bounding box center [705, 167] width 317 height 28
click at [557, 166] on input "0800.261.183" at bounding box center [705, 167] width 317 height 28
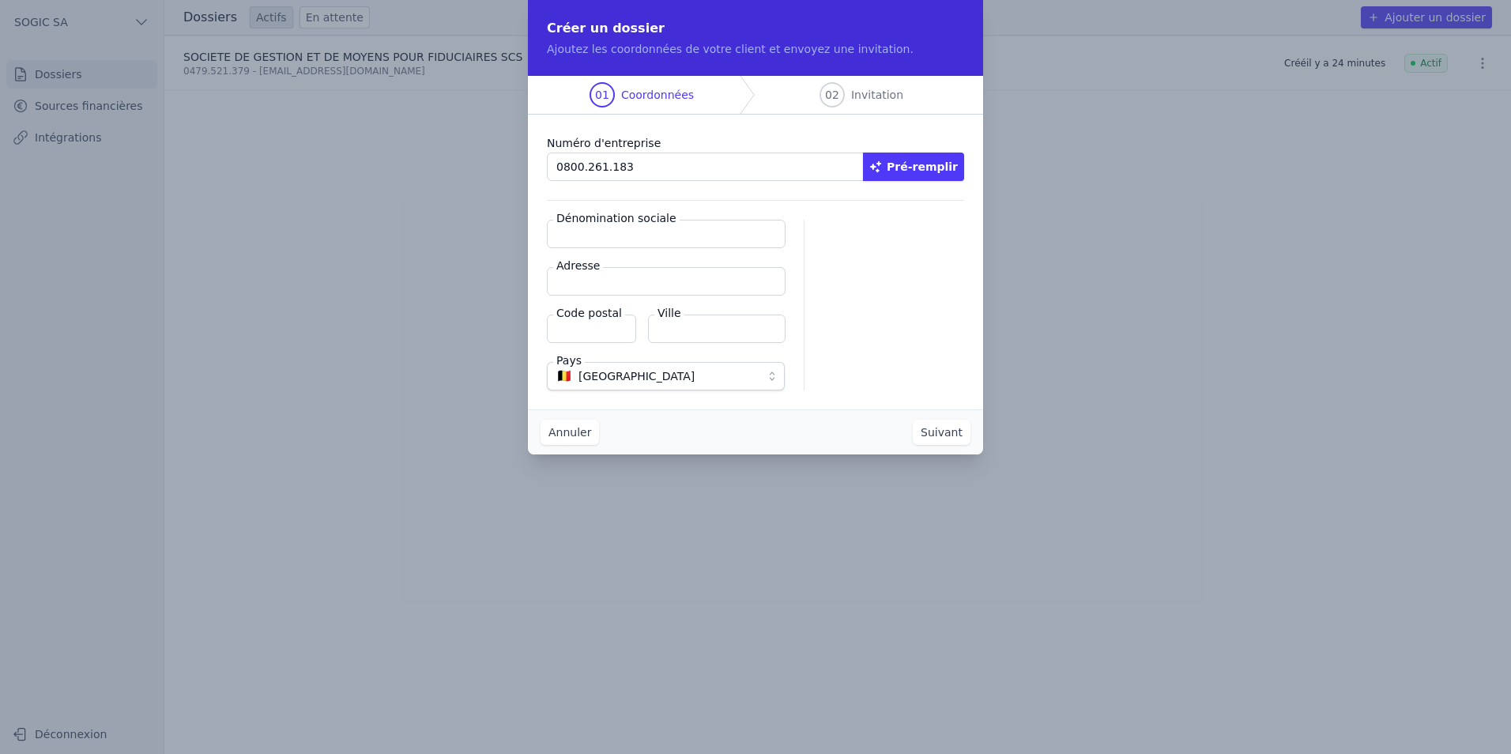
type input "0800.261.183"
click at [914, 164] on button "Pré-remplir" at bounding box center [913, 167] width 101 height 28
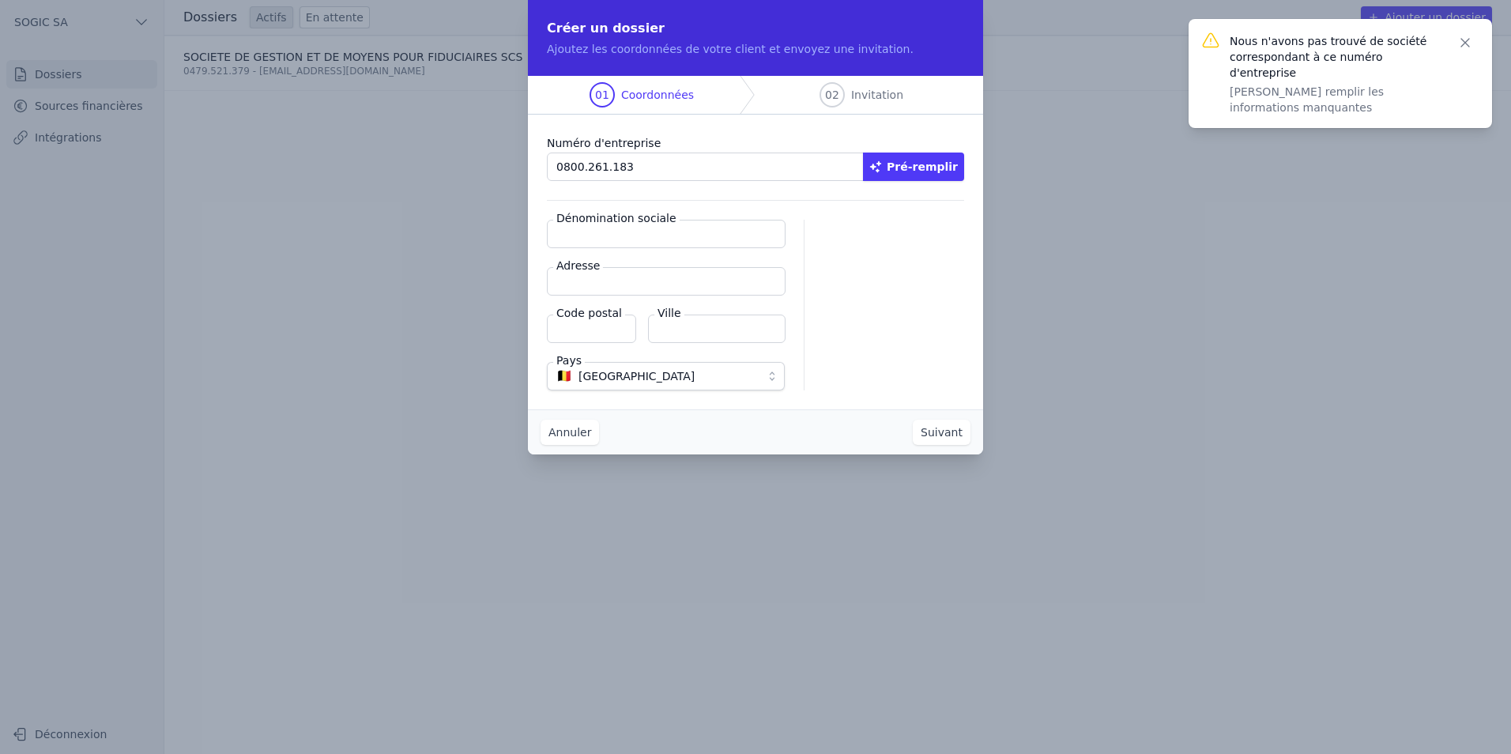
click at [1466, 43] on icon "button" at bounding box center [1466, 43] width 8 height 8
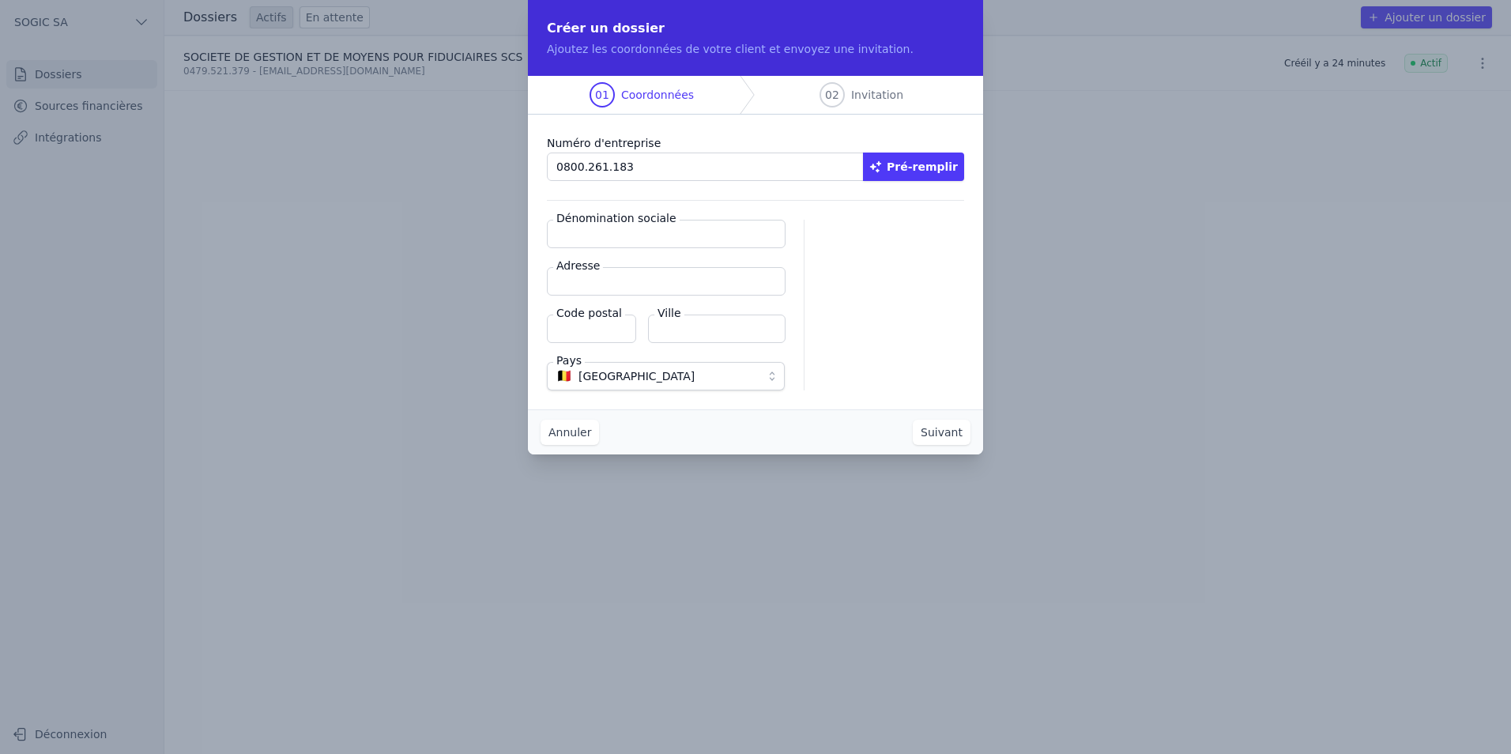
click at [572, 241] on input "Dénomination sociale" at bounding box center [666, 234] width 239 height 28
click at [631, 230] on input "Dénomination sociale" at bounding box center [666, 234] width 239 height 28
paste input "[PERSON_NAME]"
type input "[PERSON_NAME]"
click at [568, 294] on input "Adresse" at bounding box center [666, 281] width 239 height 28
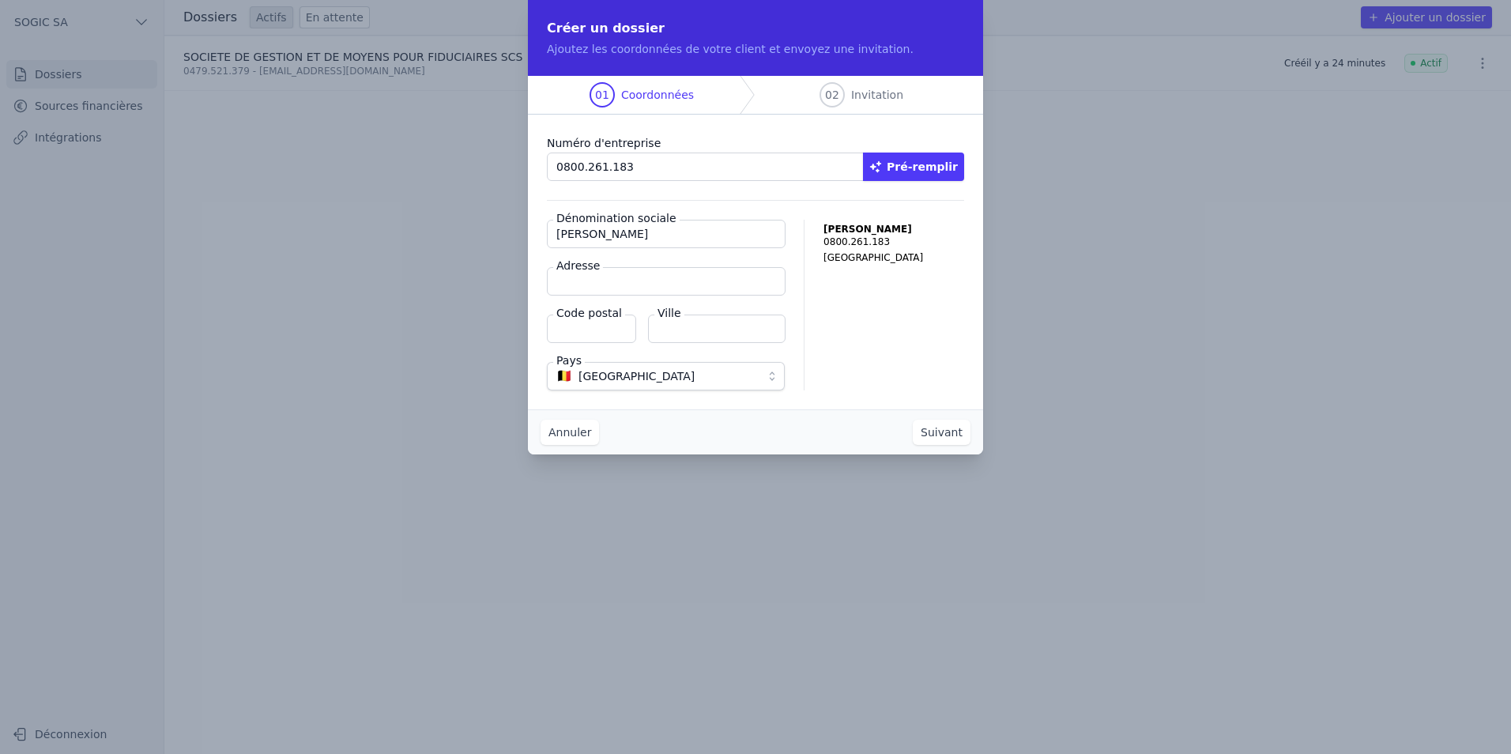
click at [608, 281] on input "Adresse" at bounding box center [666, 281] width 239 height 28
paste input "[STREET_ADDRESS]"
type input "[STREET_ADDRESS]"
click at [579, 334] on input "Code postal" at bounding box center [591, 329] width 89 height 28
type input "4650"
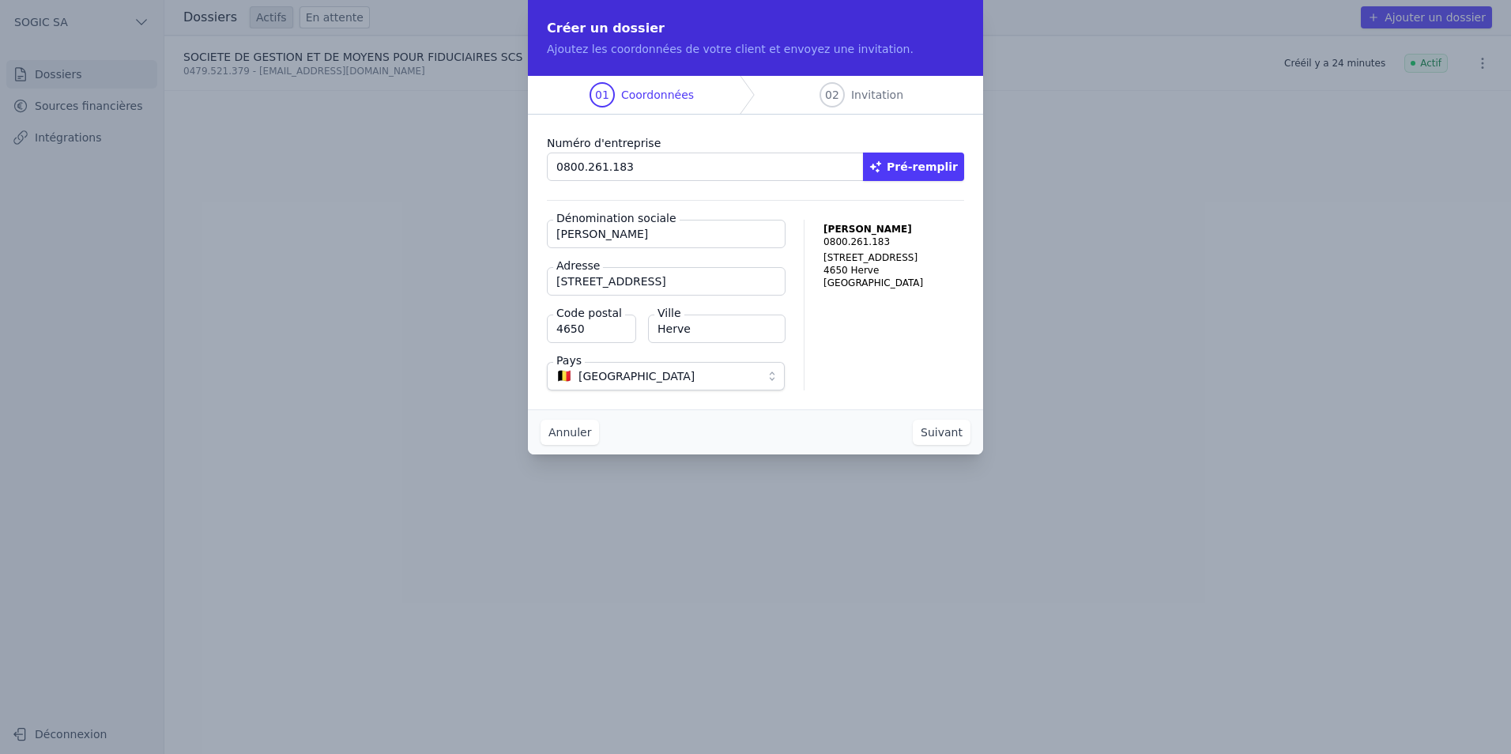
type input "Herve"
click at [944, 434] on button "Suivant" at bounding box center [942, 432] width 58 height 25
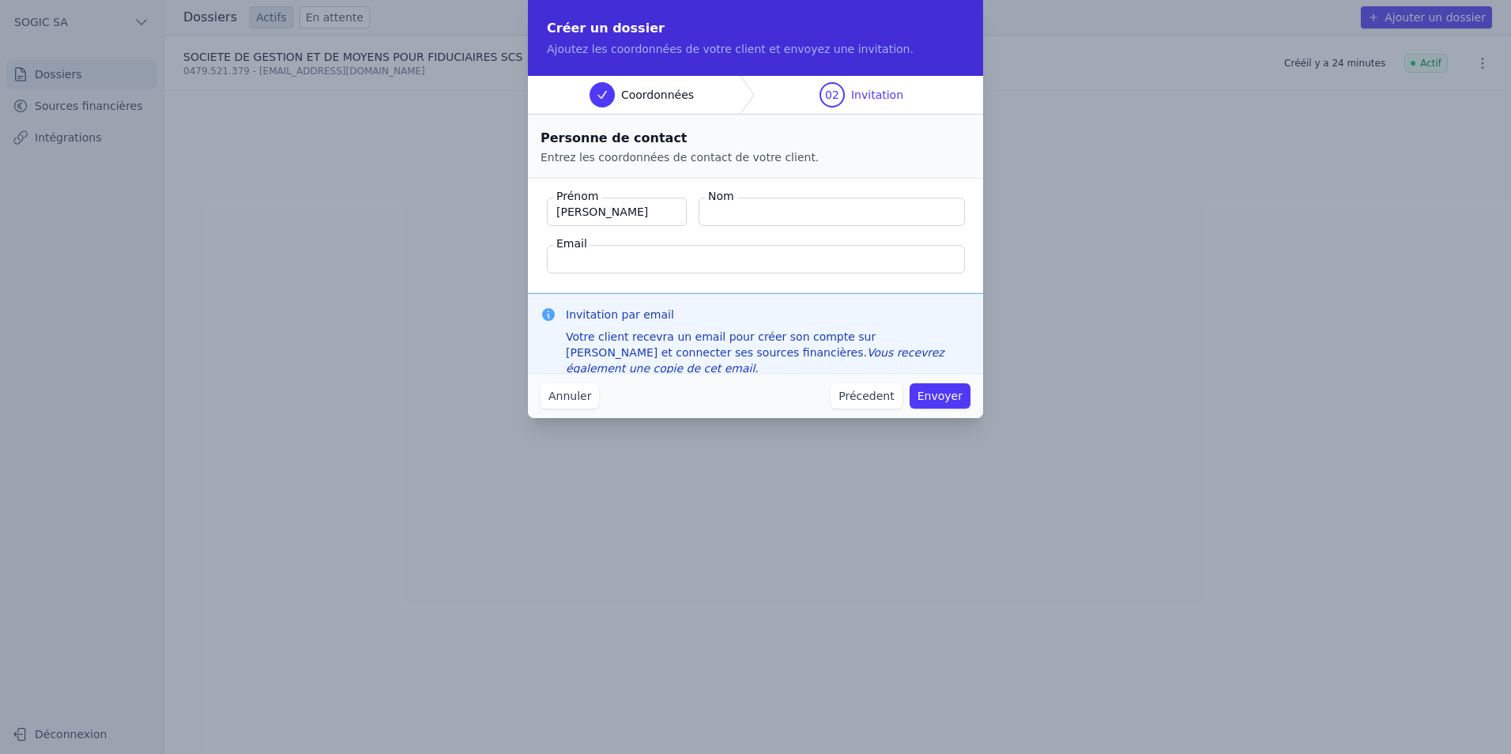
type input "[PERSON_NAME]"
click at [585, 262] on input "Email" at bounding box center [756, 259] width 418 height 28
click at [609, 258] on input "Email" at bounding box center [756, 259] width 418 height 28
paste input "[PERSON_NAME][EMAIL_ADDRESS][DOMAIN_NAME]"
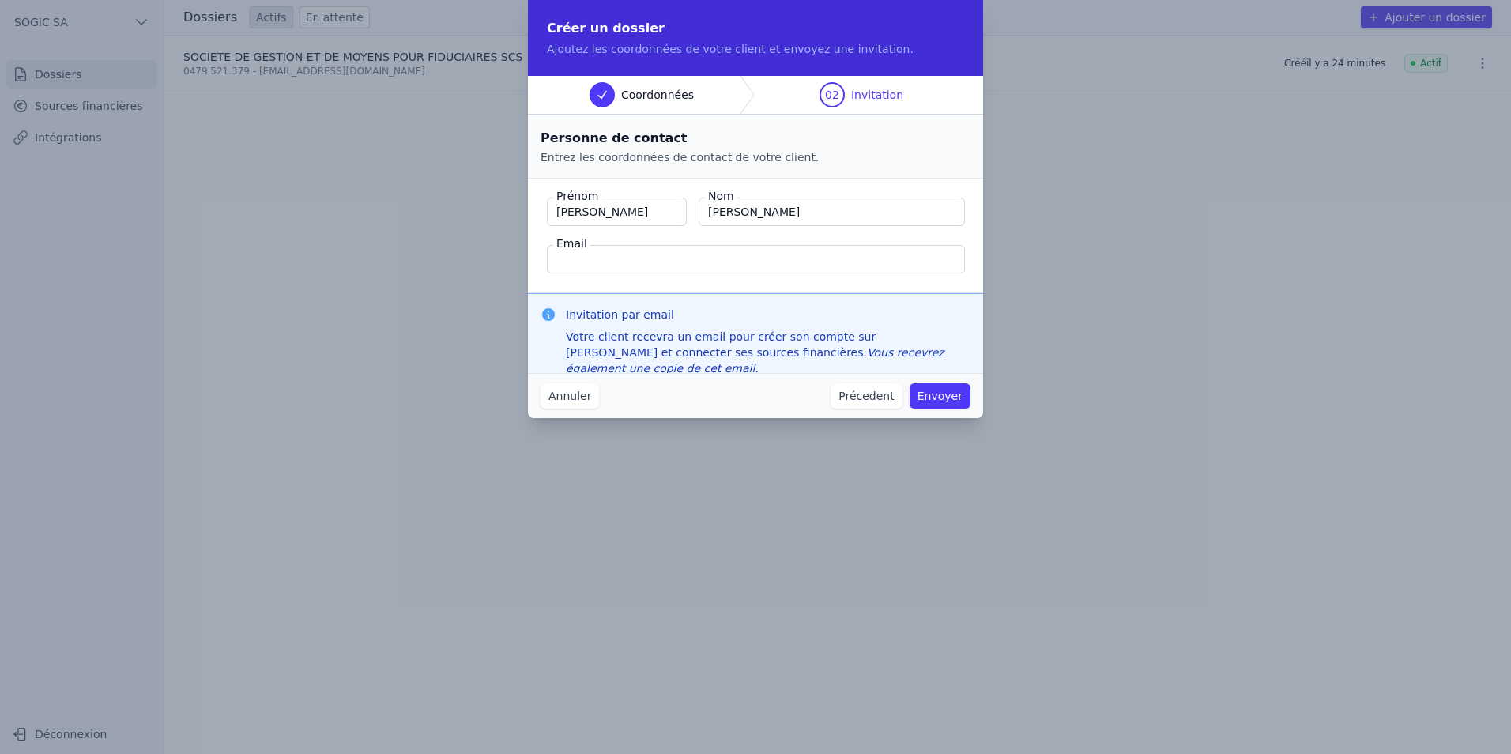
type input "[PERSON_NAME][EMAIL_ADDRESS][DOMAIN_NAME]"
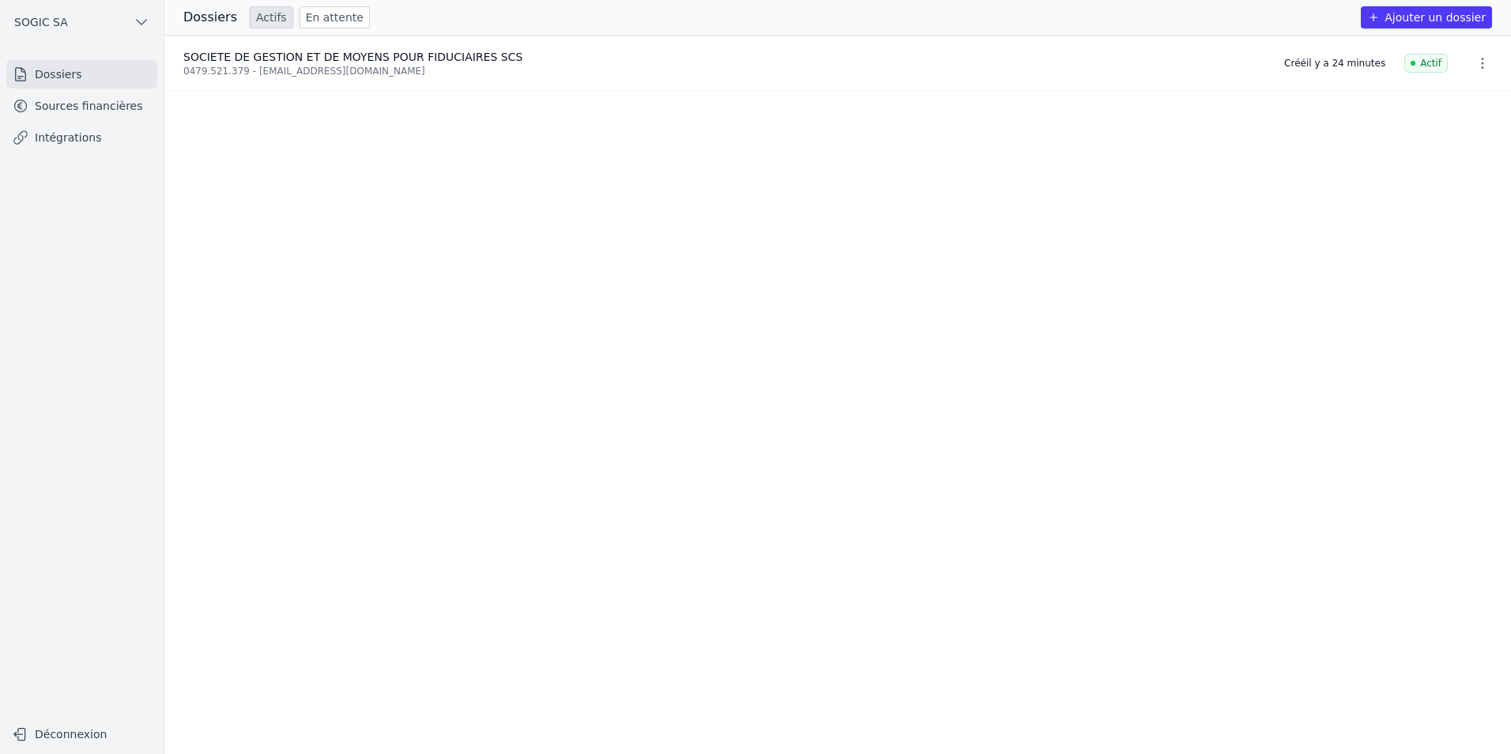
click at [51, 78] on link "Dossiers" at bounding box center [81, 74] width 151 height 28
click at [207, 17] on h3 "Dossiers" at bounding box center [210, 17] width 54 height 19
click at [1424, 19] on button "Ajouter un dossier" at bounding box center [1426, 17] width 131 height 22
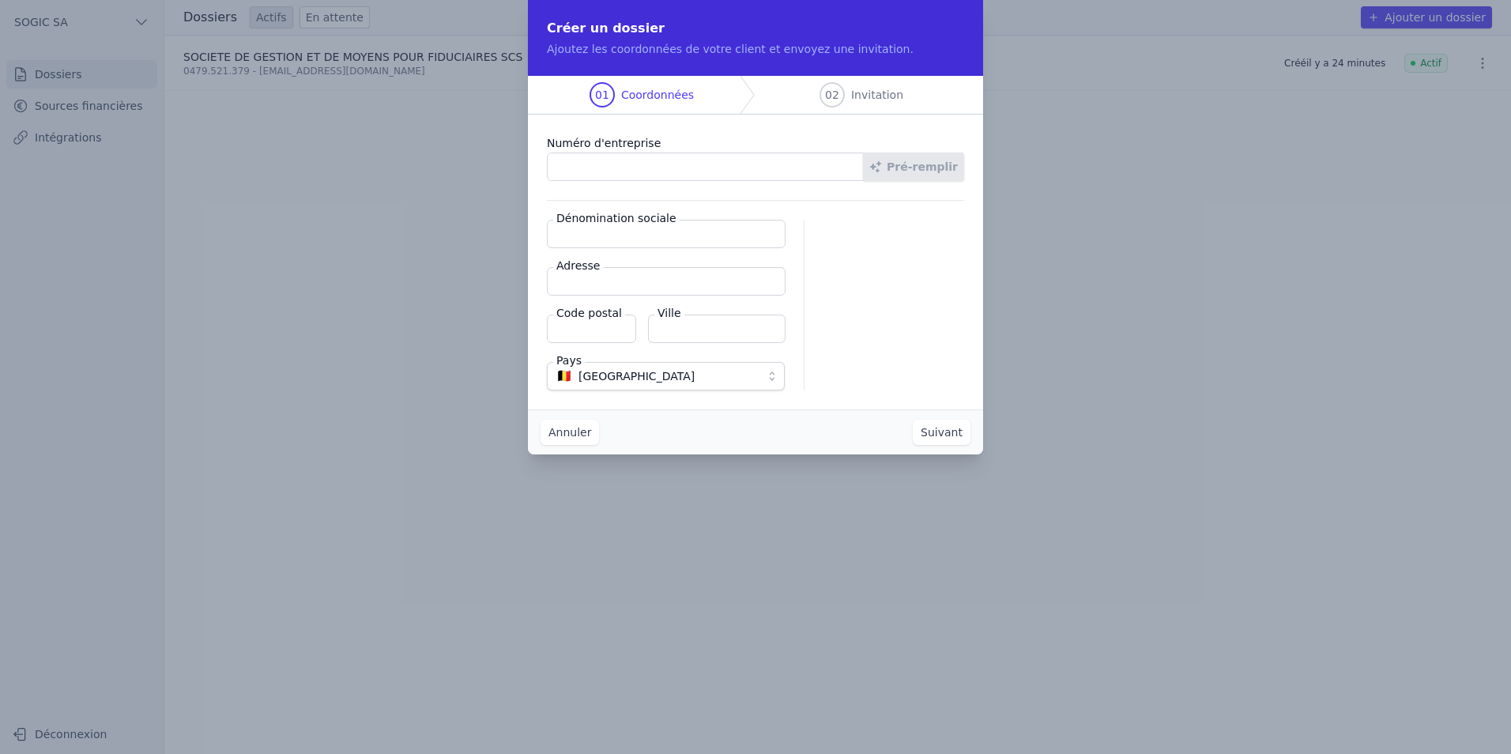
click at [560, 434] on button "Annuler" at bounding box center [570, 432] width 58 height 25
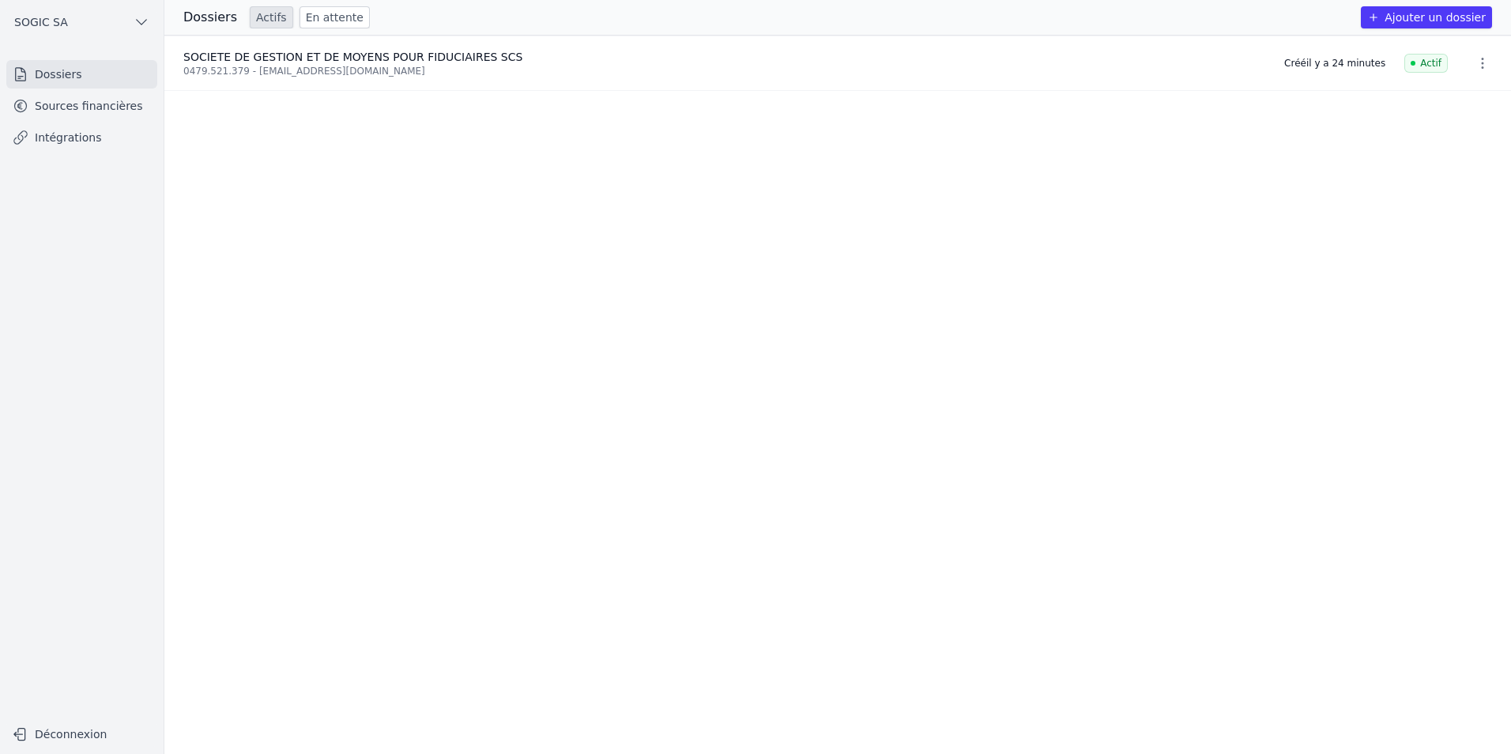
click at [43, 110] on link "Sources financières" at bounding box center [81, 106] width 151 height 28
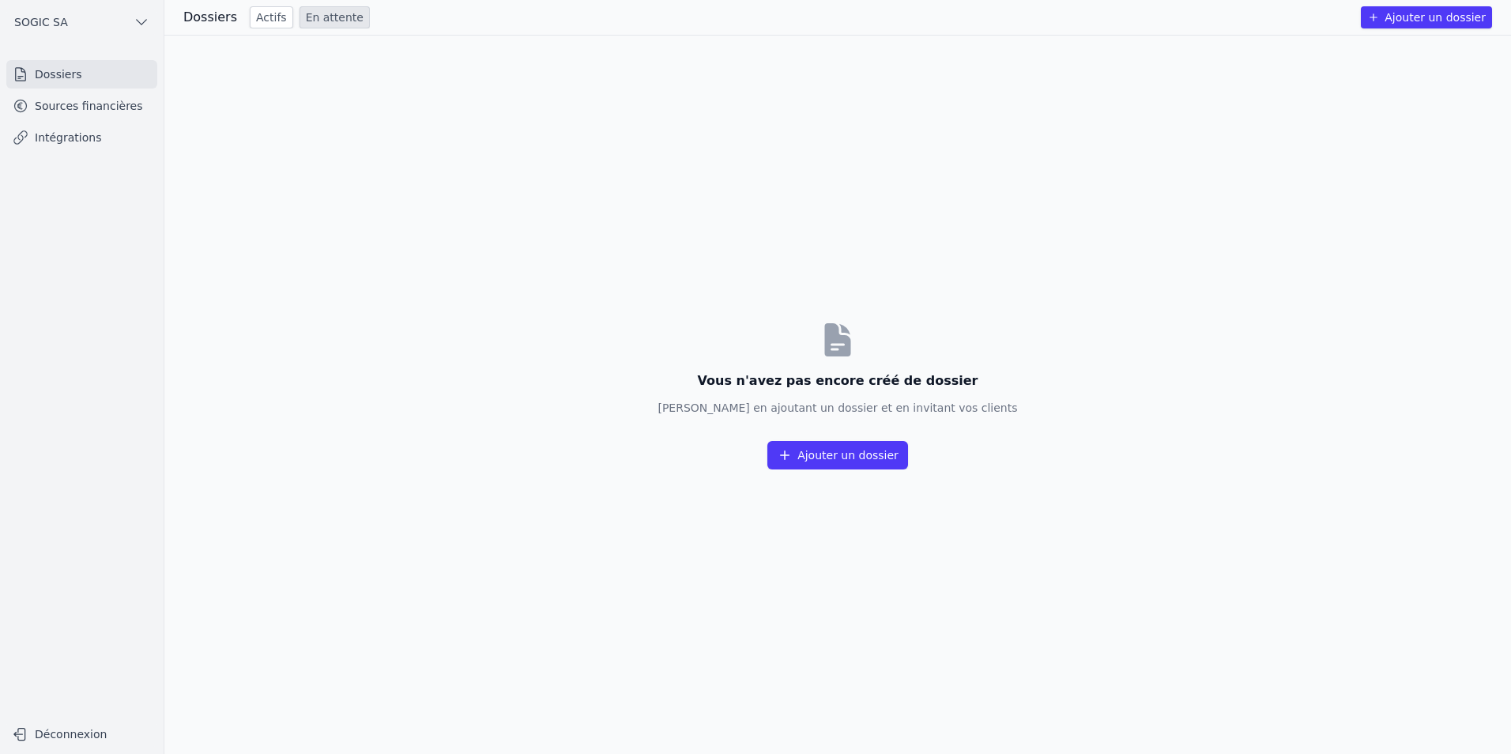
click at [258, 21] on link "Actifs" at bounding box center [271, 17] width 43 height 22
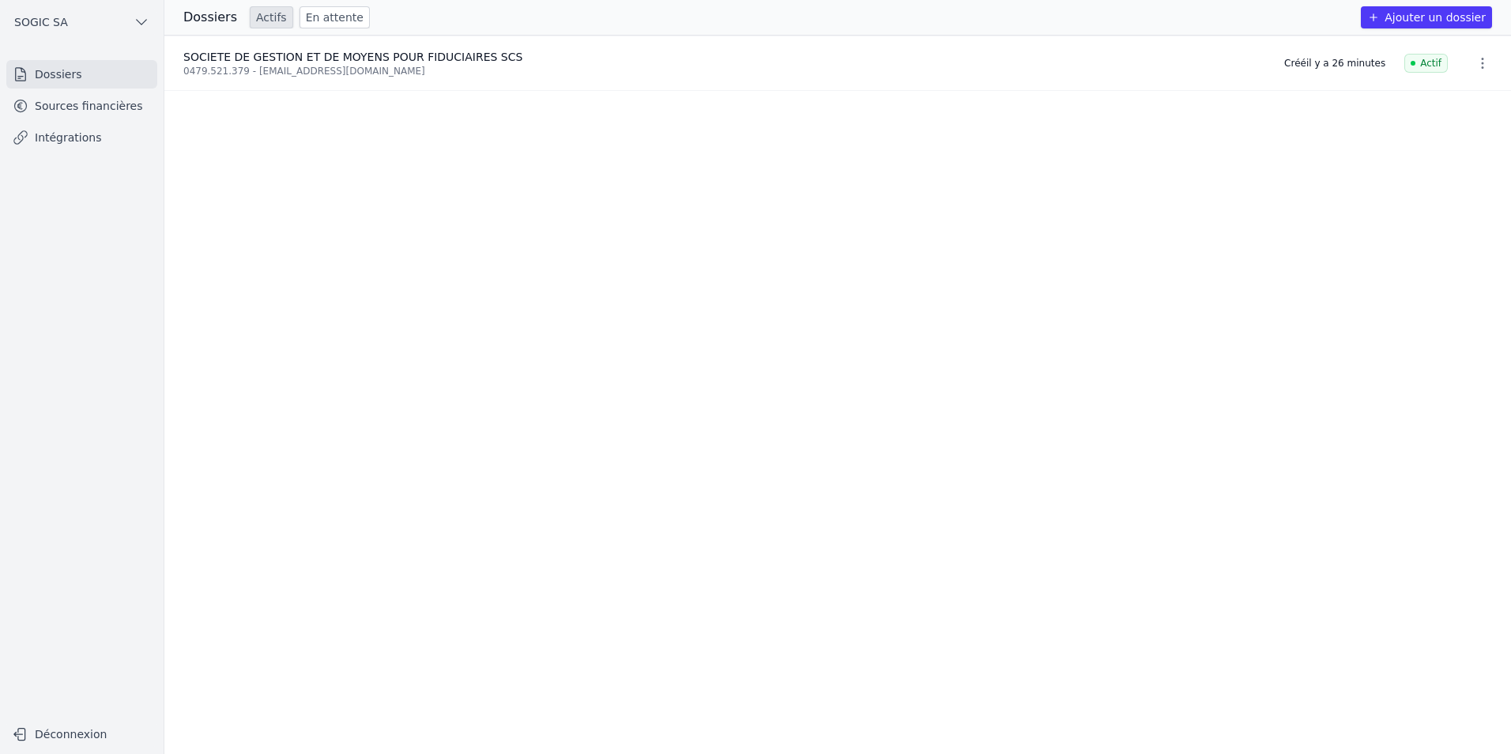
click at [78, 111] on link "Sources financières" at bounding box center [81, 106] width 151 height 28
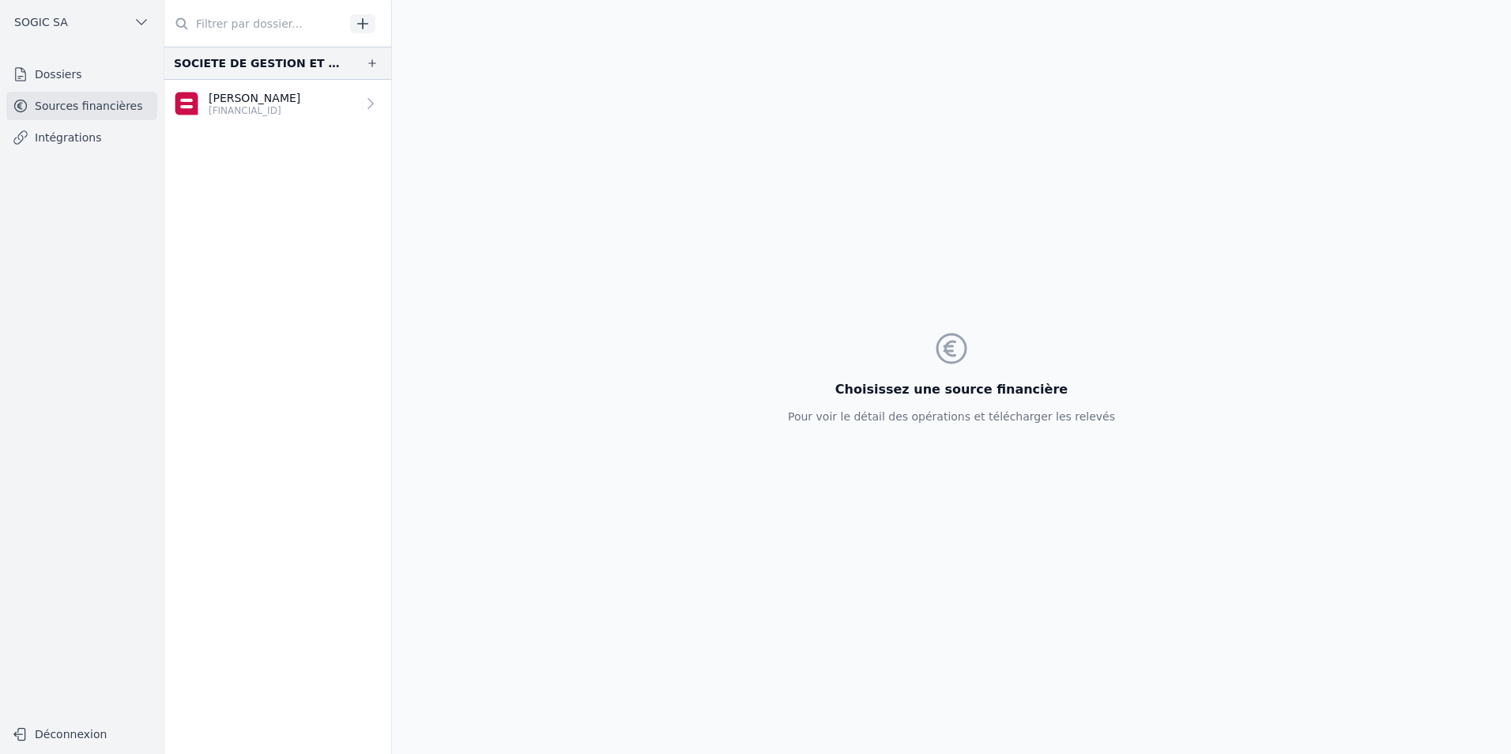
click at [85, 77] on link "Dossiers" at bounding box center [81, 74] width 151 height 28
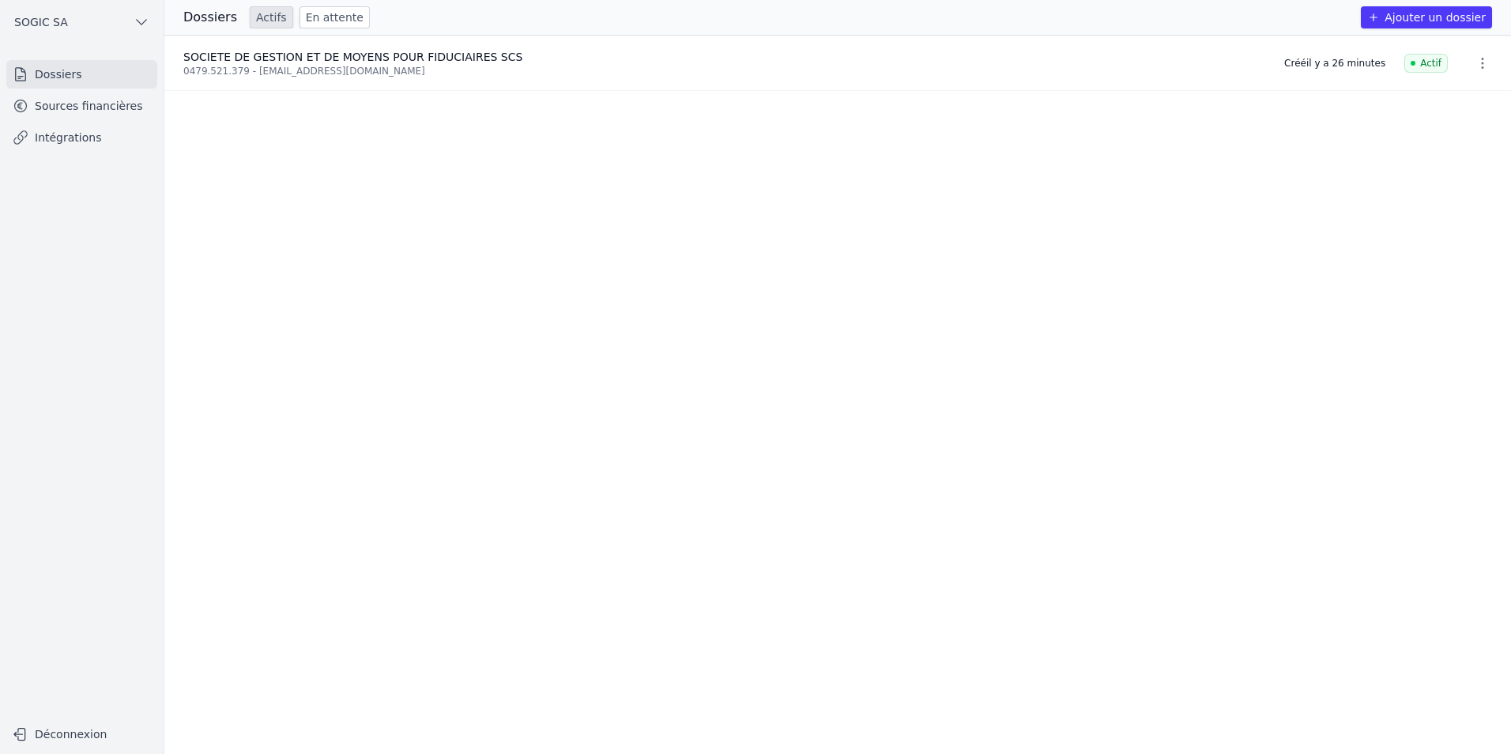
click at [84, 20] on button "SOGIC SA" at bounding box center [81, 21] width 151 height 25
click at [69, 90] on span "SOGIC SA" at bounding box center [62, 89] width 54 height 16
click at [1442, 13] on button "Ajouter un dossier" at bounding box center [1426, 17] width 131 height 22
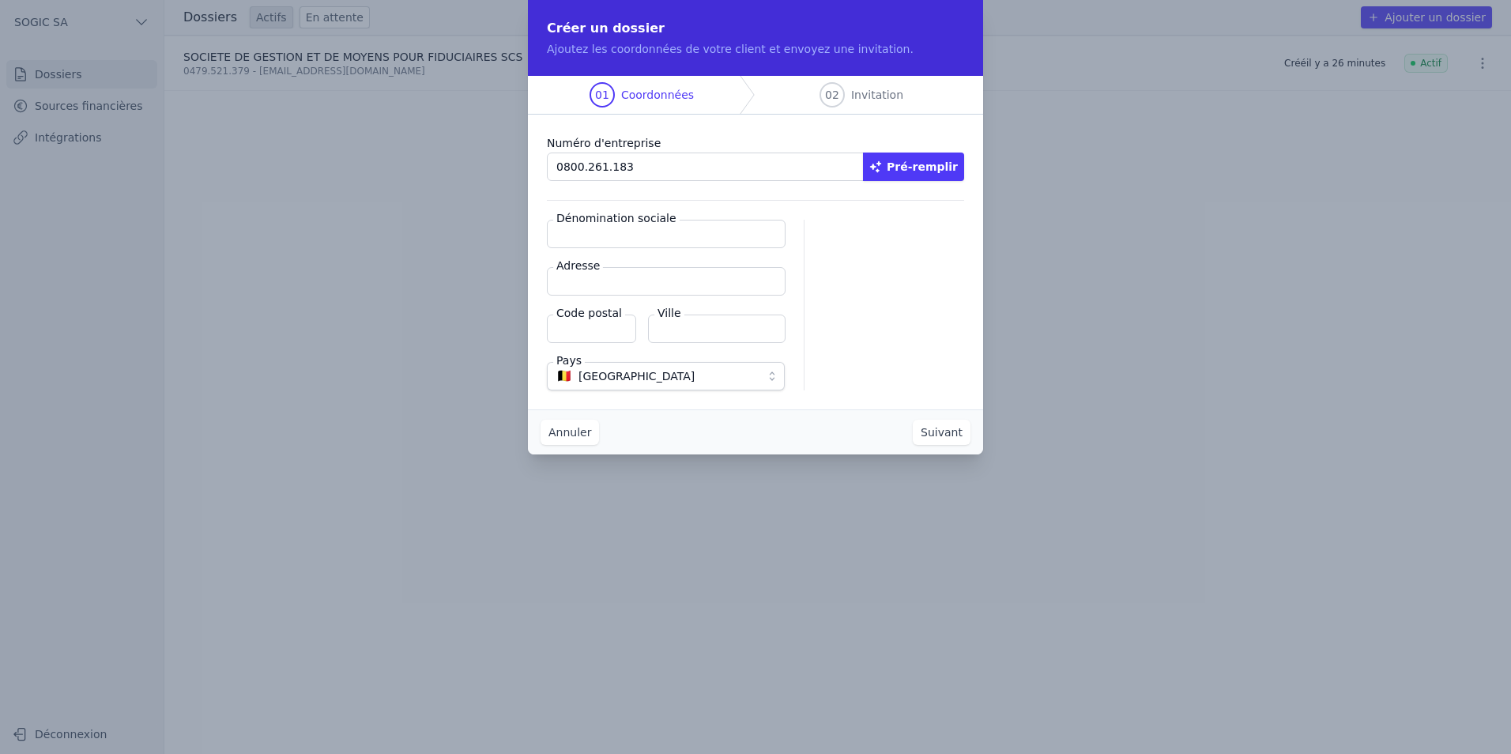
type input "0800.261.183"
click at [926, 166] on button "Pré-remplir" at bounding box center [913, 167] width 101 height 28
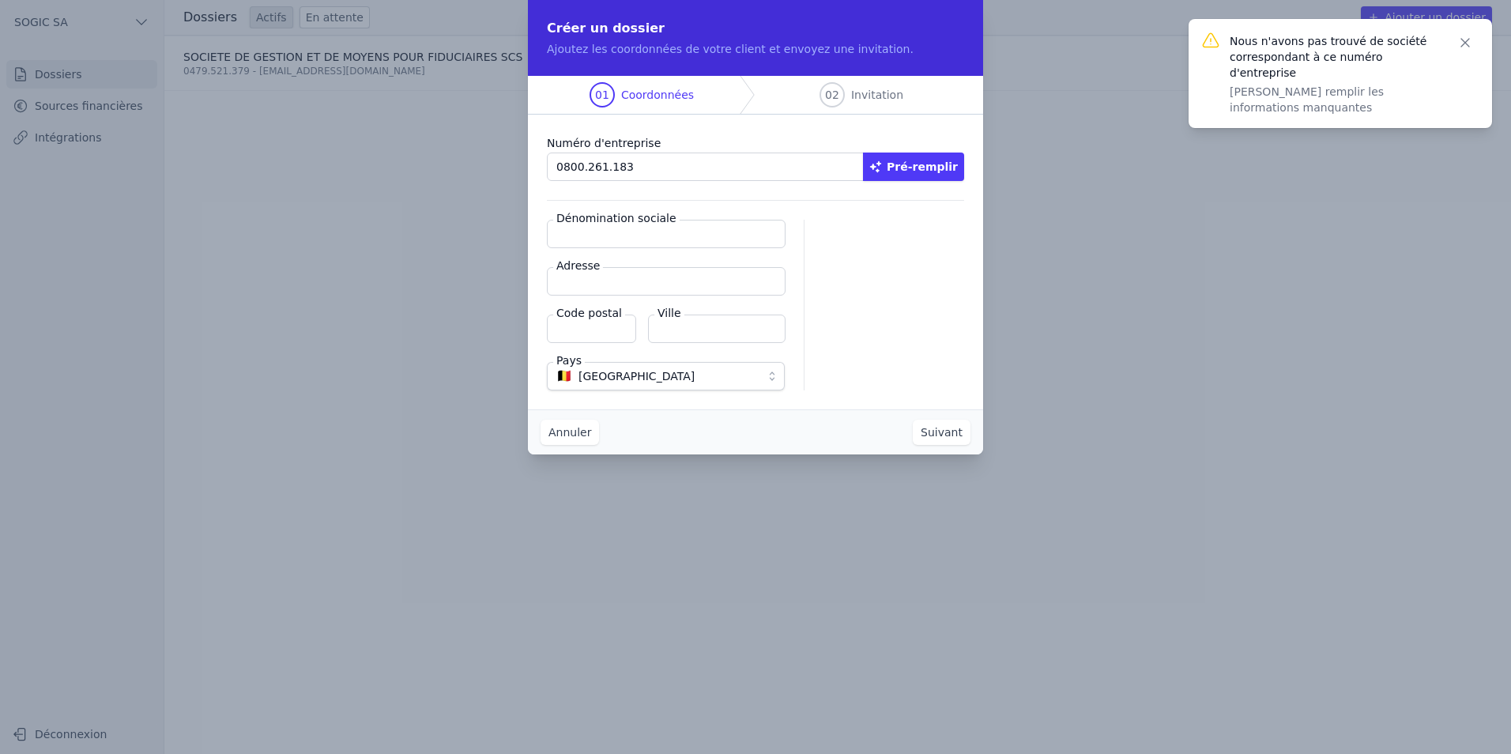
click at [587, 230] on input "Dénomination sociale" at bounding box center [666, 234] width 239 height 28
type input "[PERSON_NAME]"
type input "[STREET_ADDRESS]"
type input "4650"
type input "Herve"
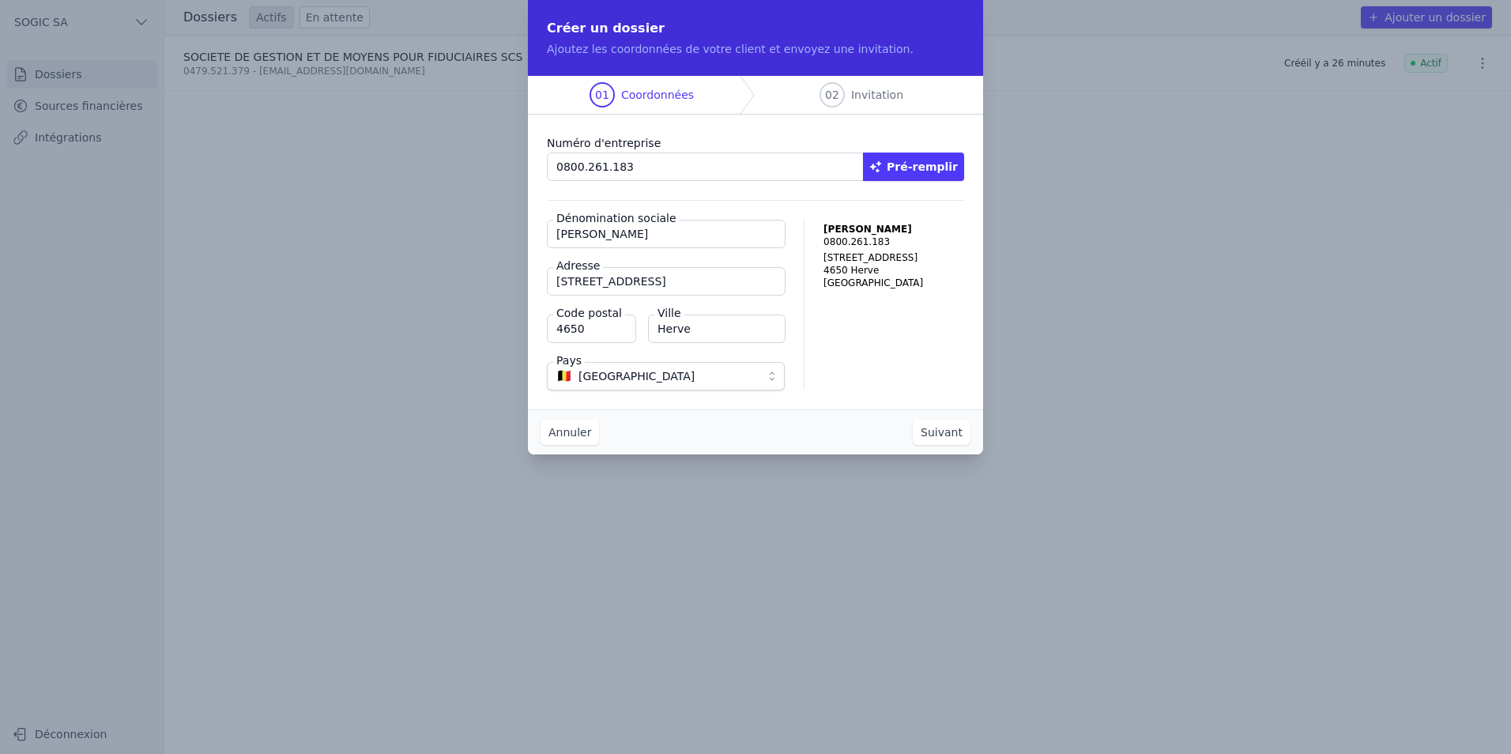
click at [945, 435] on button "Suivant" at bounding box center [942, 432] width 58 height 25
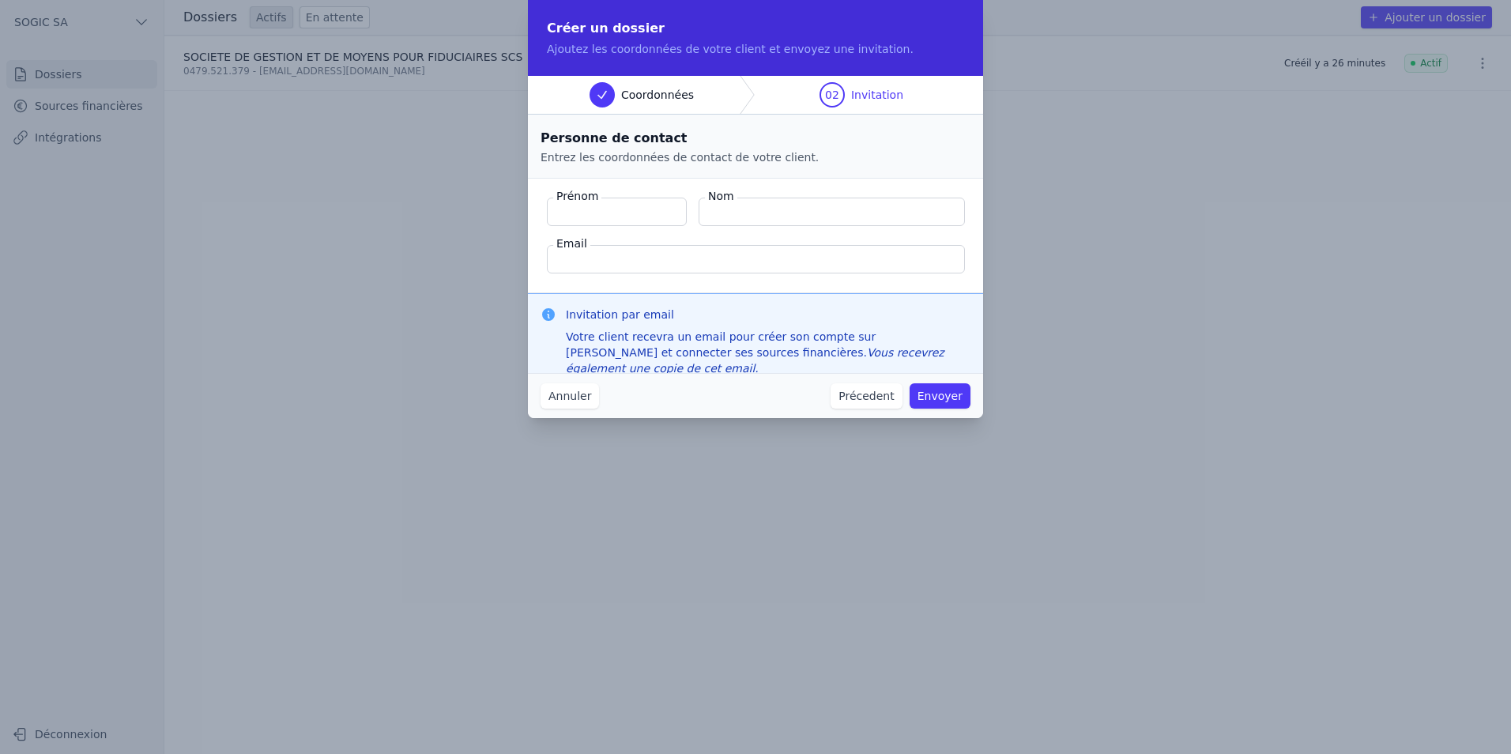
click at [574, 213] on input "Prénom" at bounding box center [617, 212] width 140 height 28
click at [578, 216] on input "Prénom" at bounding box center [617, 212] width 140 height 28
type input "[PERSON_NAME]"
click at [588, 258] on input "Email" at bounding box center [756, 259] width 418 height 28
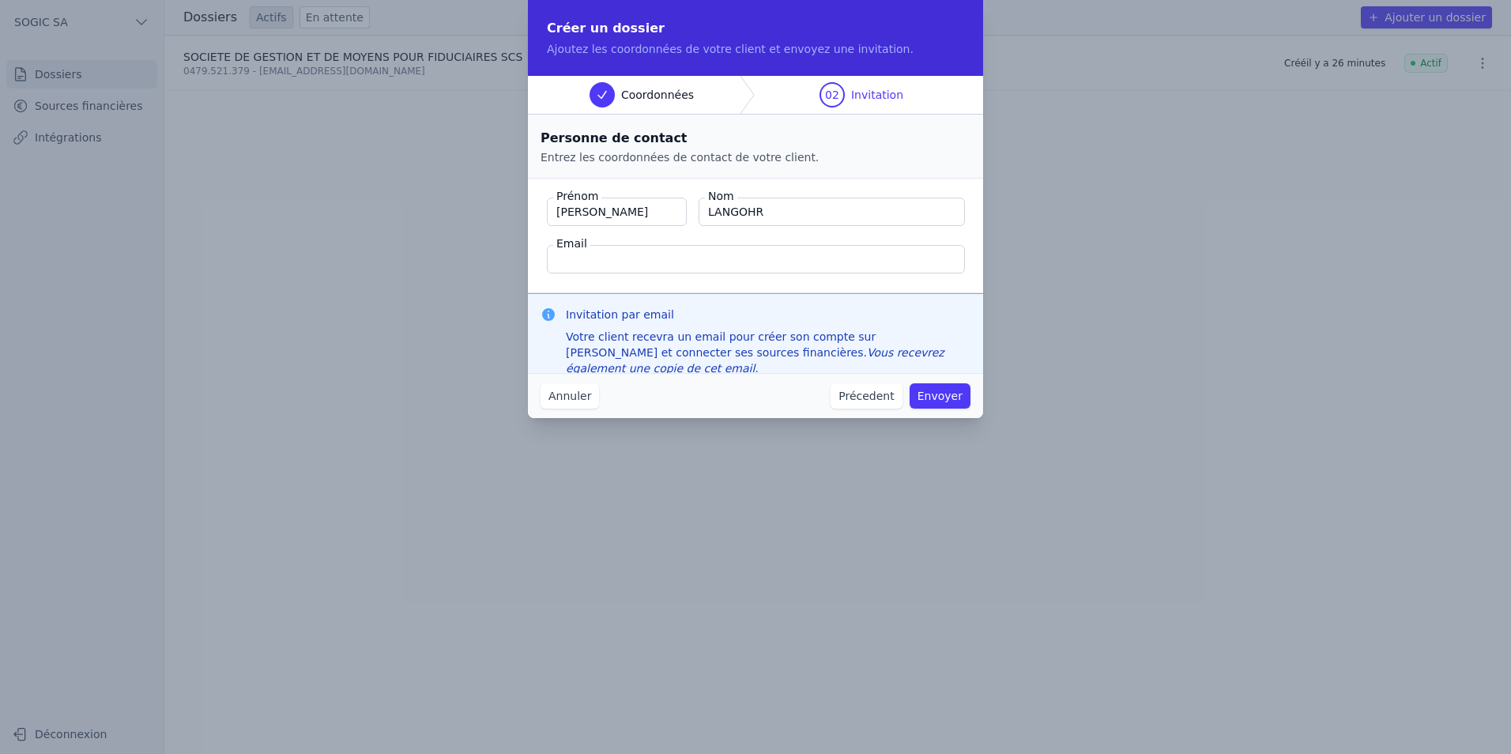
paste input "[PERSON_NAME][EMAIL_ADDRESS][DOMAIN_NAME]"
type input "[PERSON_NAME][EMAIL_ADDRESS][DOMAIN_NAME]"
click at [601, 214] on input "[PERSON_NAME]" at bounding box center [617, 212] width 140 height 28
click at [942, 394] on button "Envoyer" at bounding box center [940, 395] width 61 height 25
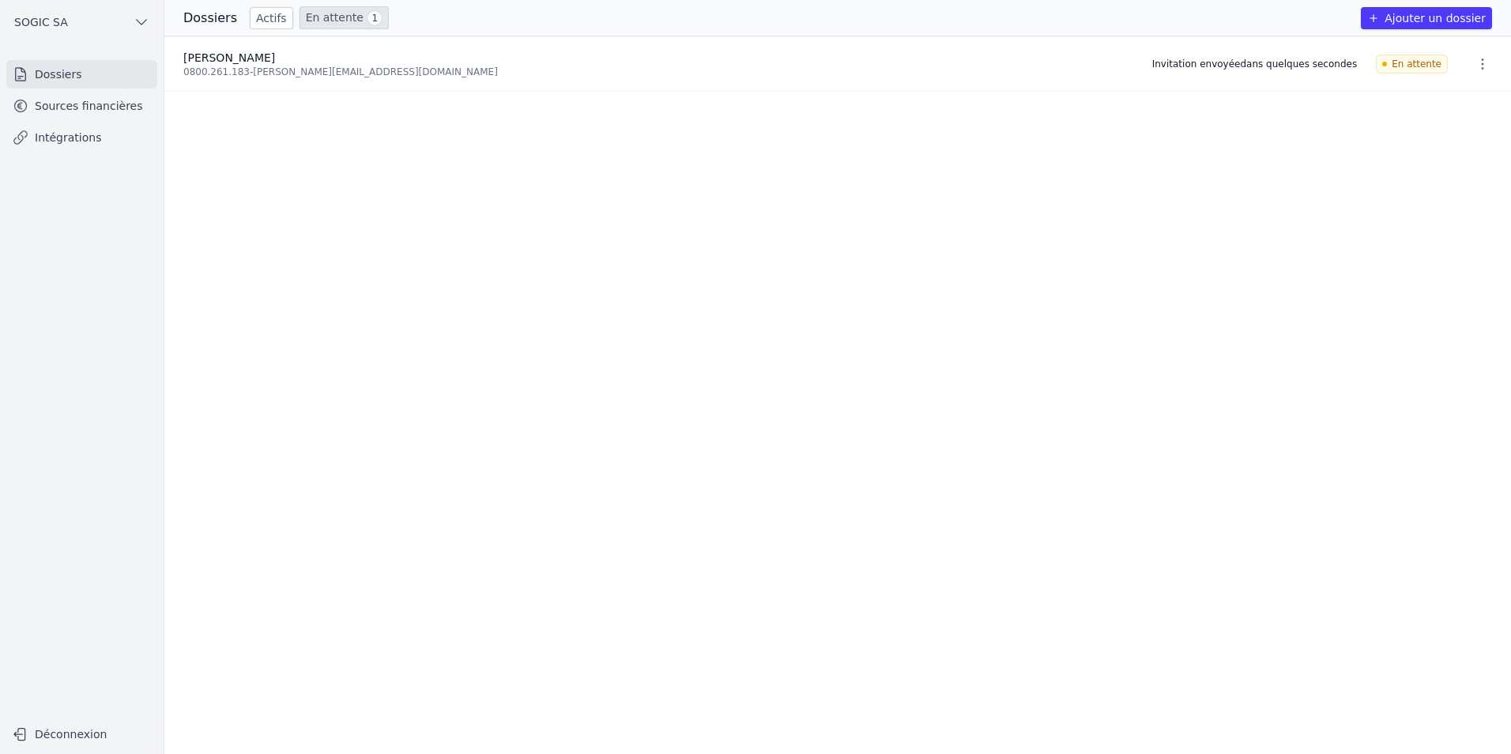
click at [267, 15] on link "Actifs" at bounding box center [271, 18] width 43 height 22
click at [335, 16] on link "En attente 1" at bounding box center [344, 17] width 89 height 23
click at [51, 77] on link "Dossiers" at bounding box center [81, 74] width 151 height 28
click at [313, 14] on link "En attente 1" at bounding box center [344, 17] width 89 height 23
click at [1478, 67] on icon "button" at bounding box center [1483, 64] width 16 height 16
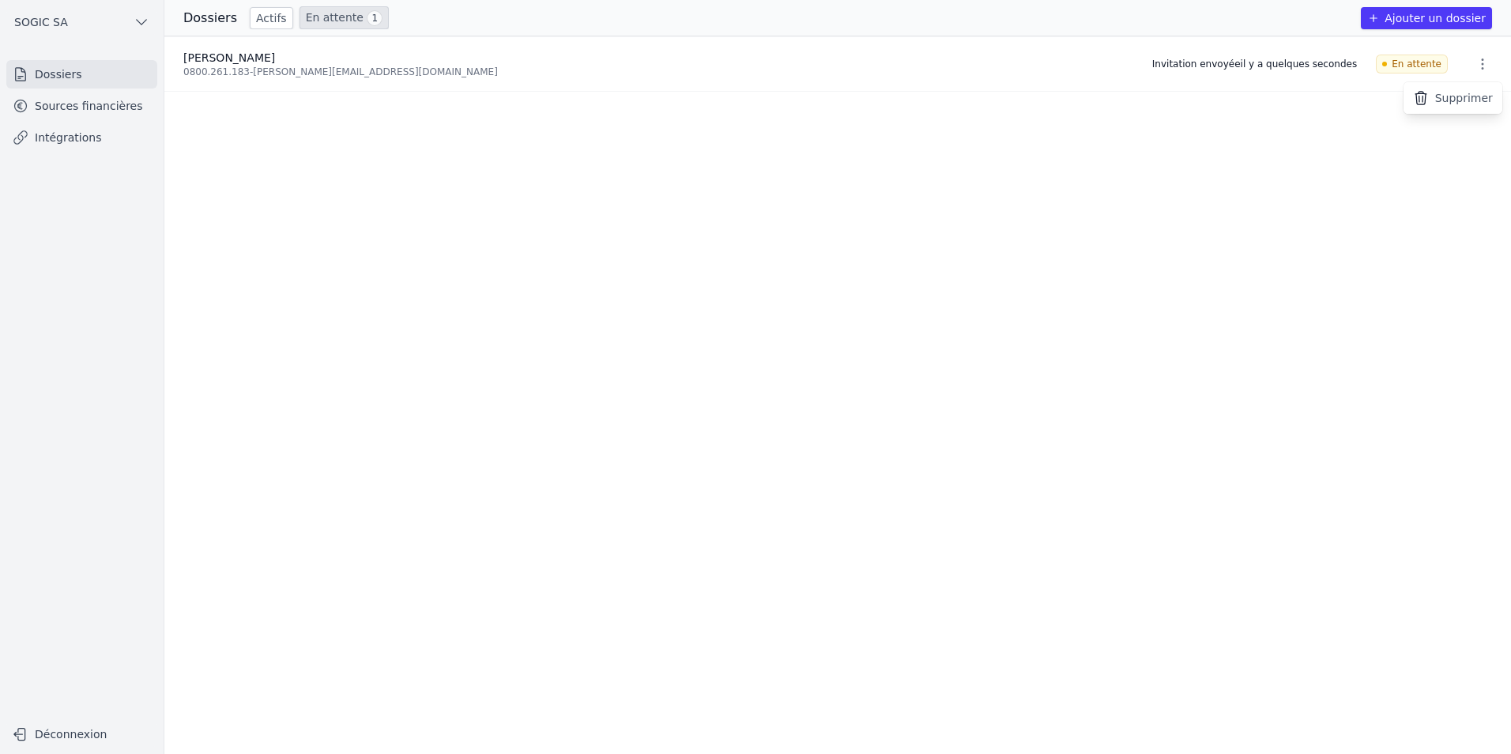
click at [1069, 236] on div at bounding box center [755, 377] width 1511 height 754
